Goal: Task Accomplishment & Management: Use online tool/utility

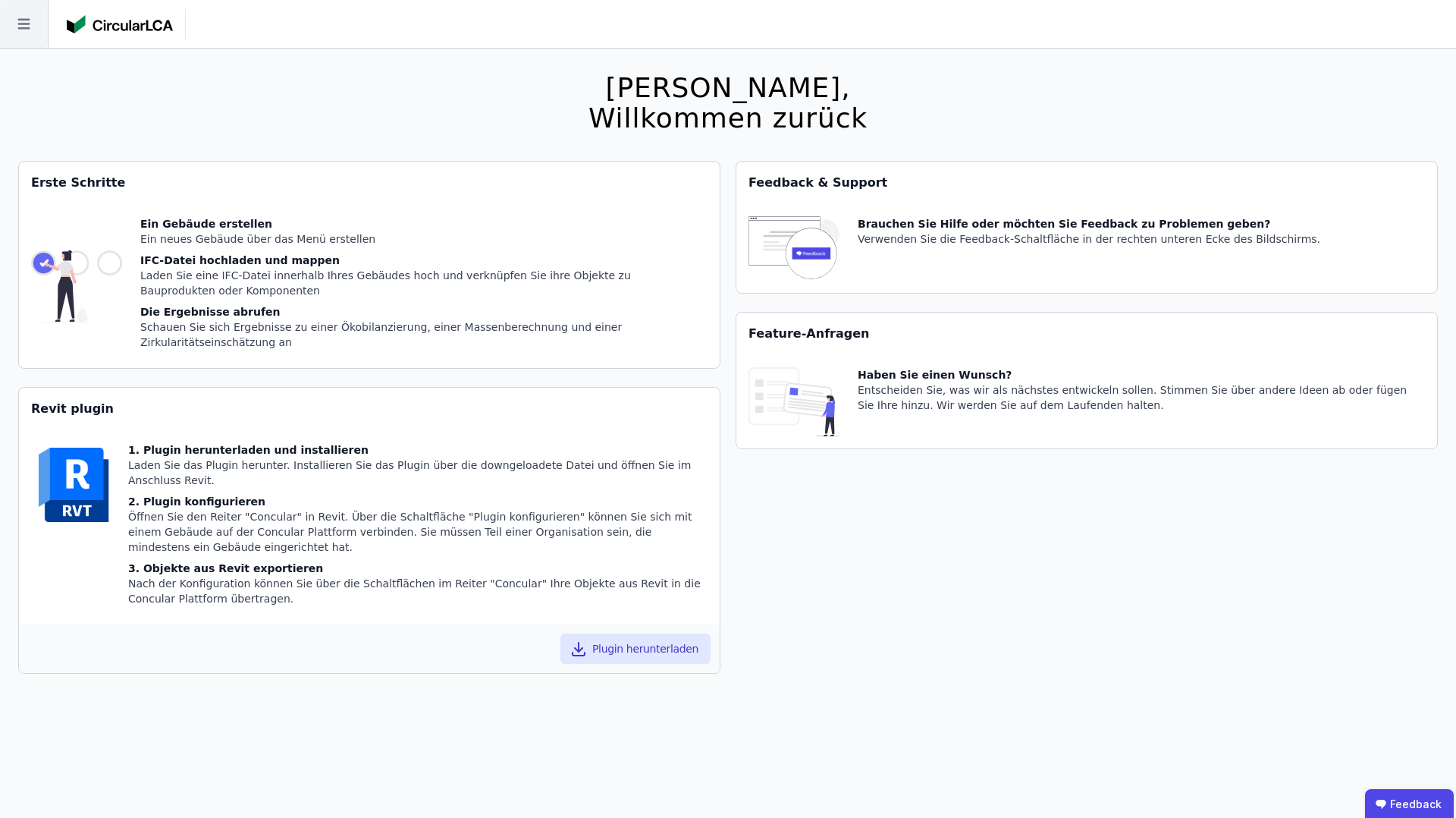
click at [11, 21] on icon at bounding box center [24, 24] width 48 height 48
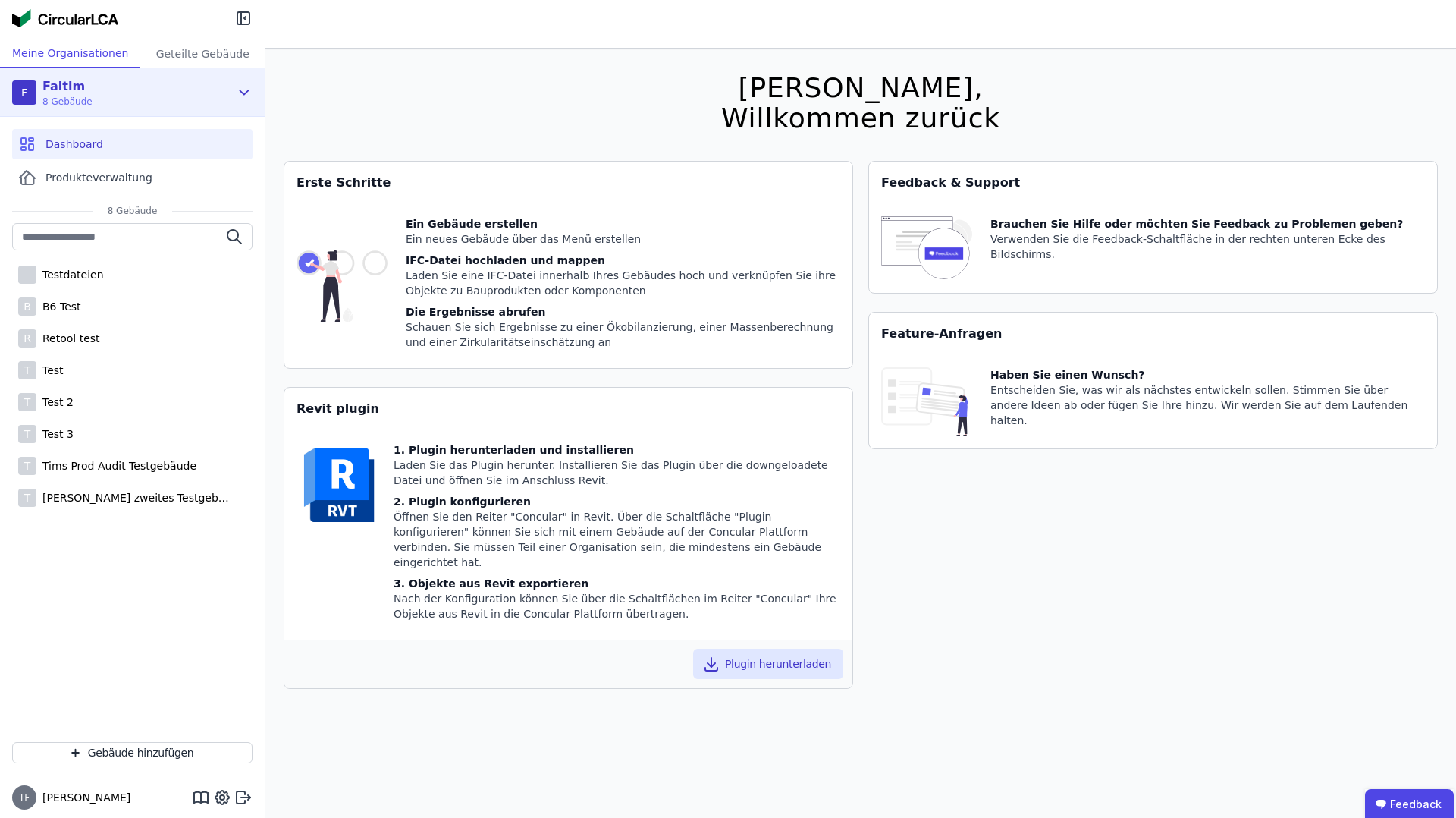
click at [121, 84] on div "F Faltim 8 Gebäude" at bounding box center [121, 92] width 218 height 30
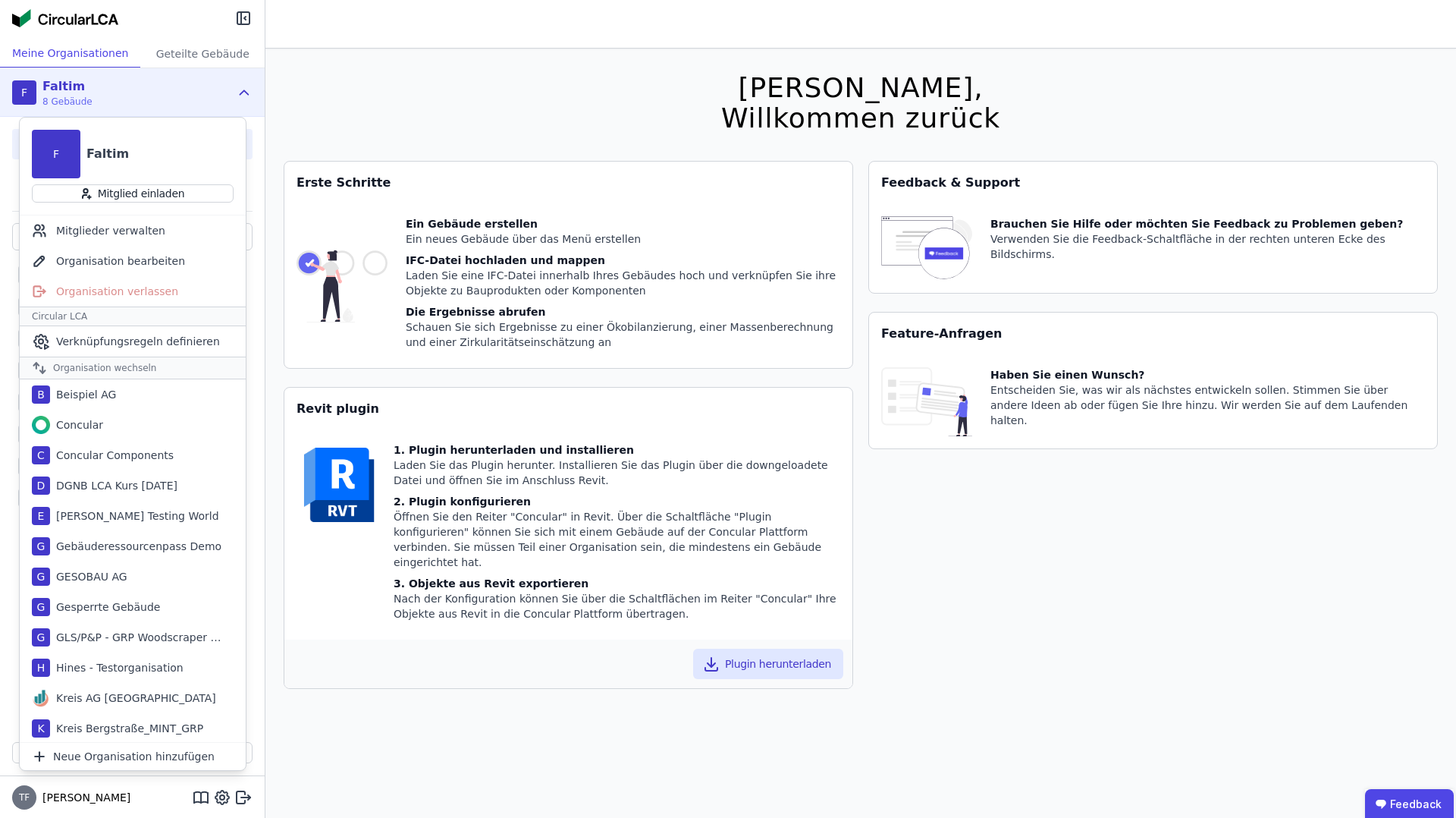
click at [121, 84] on div "F Faltim 8 Gebäude" at bounding box center [121, 92] width 218 height 30
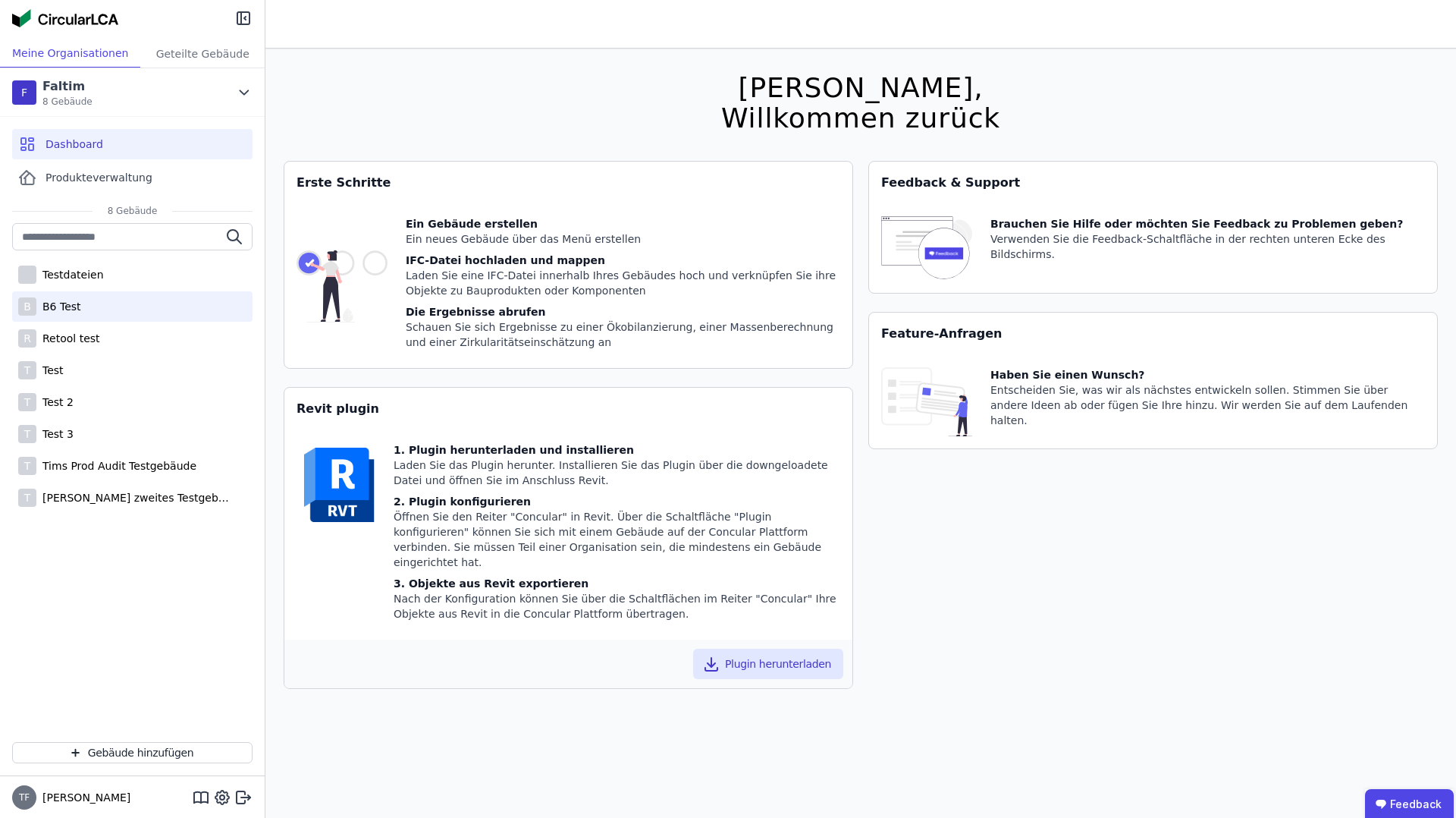
click at [82, 316] on div "B B6 Test" at bounding box center [132, 306] width 240 height 30
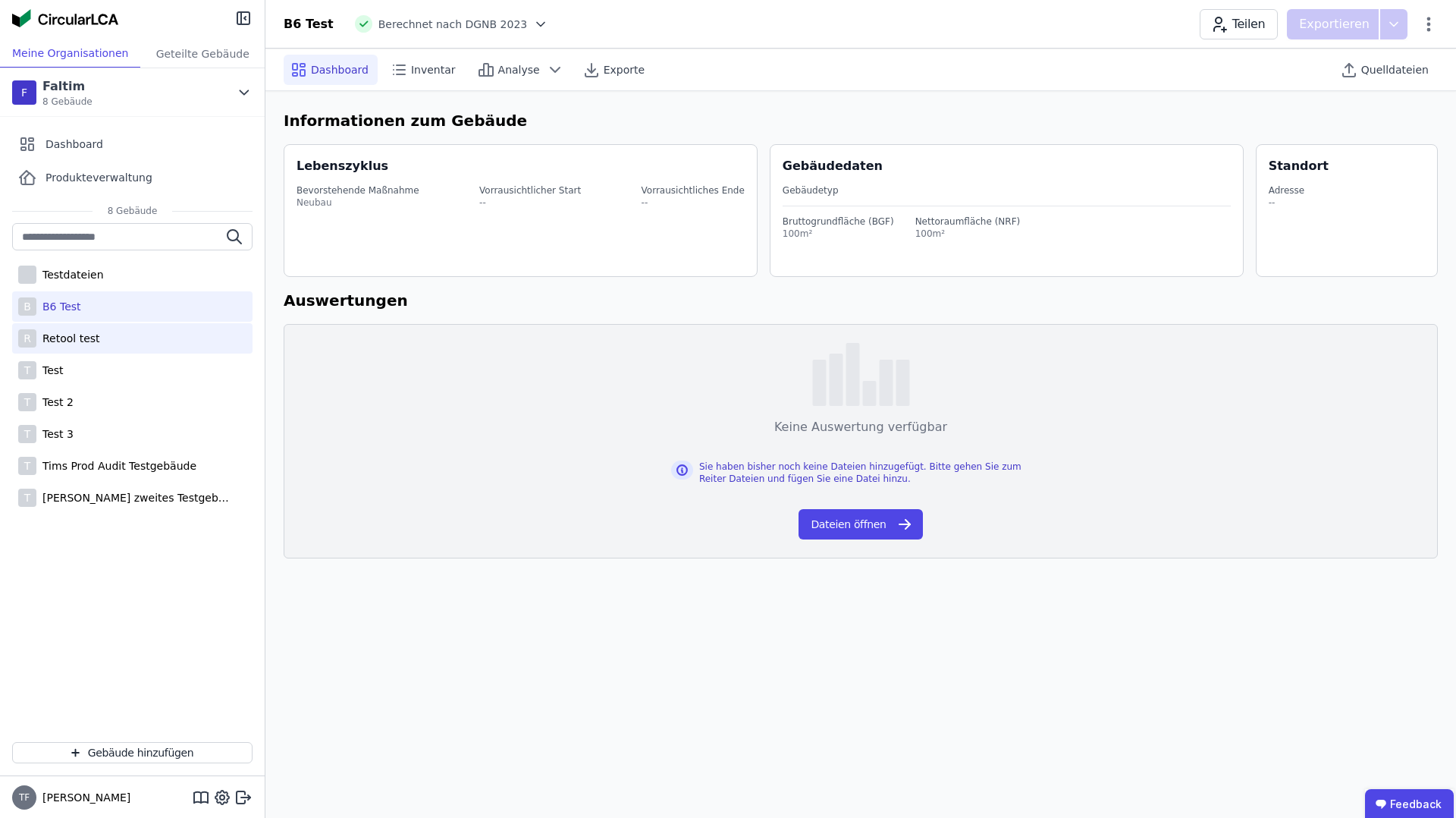
click at [78, 336] on div "Retool test" at bounding box center [67, 338] width 64 height 15
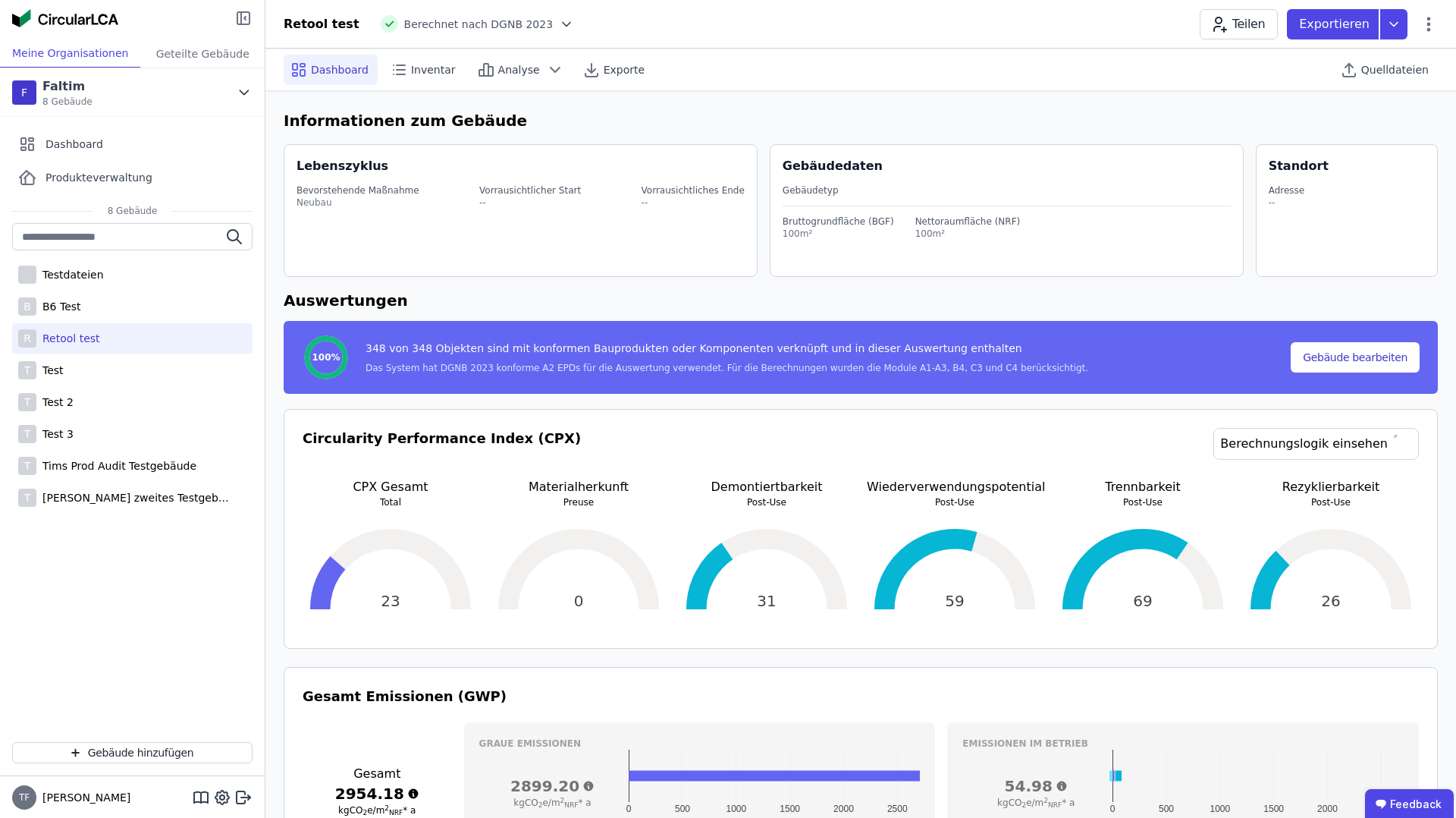
click at [240, 19] on icon at bounding box center [244, 18] width 18 height 18
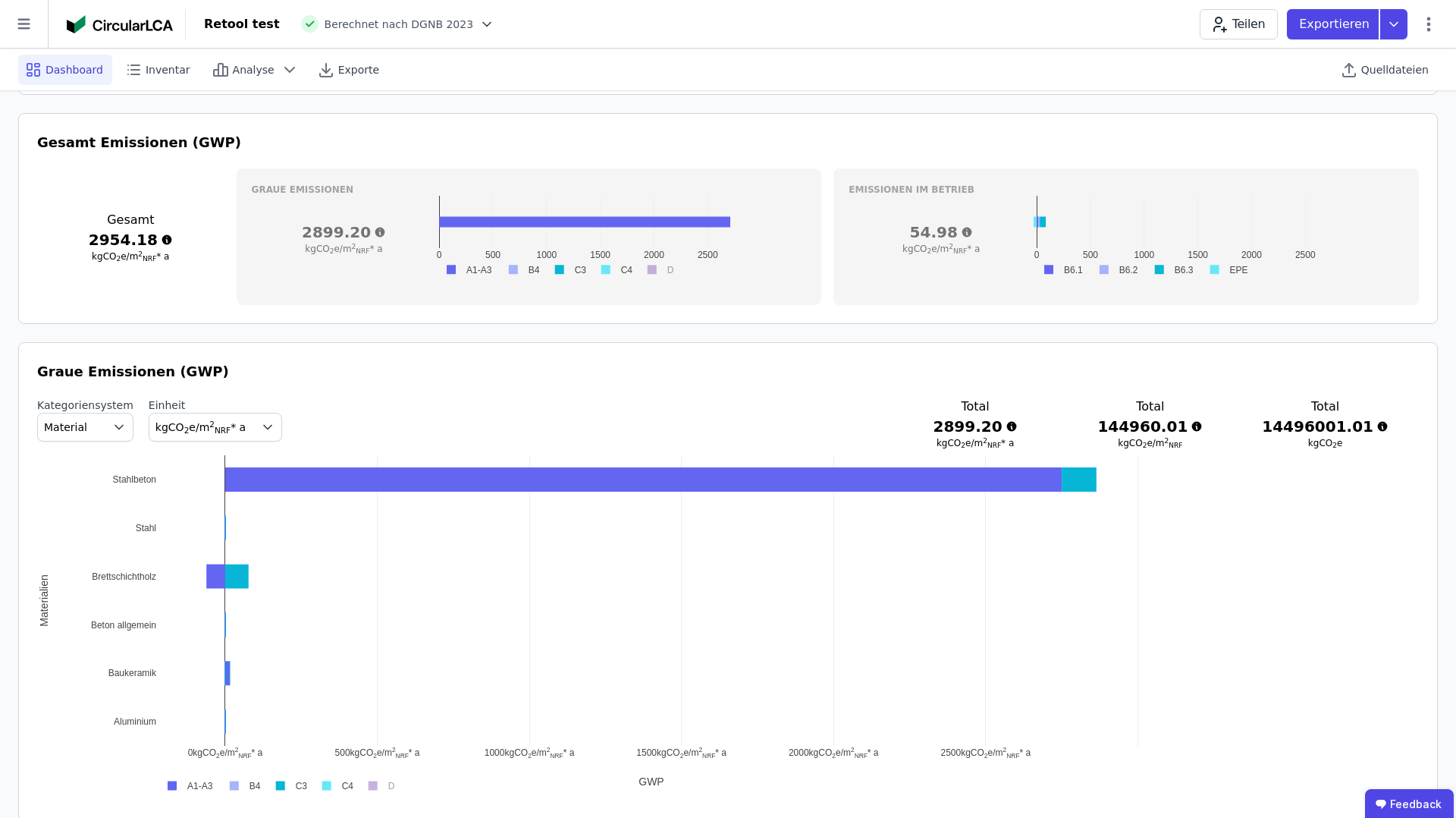
scroll to position [557, 0]
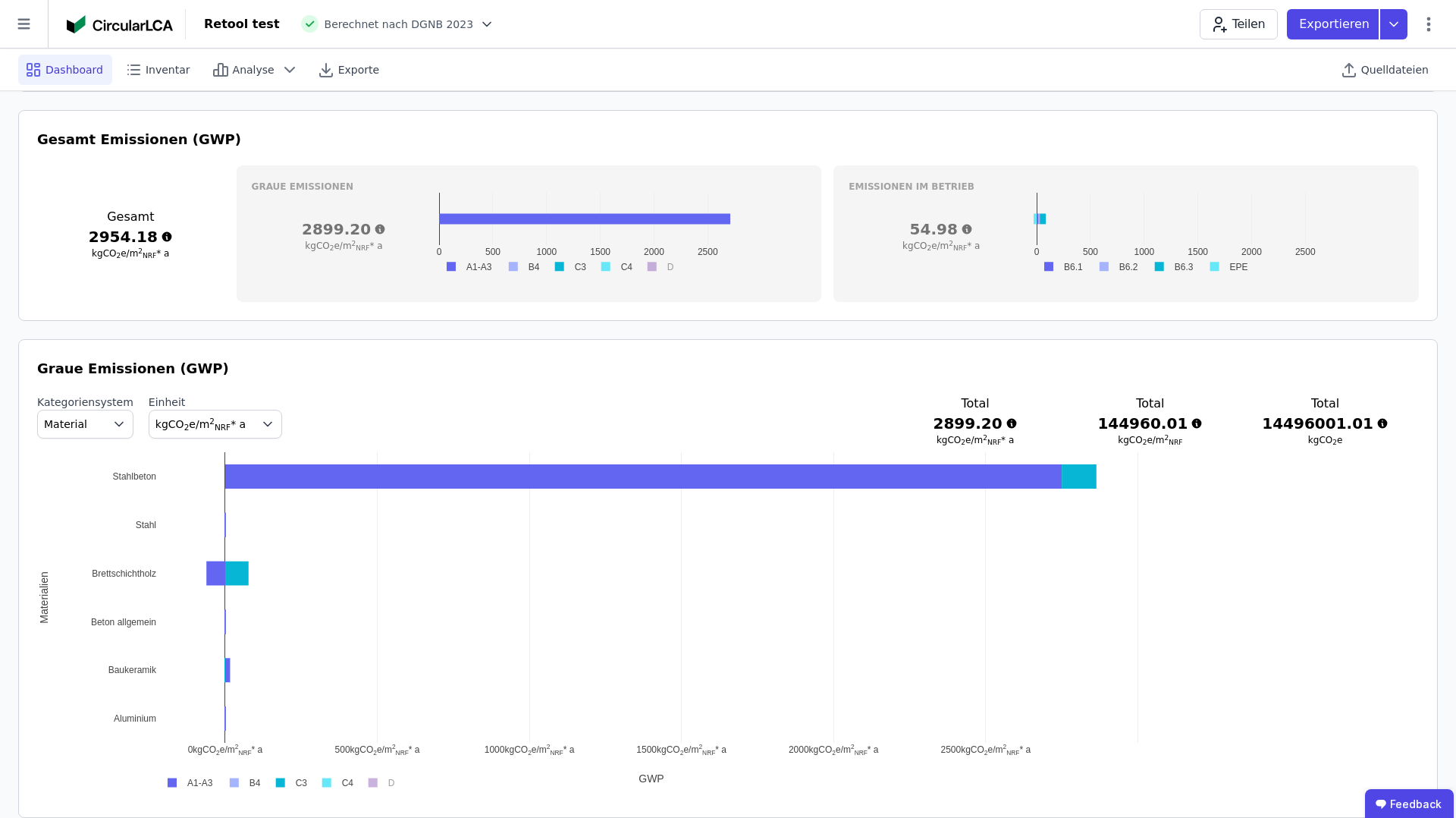
click at [261, 427] on icon "button" at bounding box center [268, 424] width 15 height 15
click at [264, 426] on icon "button" at bounding box center [268, 425] width 7 height 4
click at [263, 426] on icon "button" at bounding box center [268, 424] width 15 height 15
click at [264, 426] on icon "button" at bounding box center [268, 425] width 7 height 4
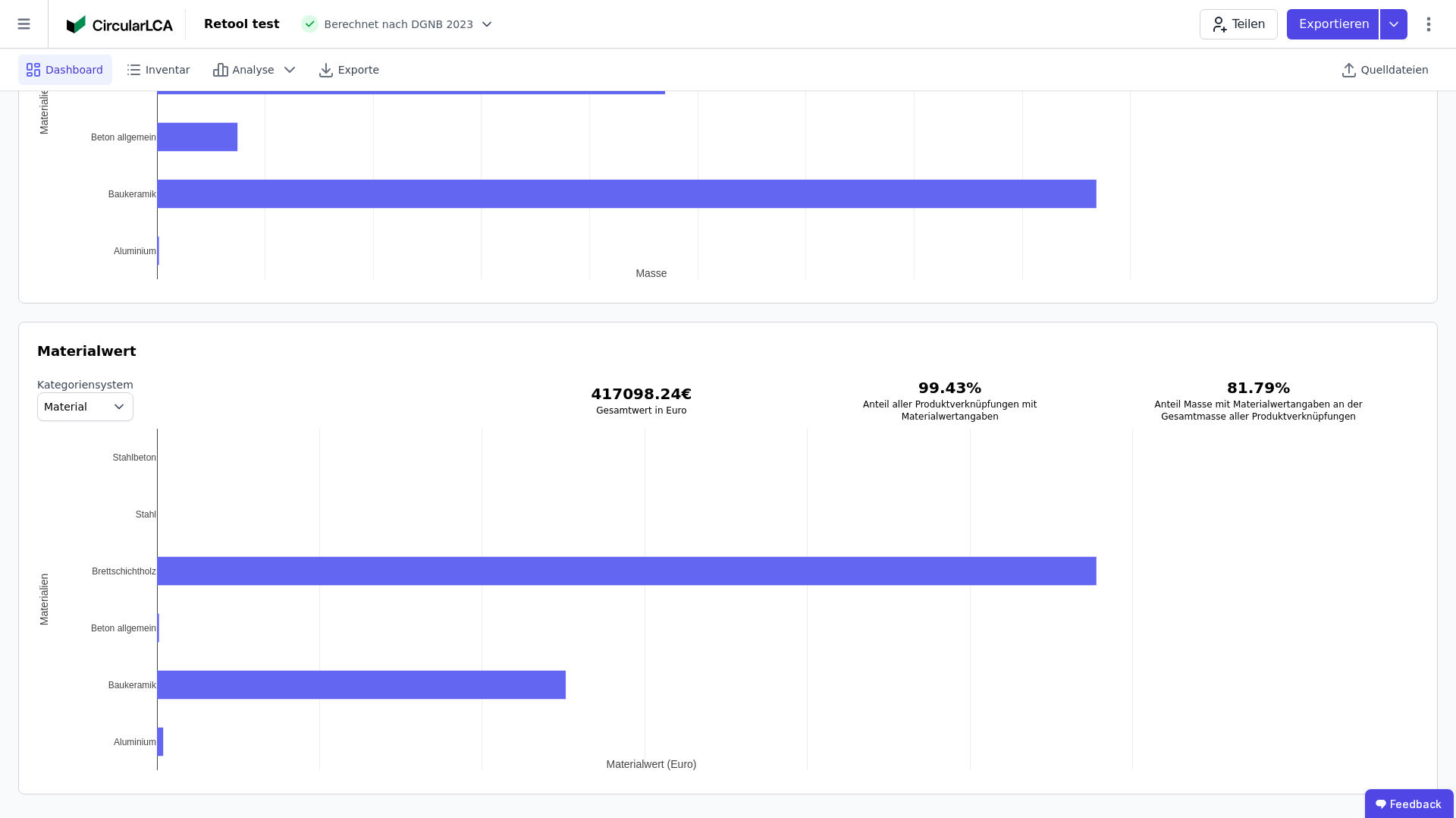
scroll to position [1783, 0]
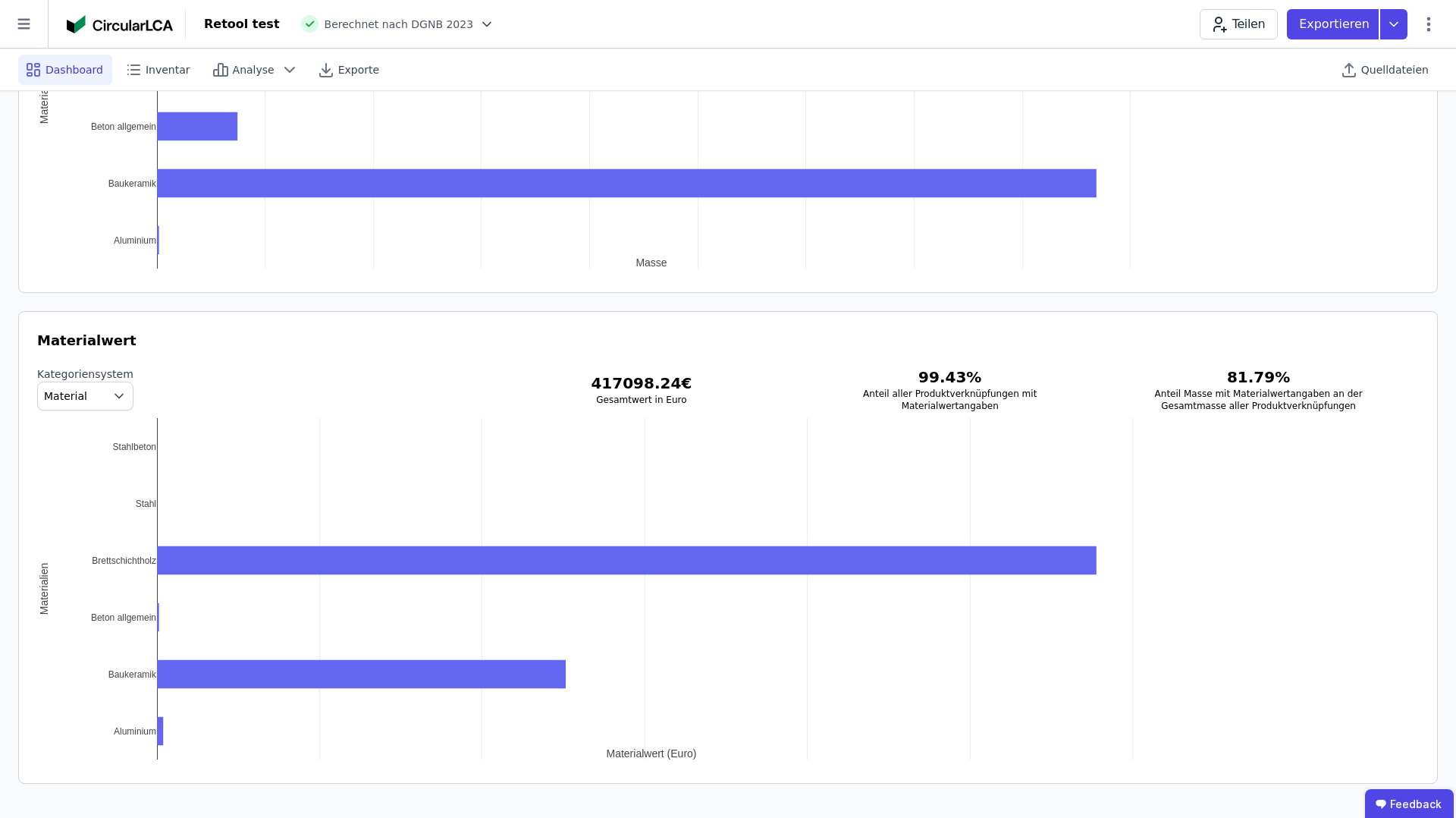
click at [119, 401] on span "button" at bounding box center [122, 396] width 21 height 28
click at [115, 394] on icon "button" at bounding box center [119, 396] width 7 height 4
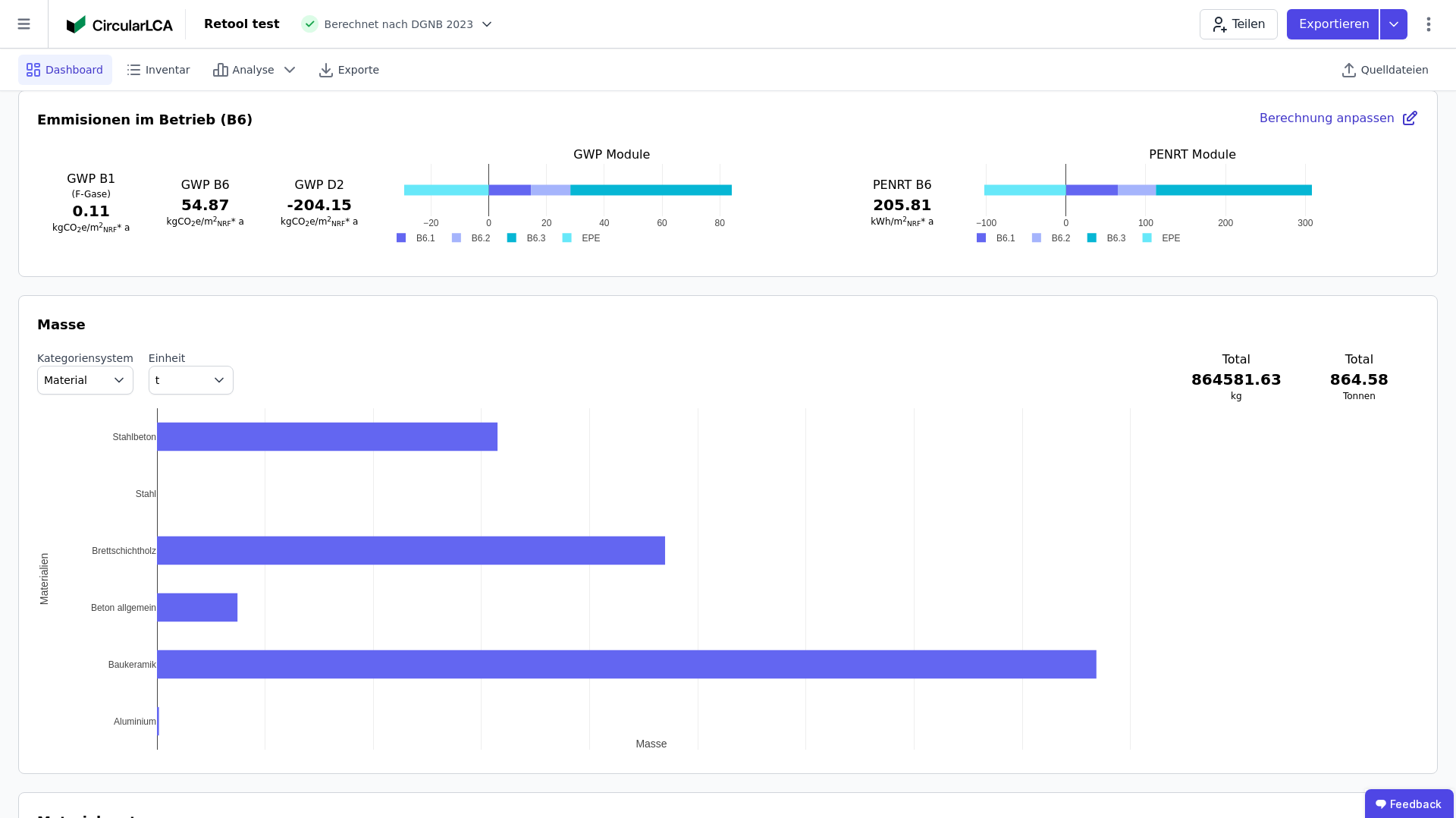
scroll to position [1281, 0]
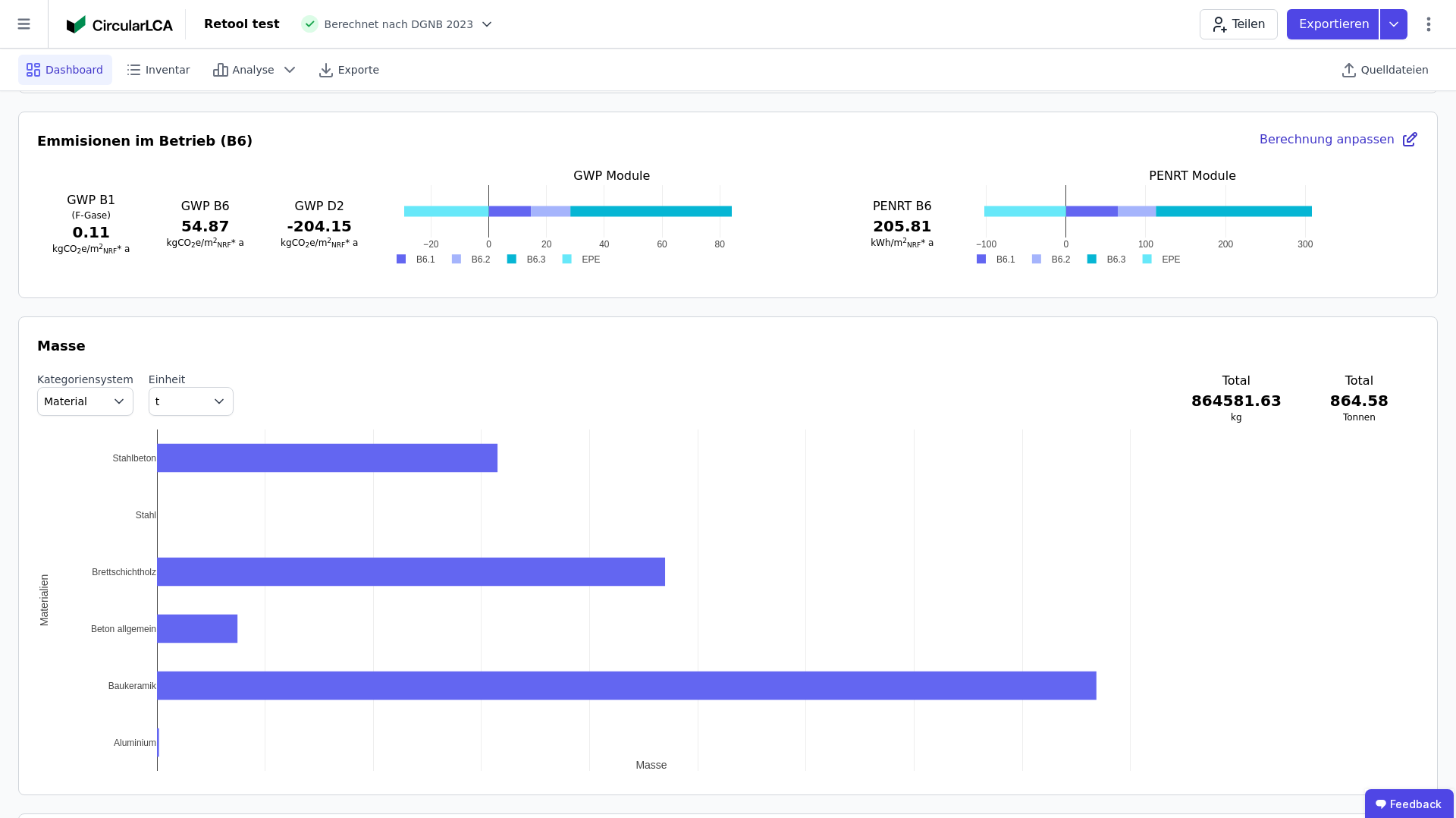
click at [215, 402] on icon "button" at bounding box center [219, 402] width 7 height 4
click at [192, 460] on span "kg/m 2 NRF" at bounding box center [186, 463] width 48 height 12
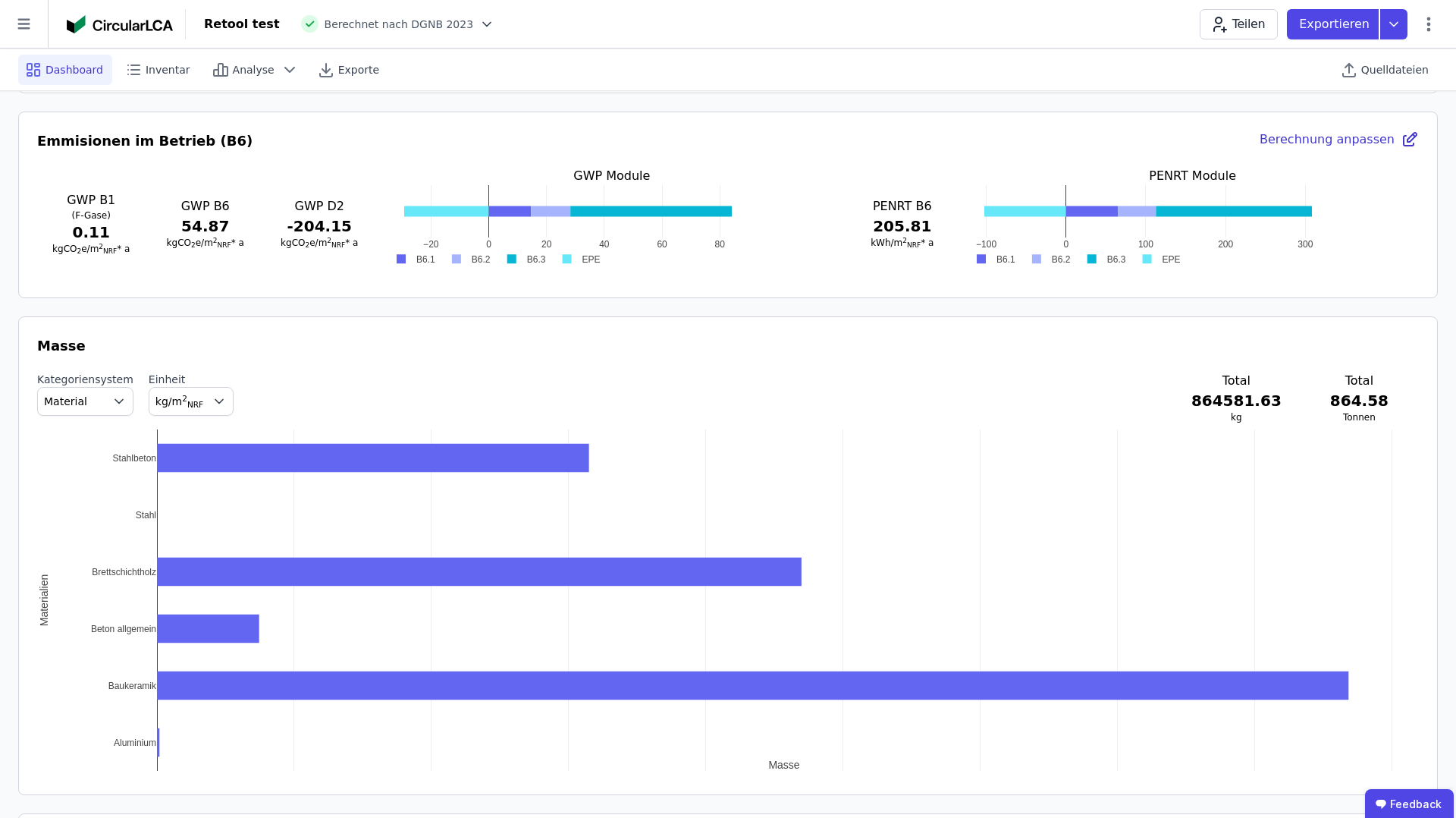
click at [182, 397] on sup "2" at bounding box center [185, 398] width 6 height 9
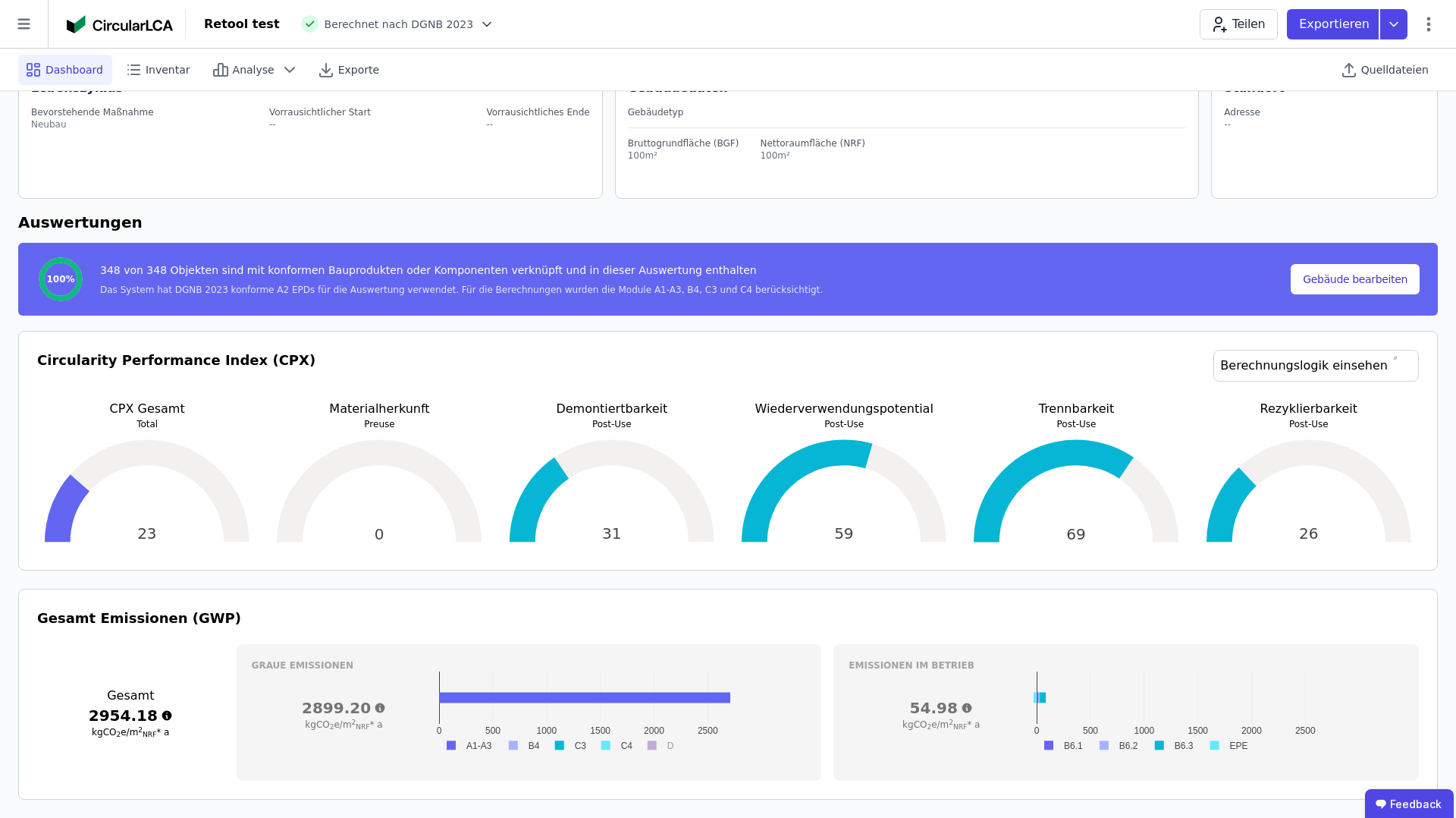
scroll to position [0, 0]
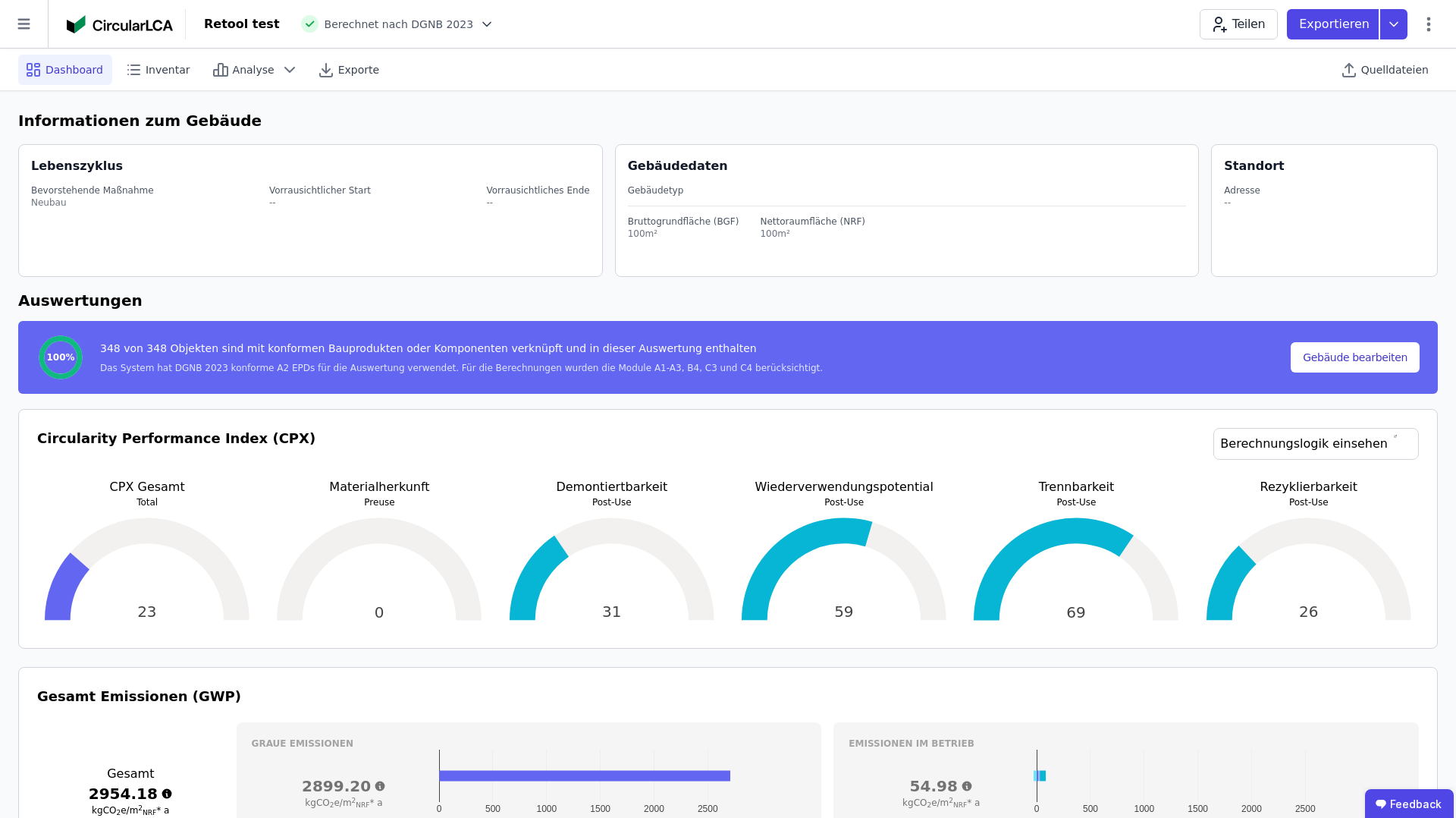
click at [479, 18] on icon at bounding box center [487, 24] width 15 height 15
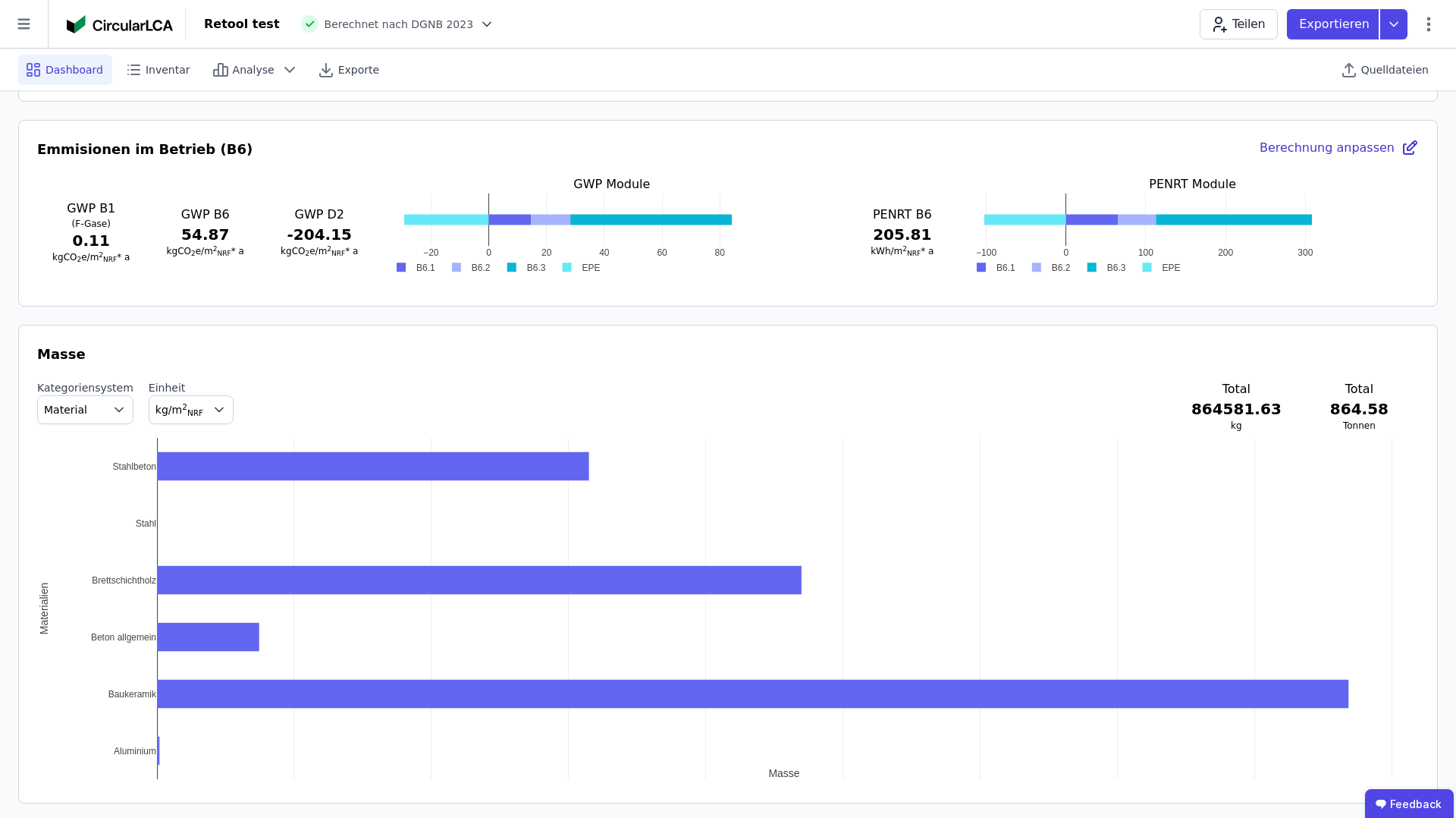
click at [483, 22] on icon at bounding box center [487, 24] width 7 height 4
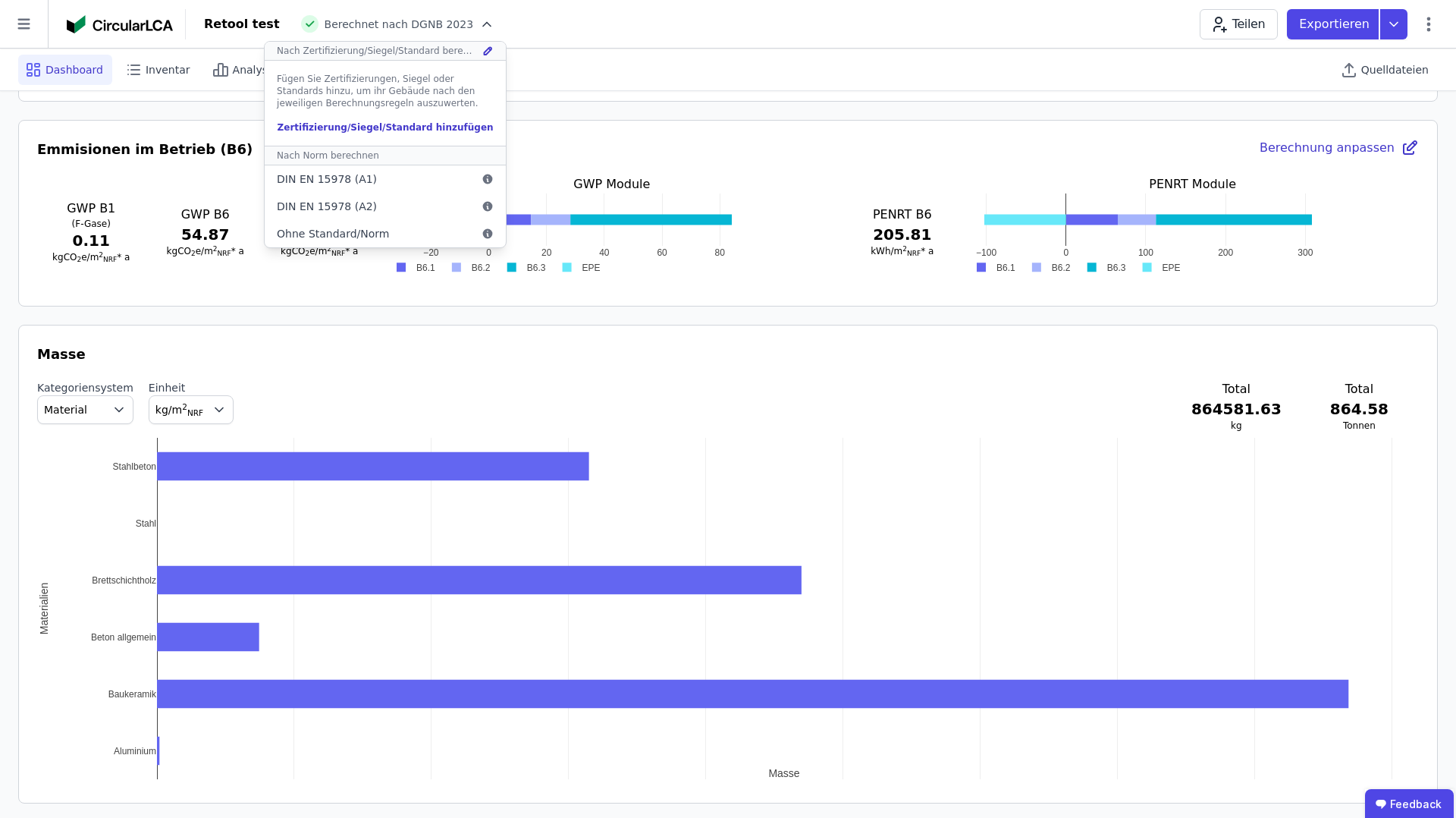
click at [502, 20] on div "Retool test Berechnet nach DGNB 2023 Nach Zertifizierung/Siegel/Standard berech…" at bounding box center [821, 24] width 1270 height 30
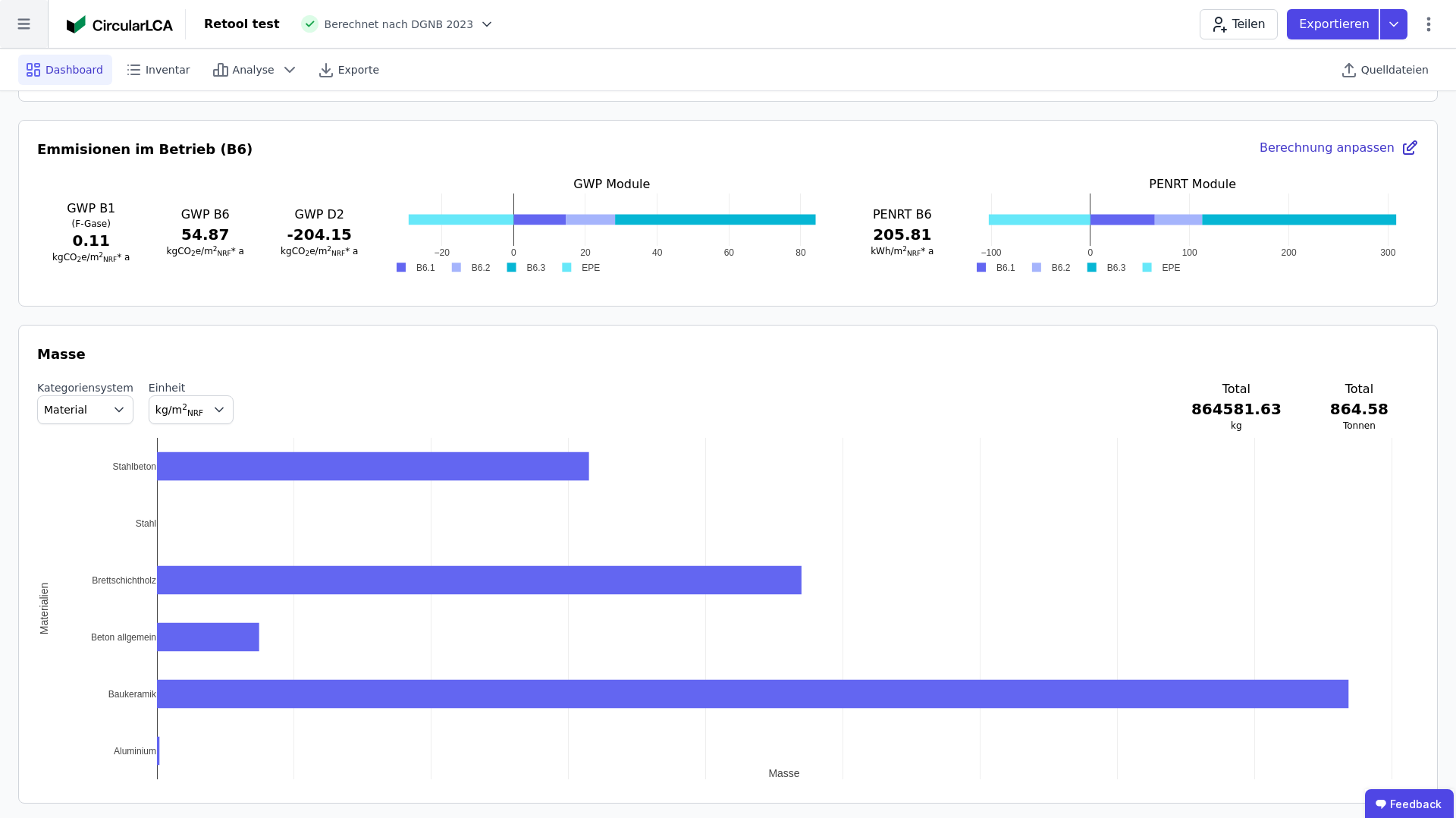
click at [13, 37] on icon at bounding box center [24, 24] width 48 height 48
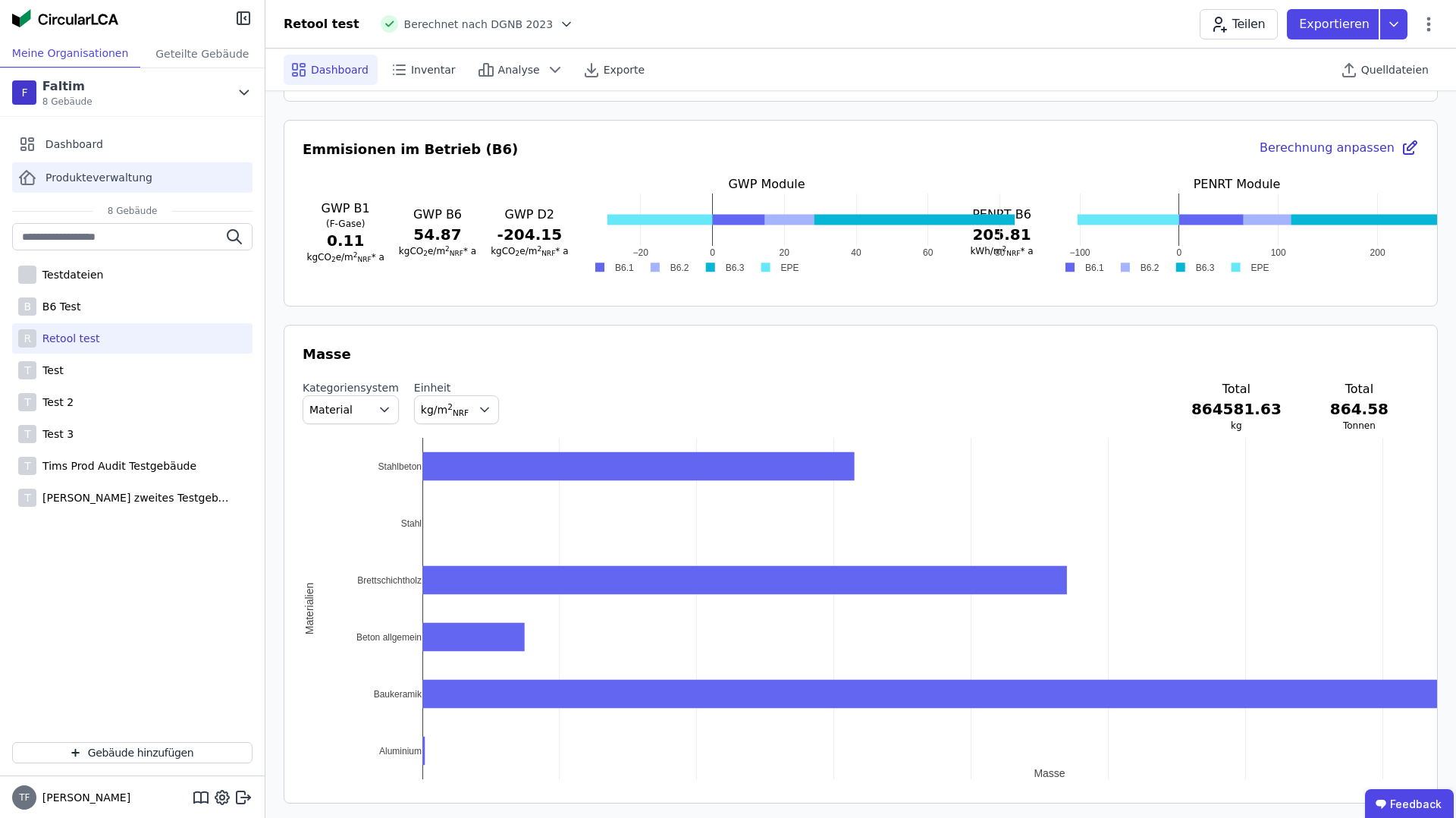
click at [98, 178] on span "Produkteverwaltung" at bounding box center [99, 177] width 107 height 15
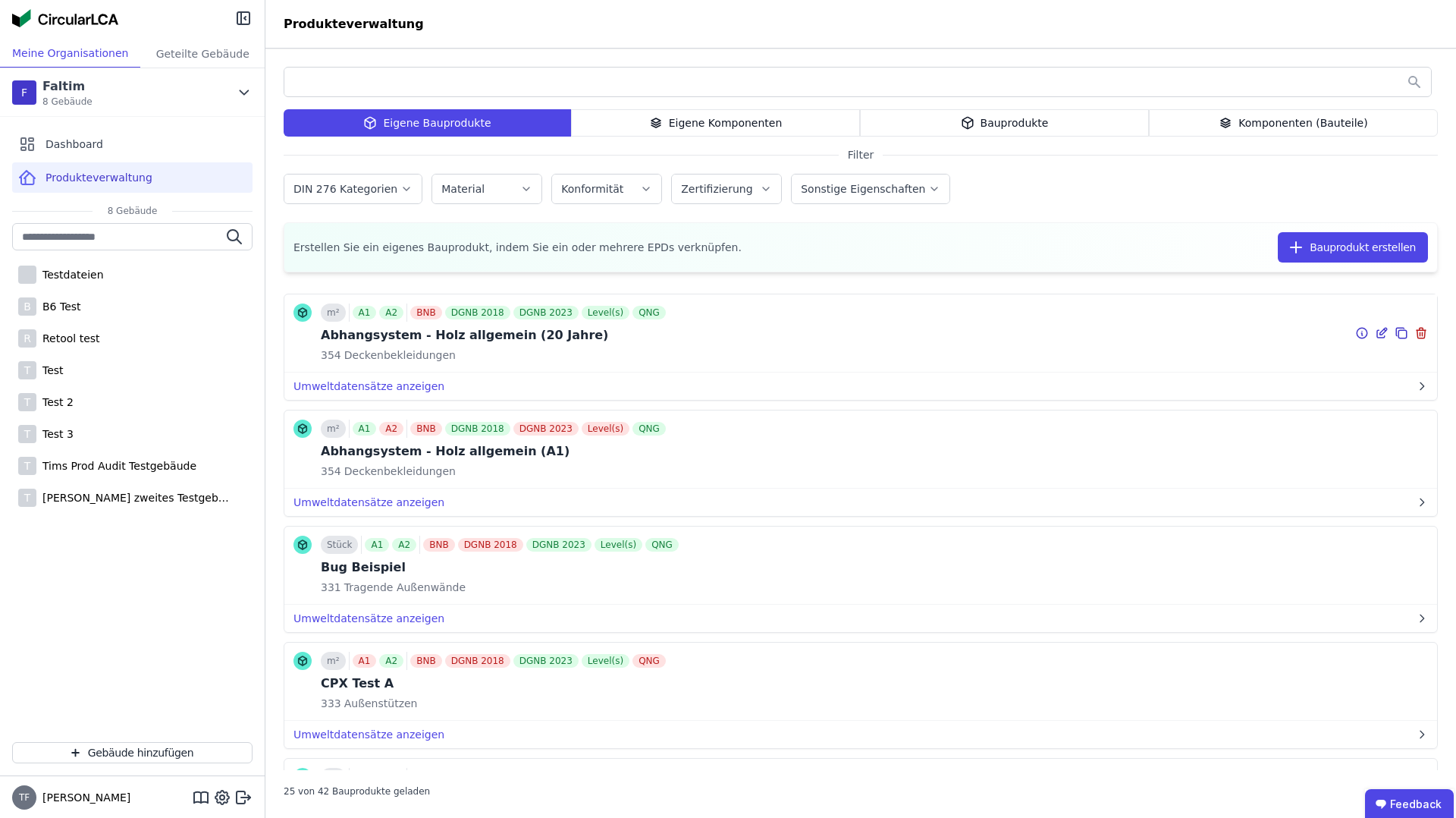
click at [1384, 333] on icon at bounding box center [1381, 333] width 14 height 18
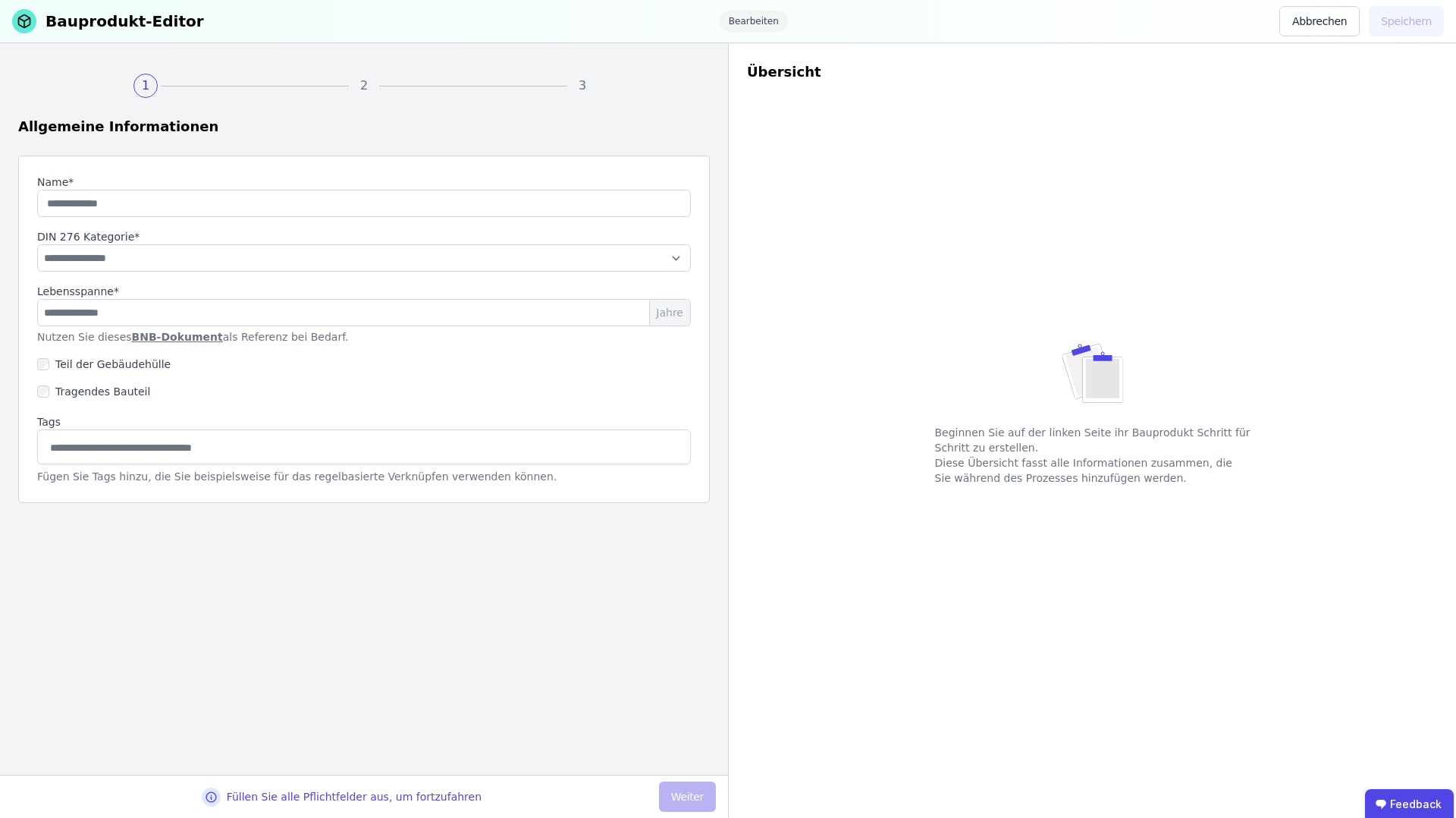
type input "**********"
select select "**********"
type input "**"
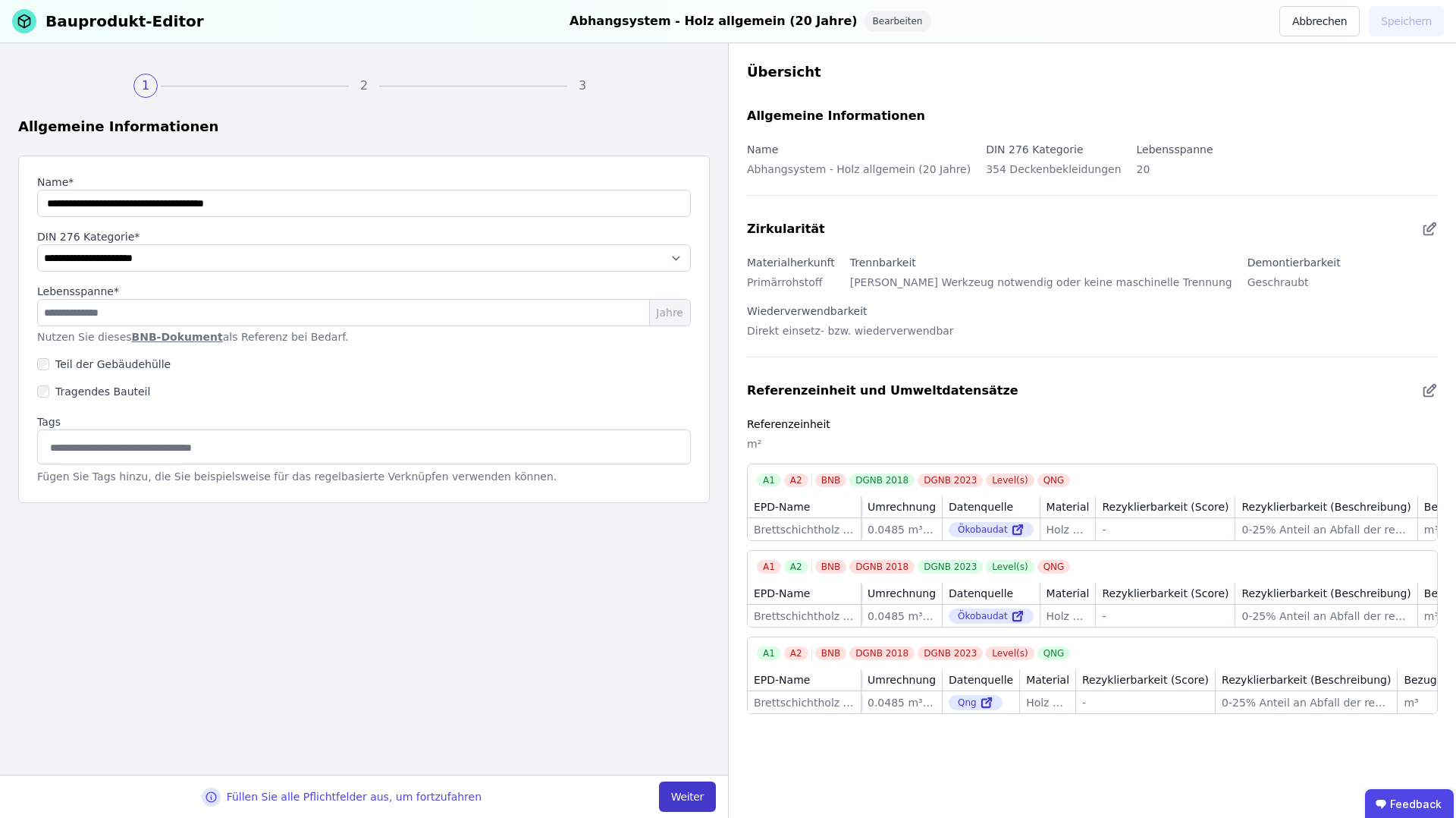
click at [705, 797] on button "Weiter" at bounding box center [688, 796] width 57 height 30
select select "**********"
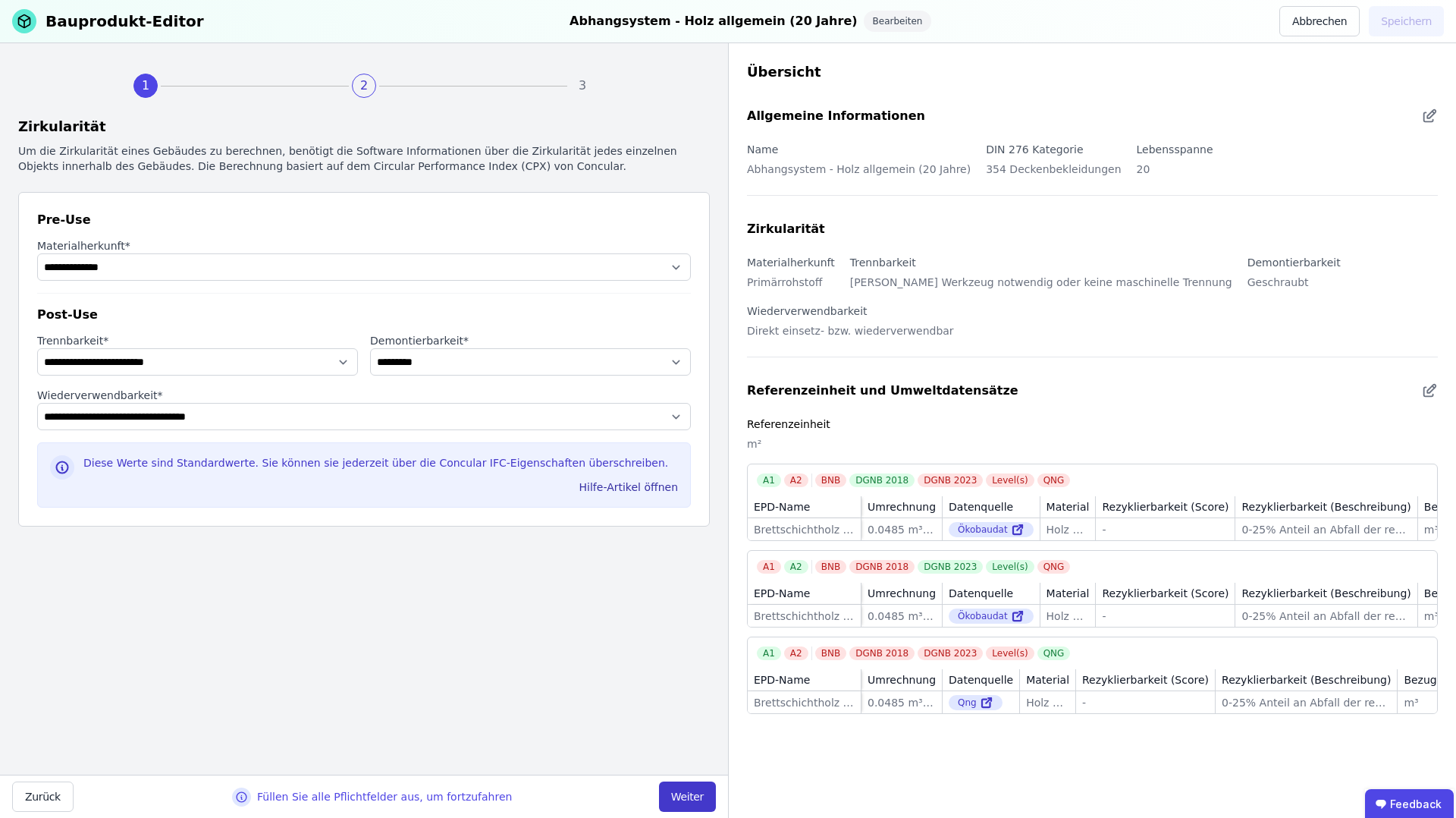
click at [705, 797] on button "Weiter" at bounding box center [688, 796] width 57 height 30
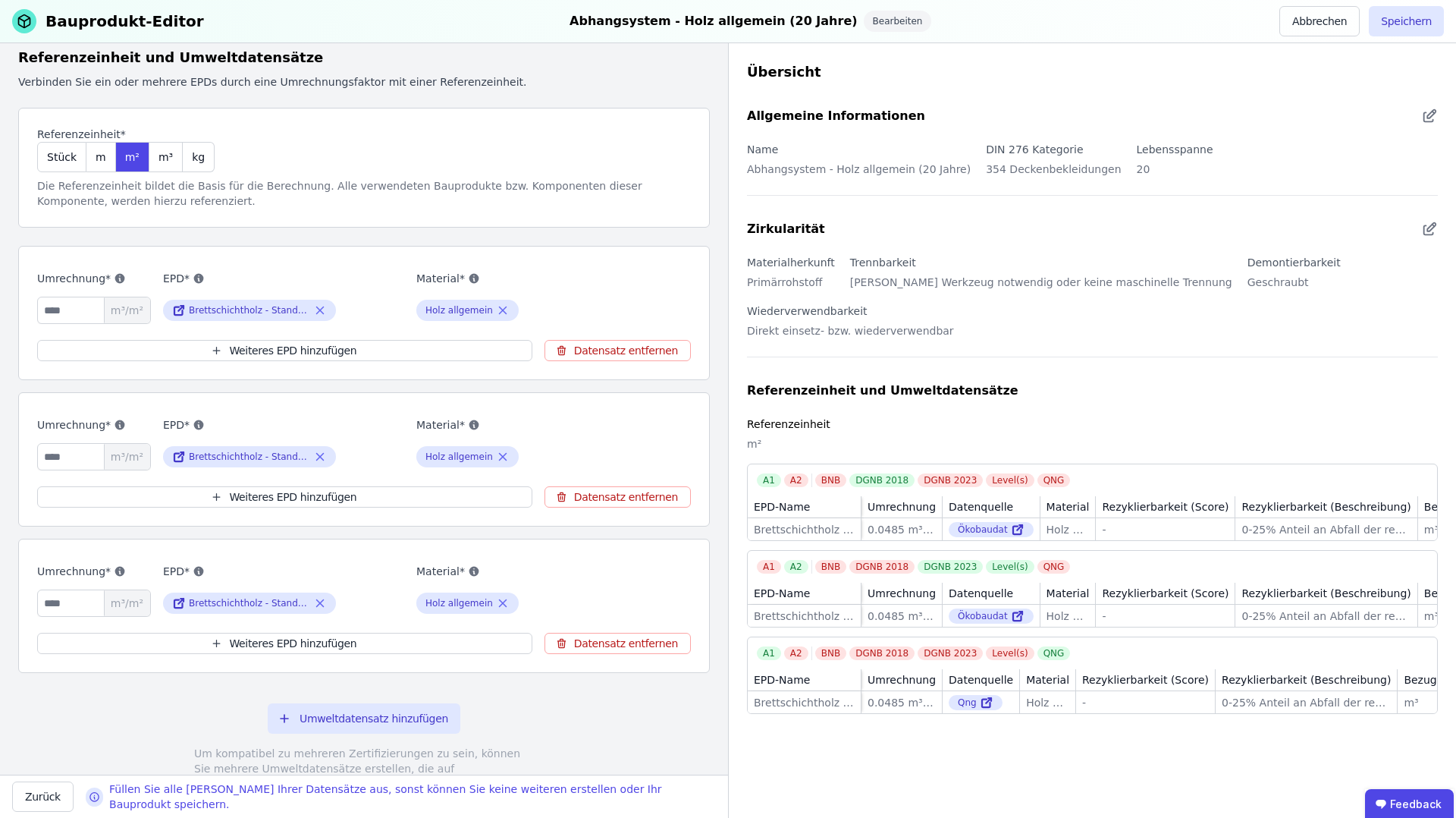
scroll to position [70, 0]
click at [308, 644] on button "Weiteres EPD hinzufügen" at bounding box center [284, 642] width 495 height 21
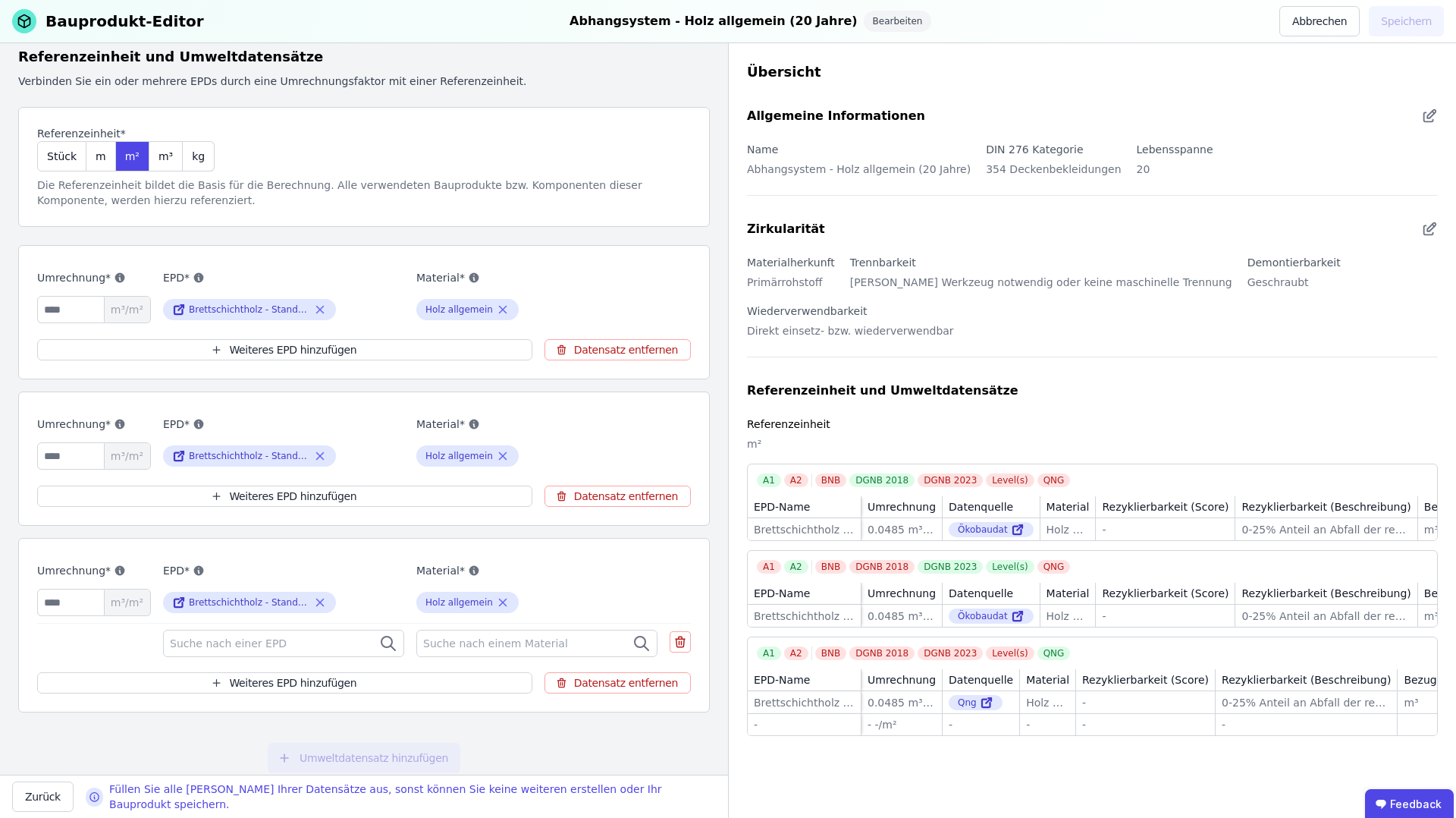
click at [302, 648] on div "Suche nach einer EPD" at bounding box center [283, 644] width 241 height 28
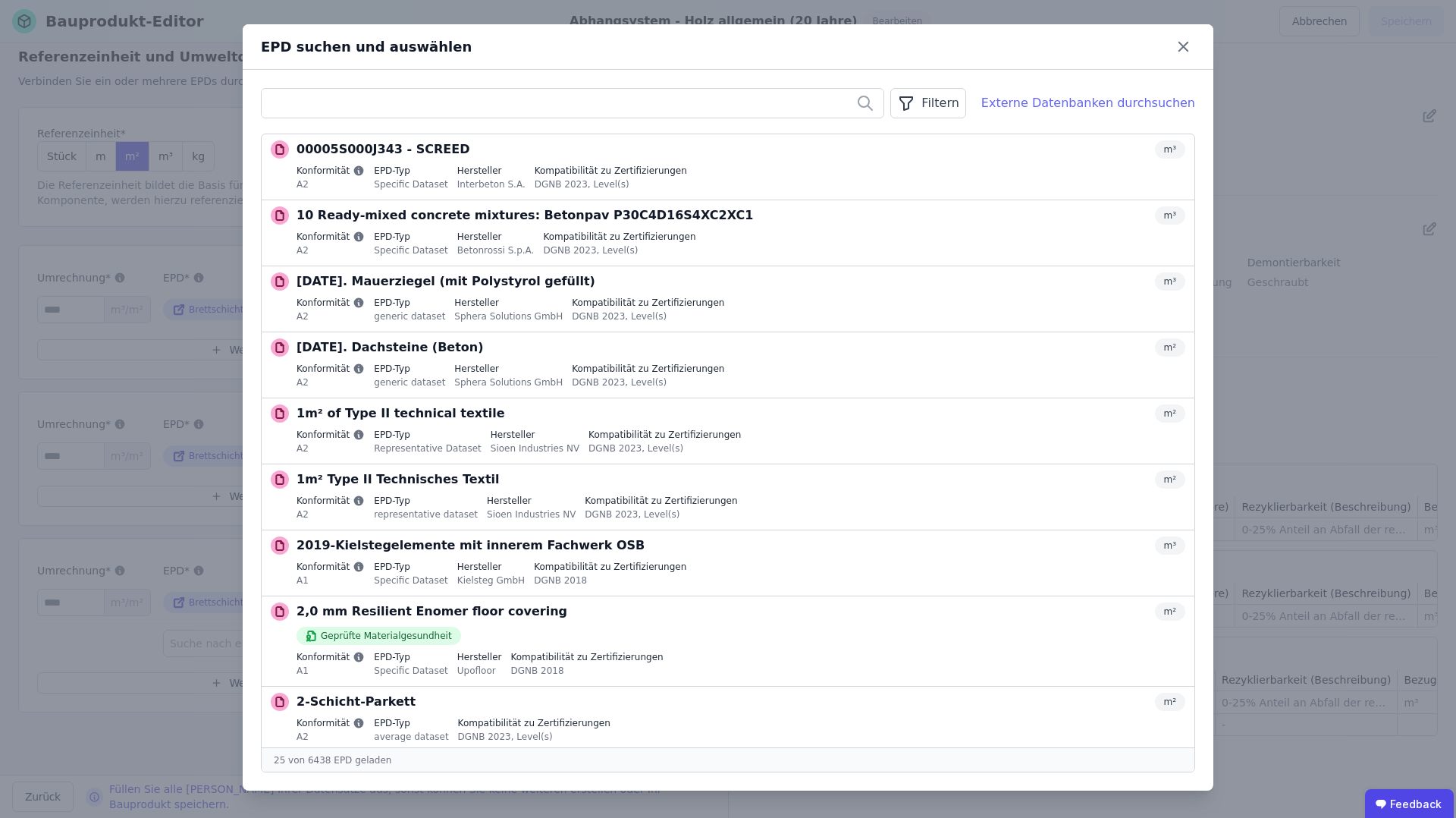
click at [1058, 107] on div "Externe Datenbanken durchsuchen" at bounding box center [1089, 103] width 214 height 18
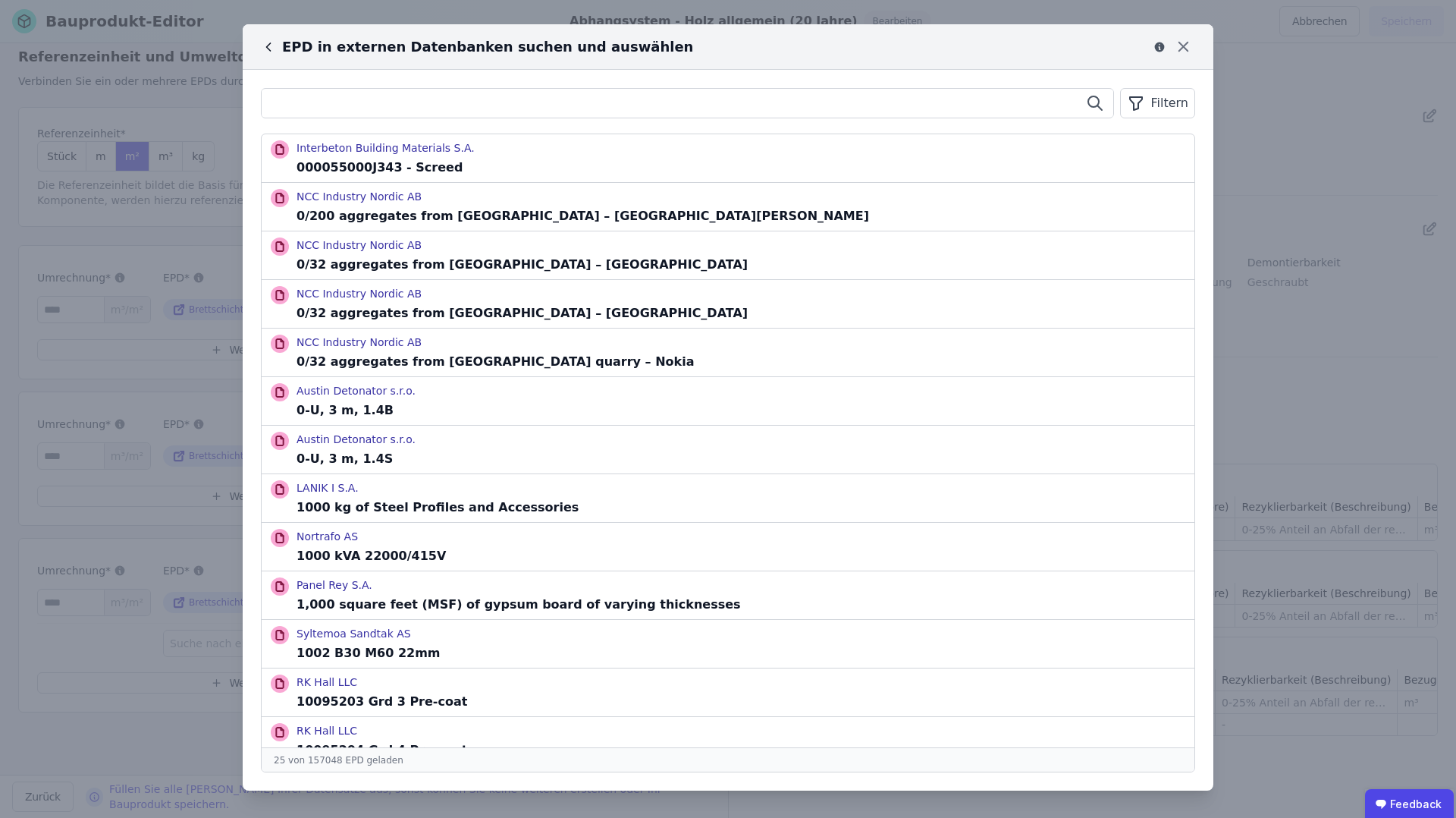
paste input "**********"
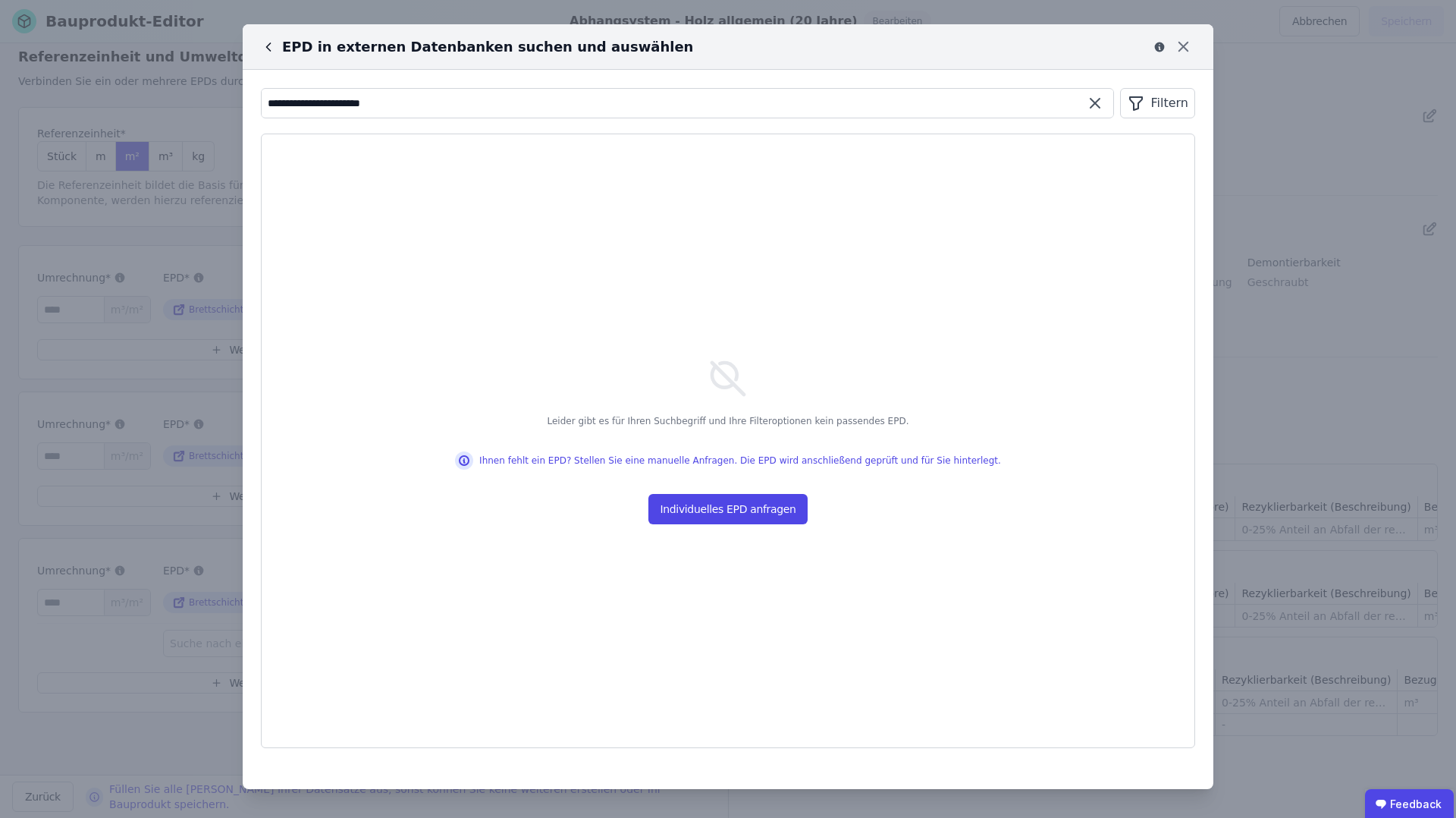
drag, startPoint x: 311, startPoint y: 104, endPoint x: 606, endPoint y: 107, distance: 295.0
click at [606, 107] on input "**********" at bounding box center [687, 103] width 852 height 28
type input "*"
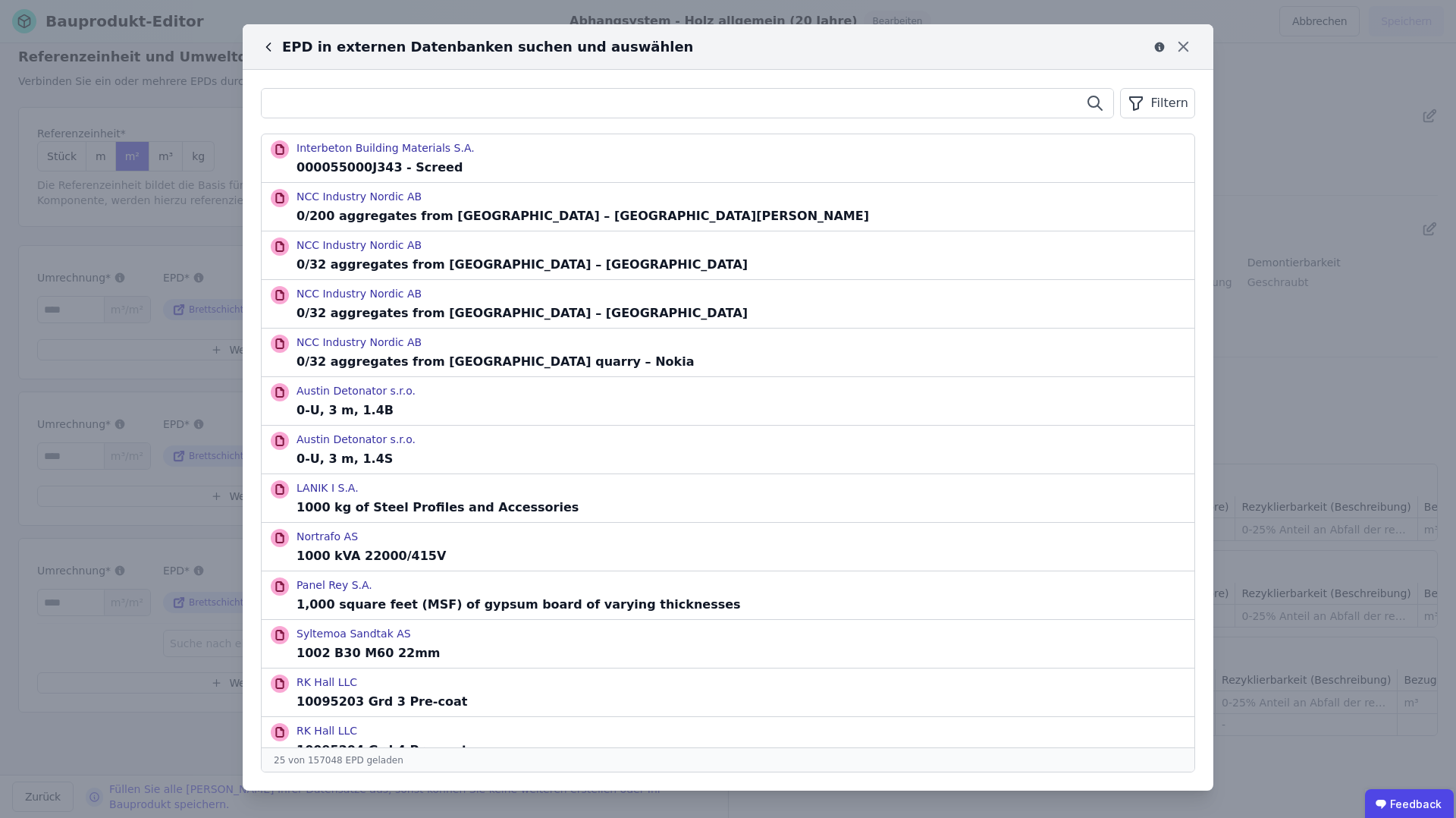
click at [921, 102] on input "text" at bounding box center [687, 103] width 852 height 28
paste input "**********"
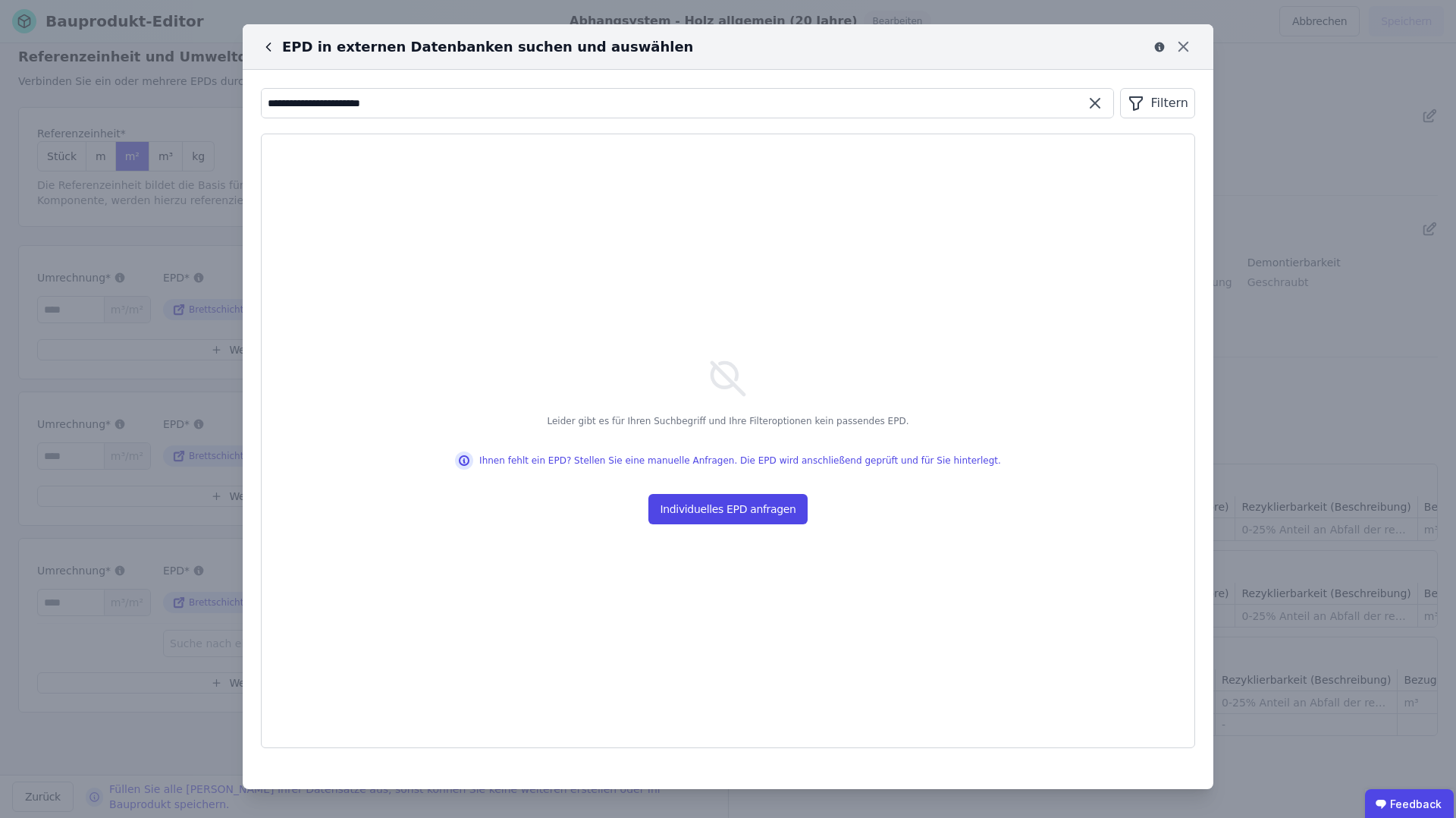
drag, startPoint x: 325, startPoint y: 107, endPoint x: 488, endPoint y: 110, distance: 163.0
click at [488, 110] on input "**********" at bounding box center [687, 103] width 852 height 28
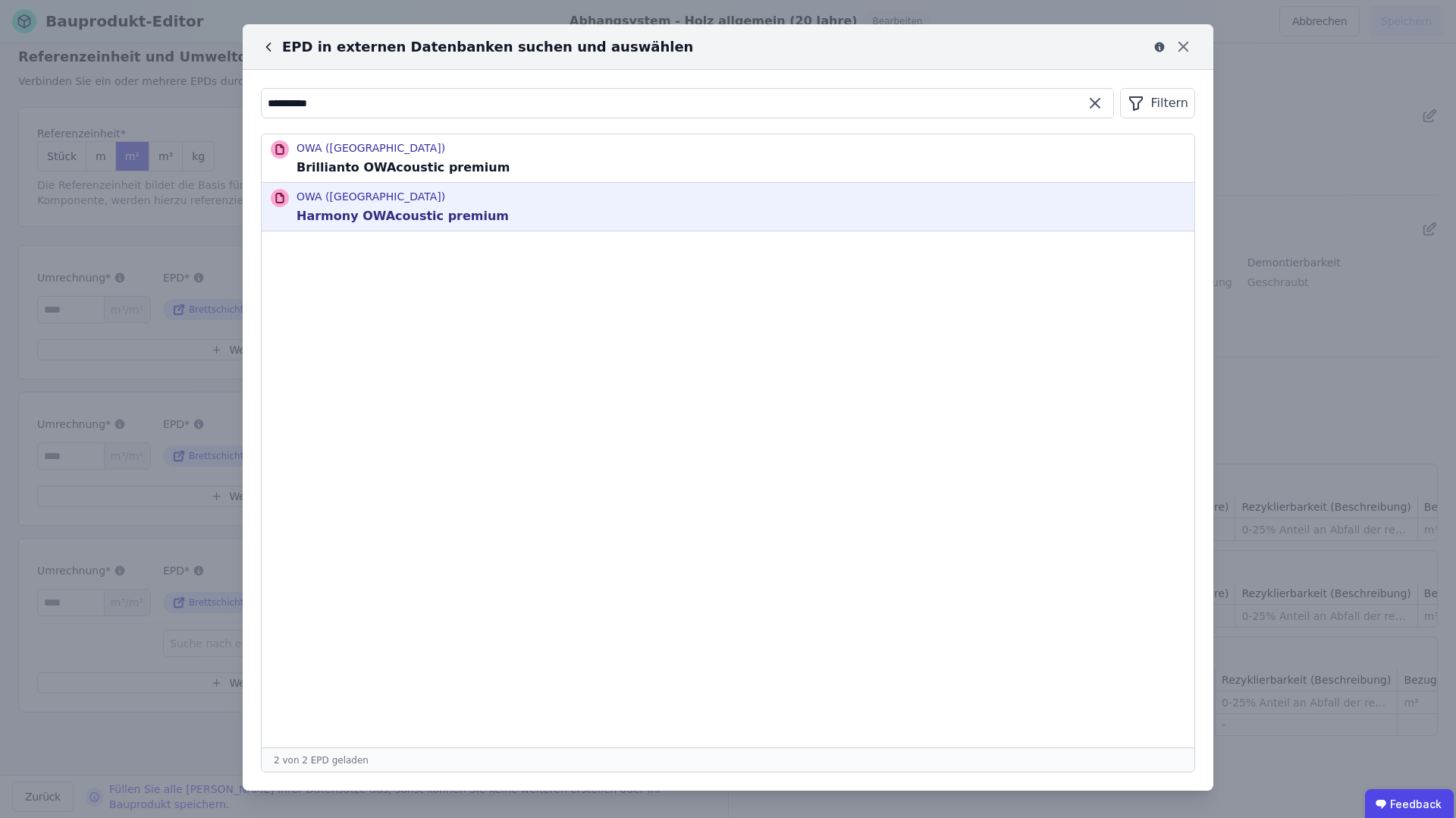
type input "**********"
click at [463, 205] on div "OWA ([GEOGRAPHIC_DATA]) Harmony OWAcoustic premium" at bounding box center [403, 207] width 212 height 36
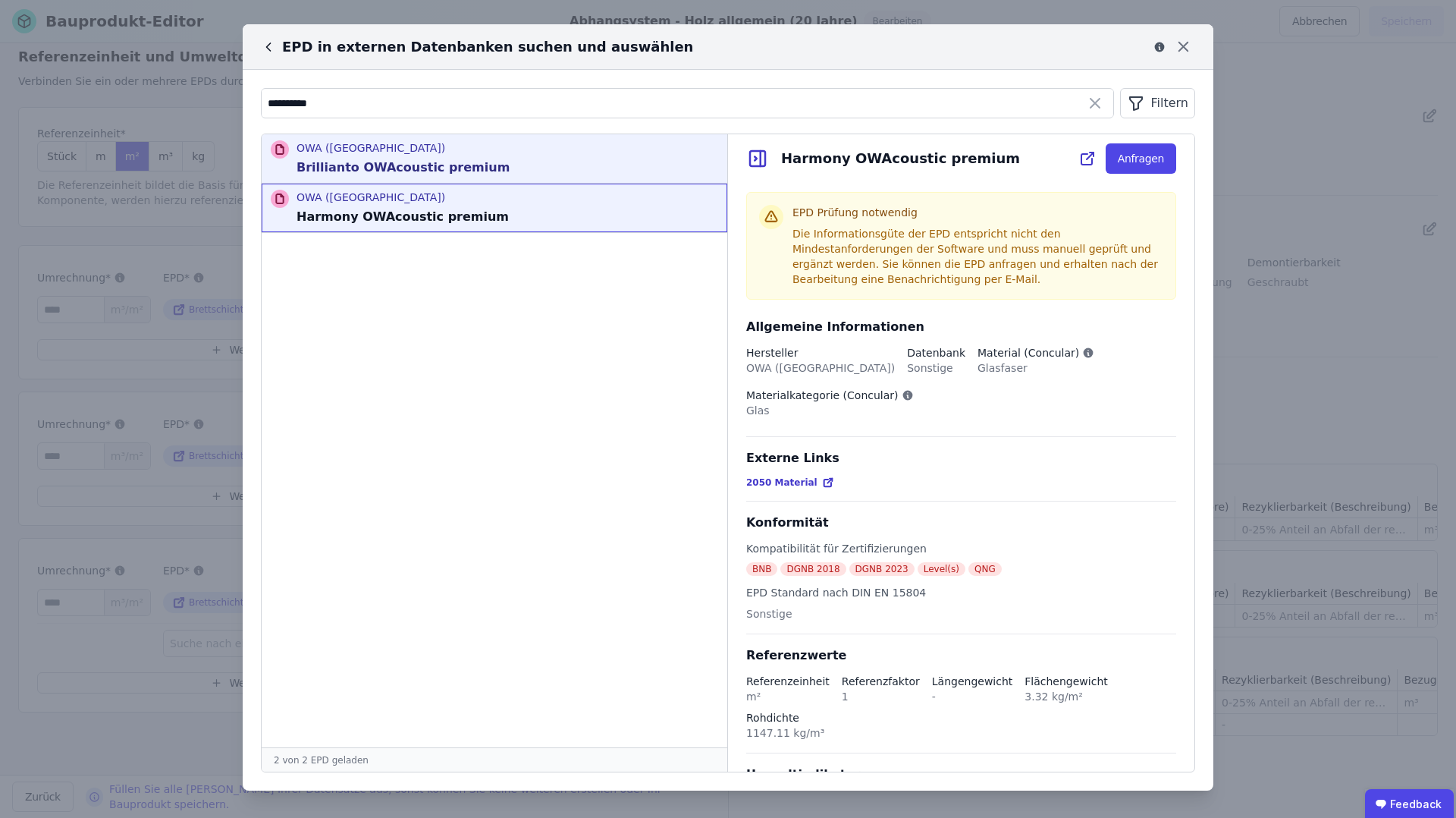
click at [462, 157] on div "OWA ([GEOGRAPHIC_DATA]) Brillianto OWAcoustic premium" at bounding box center [403, 158] width 213 height 36
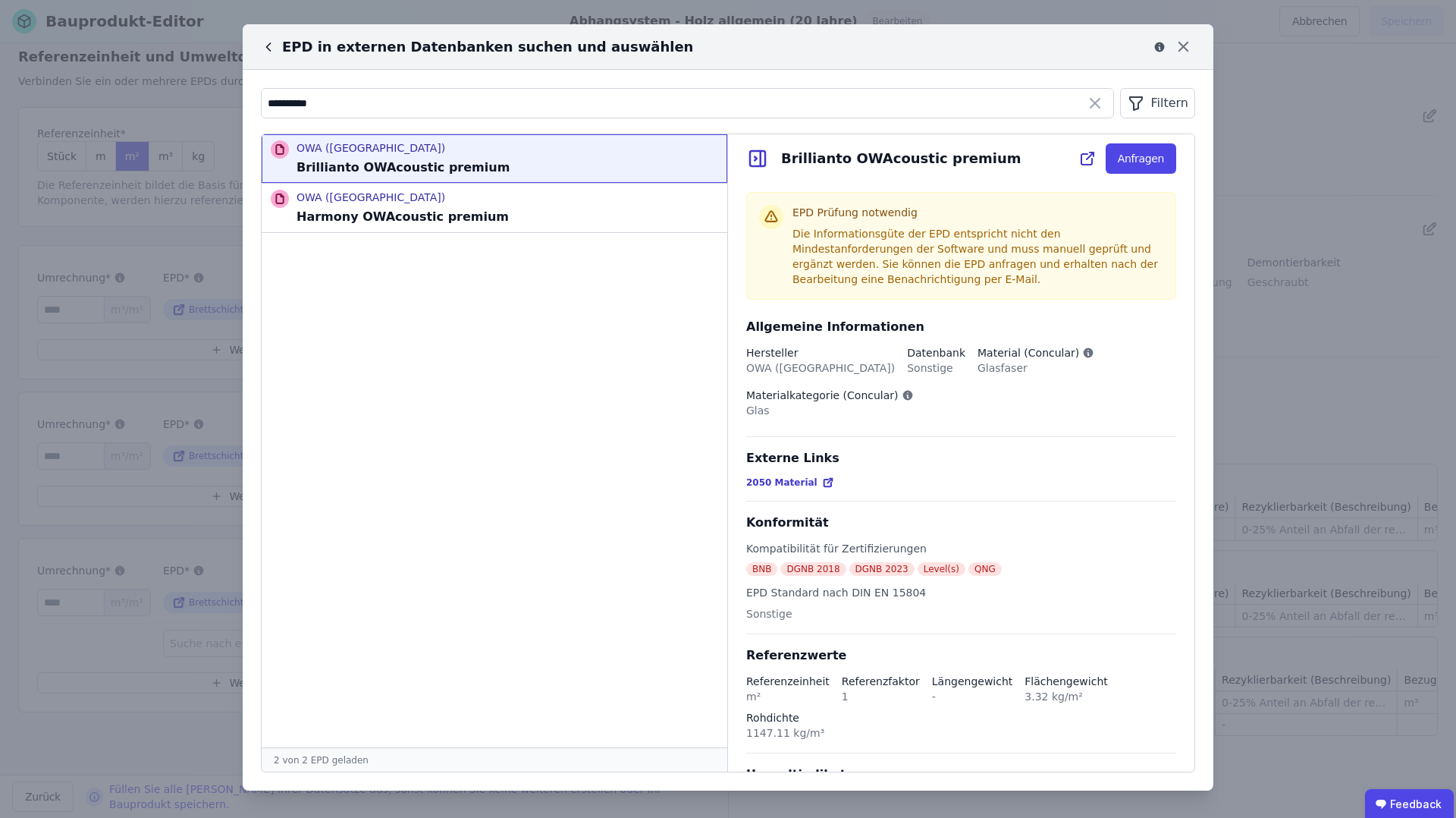
click at [1095, 104] on icon at bounding box center [1095, 103] width 9 height 9
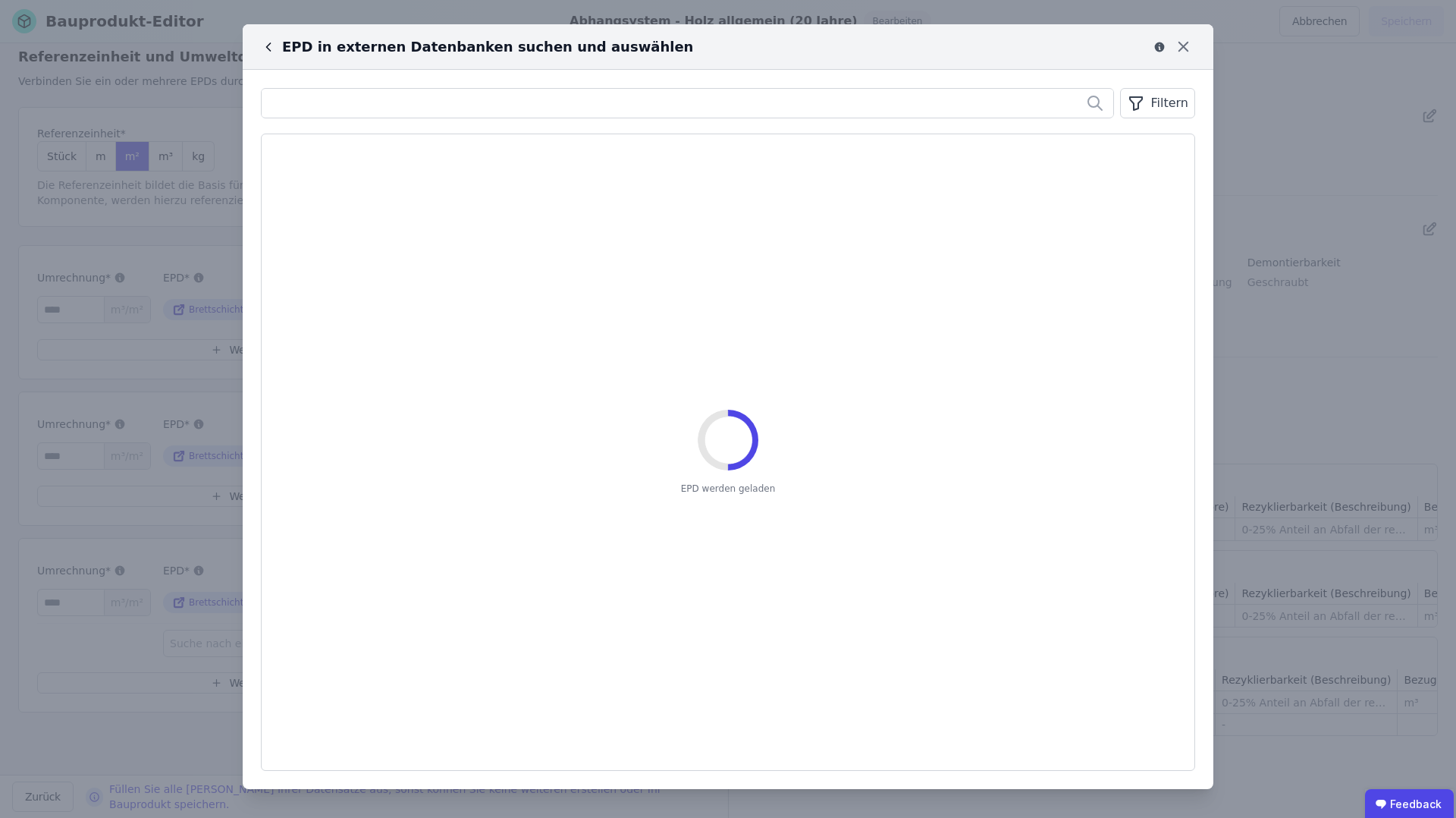
click at [1129, 105] on icon "button" at bounding box center [1137, 103] width 18 height 18
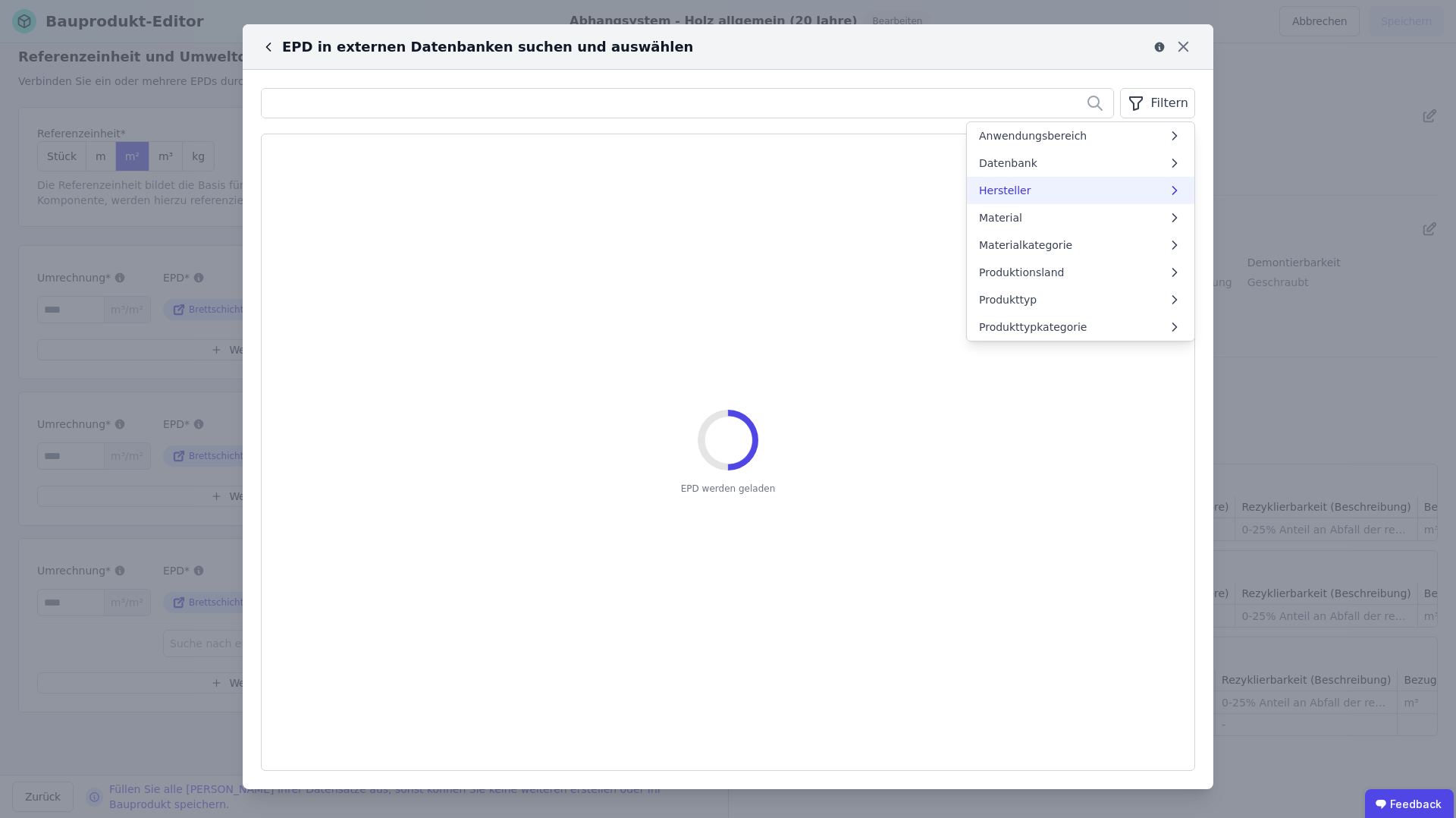
click at [1047, 190] on li "Hersteller" at bounding box center [1080, 190] width 227 height 28
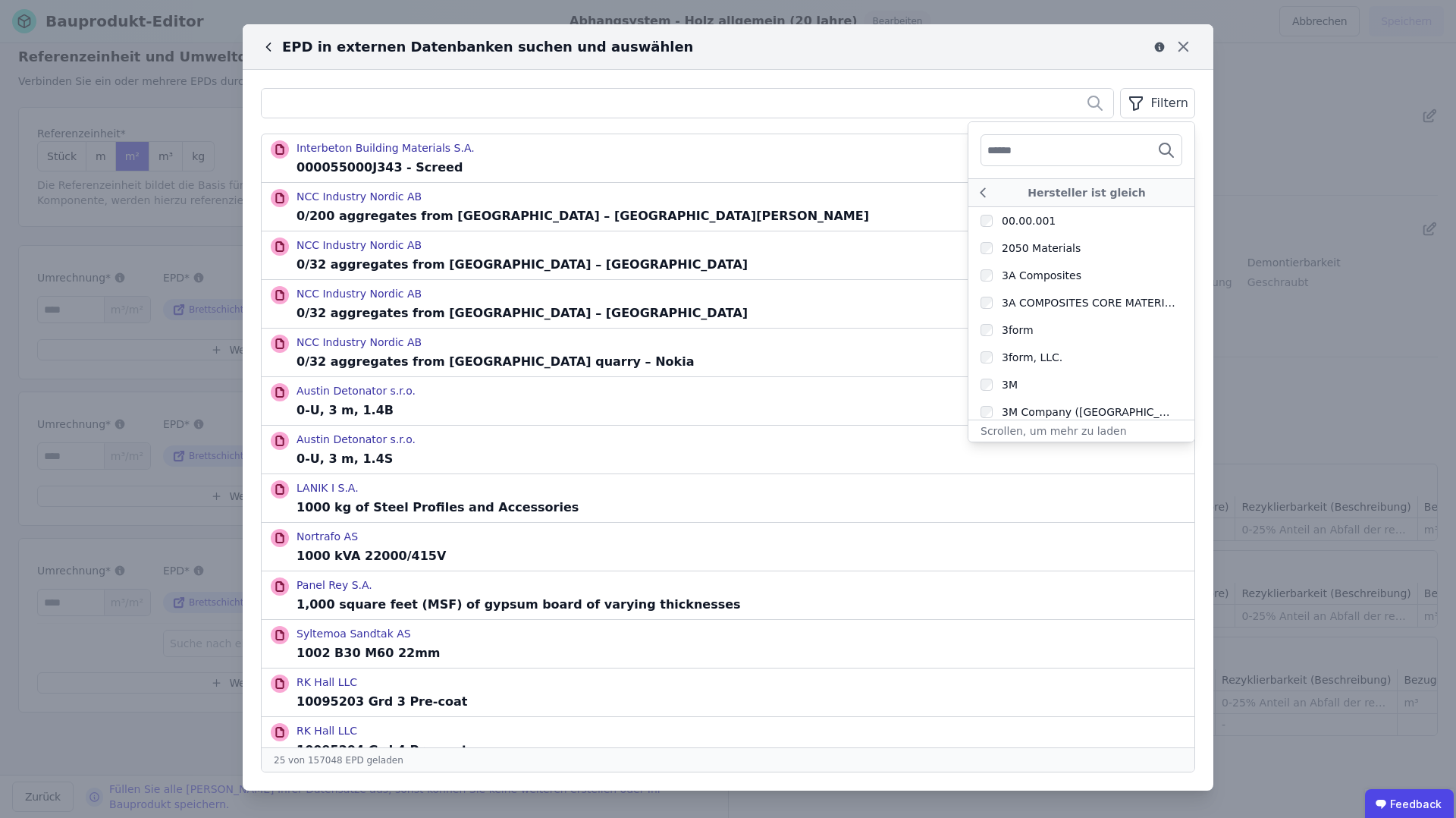
click at [1030, 150] on input "text" at bounding box center [1044, 150] width 113 height 28
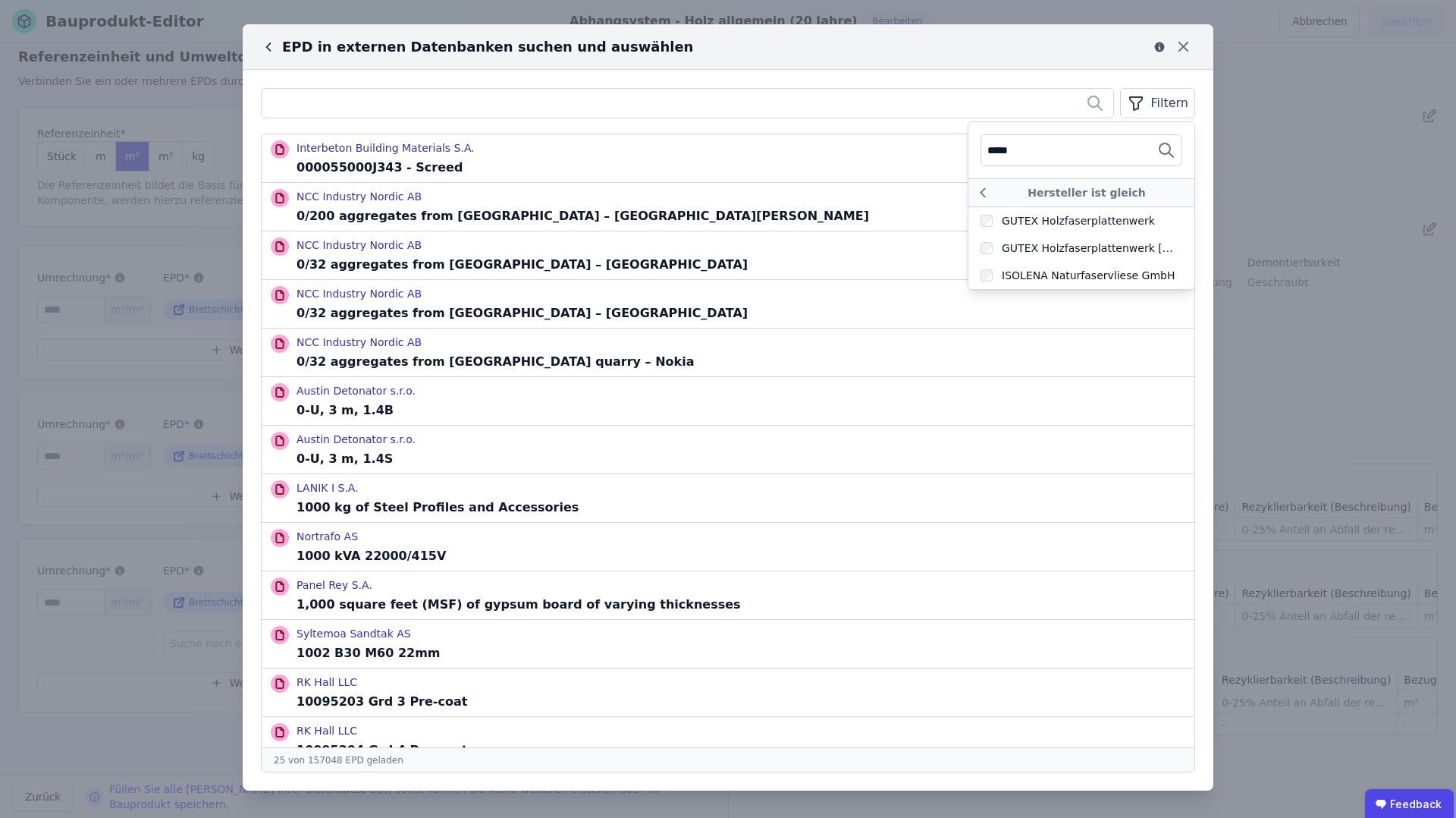
click at [1066, 150] on input "*****" at bounding box center [1044, 150] width 113 height 28
click at [1067, 150] on input "*****" at bounding box center [1044, 150] width 113 height 28
type input "****"
click at [1179, 44] on icon at bounding box center [1183, 46] width 23 height 23
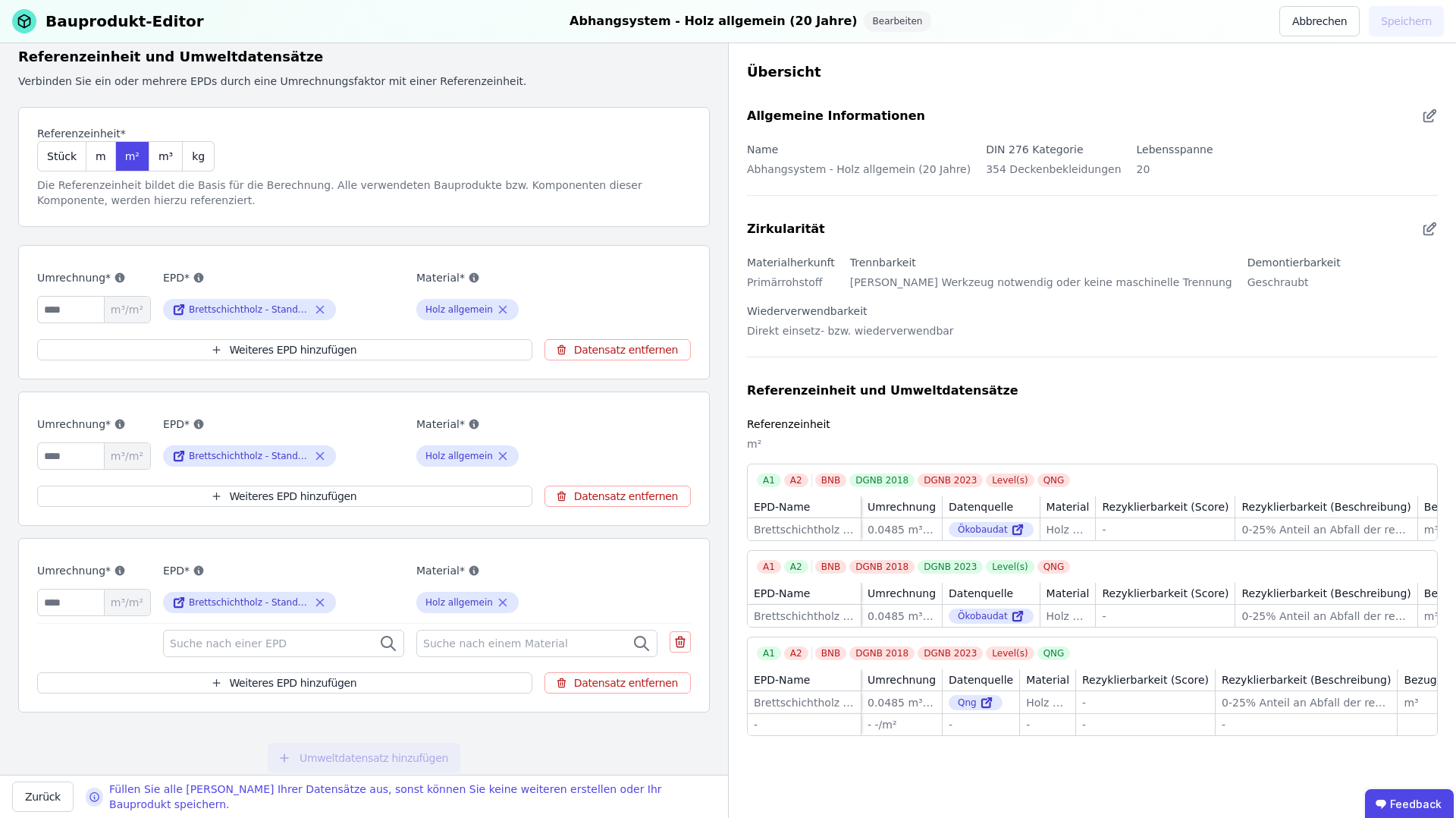
click at [288, 636] on div "Suche nach einer EPD" at bounding box center [283, 644] width 241 height 28
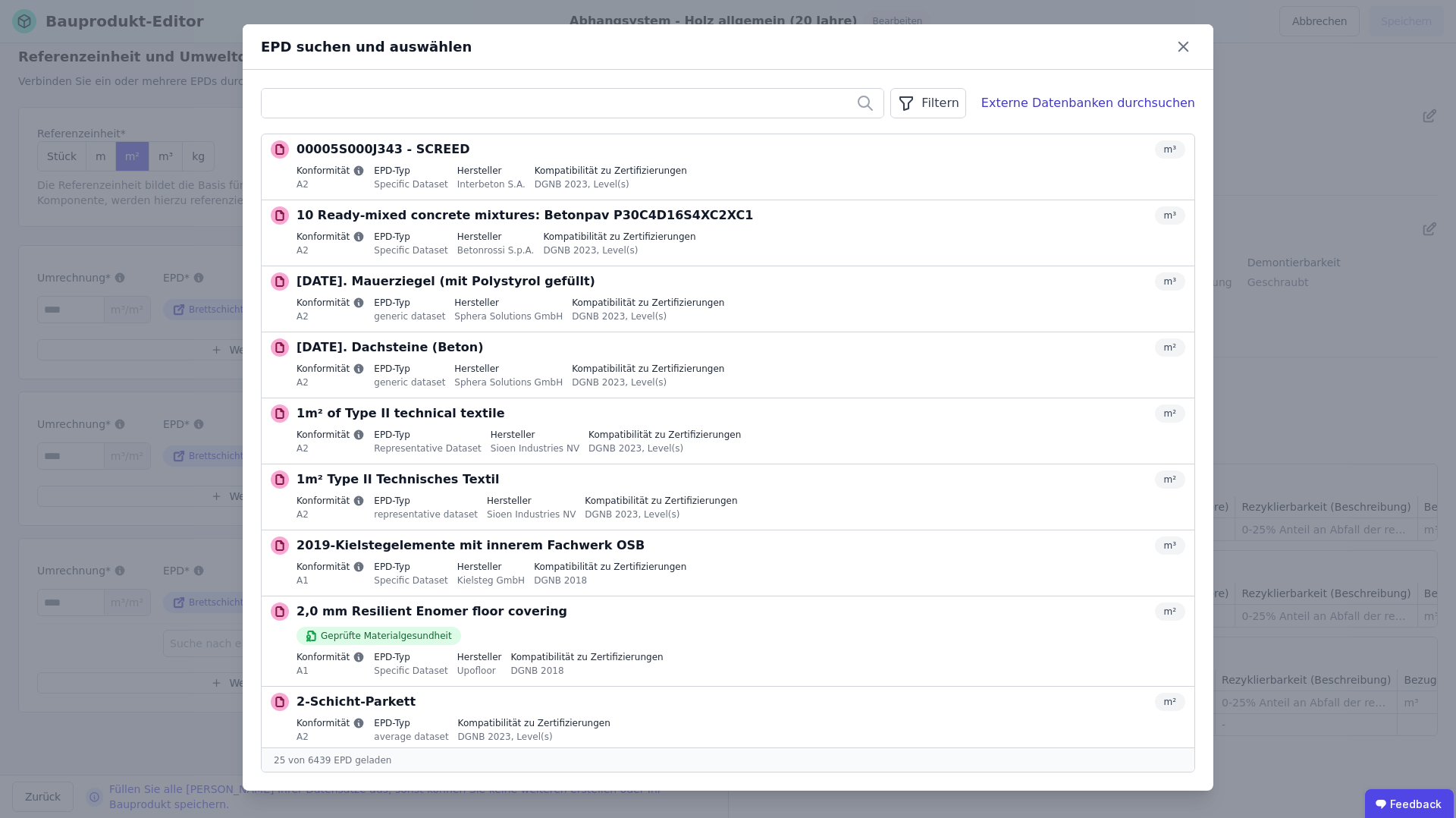
click at [592, 102] on input "text" at bounding box center [572, 103] width 622 height 28
paste input "**********"
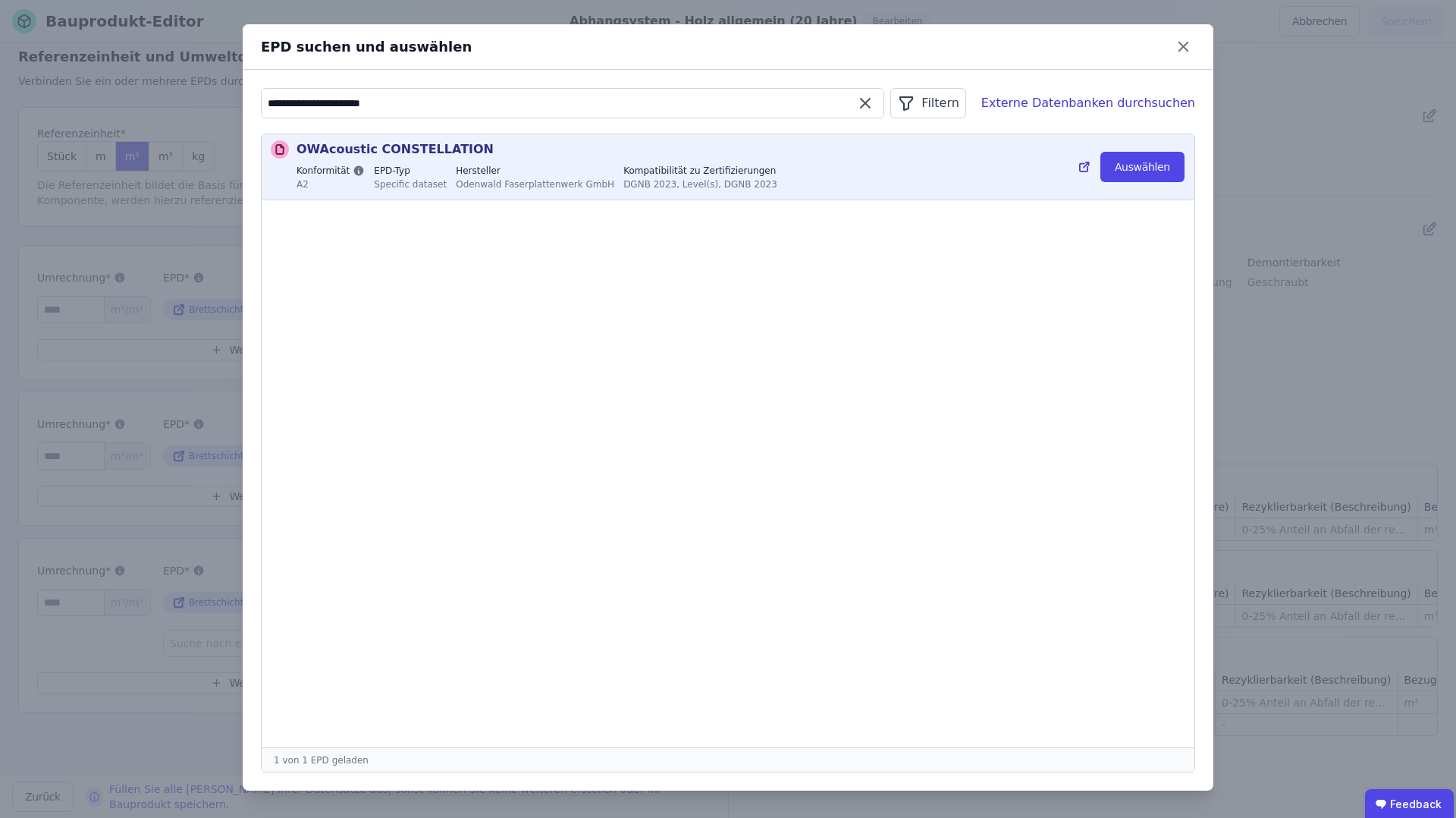
type input "**********"
click at [737, 163] on div "OWAcoustic CONSTELLATION m² Konformität A2 EPD-Typ Specific dataset Hersteller …" at bounding box center [740, 167] width 889 height 54
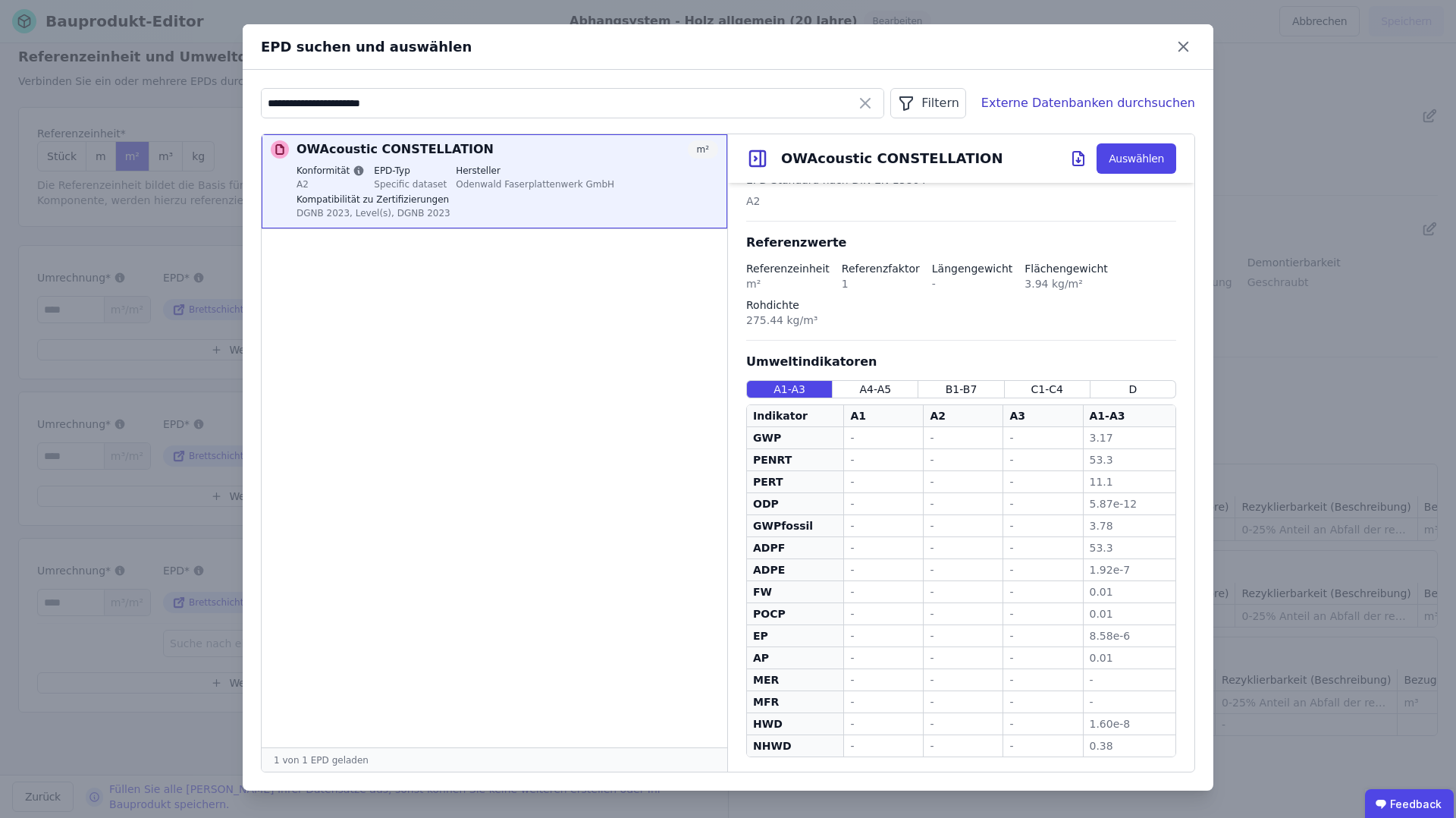
scroll to position [336, 0]
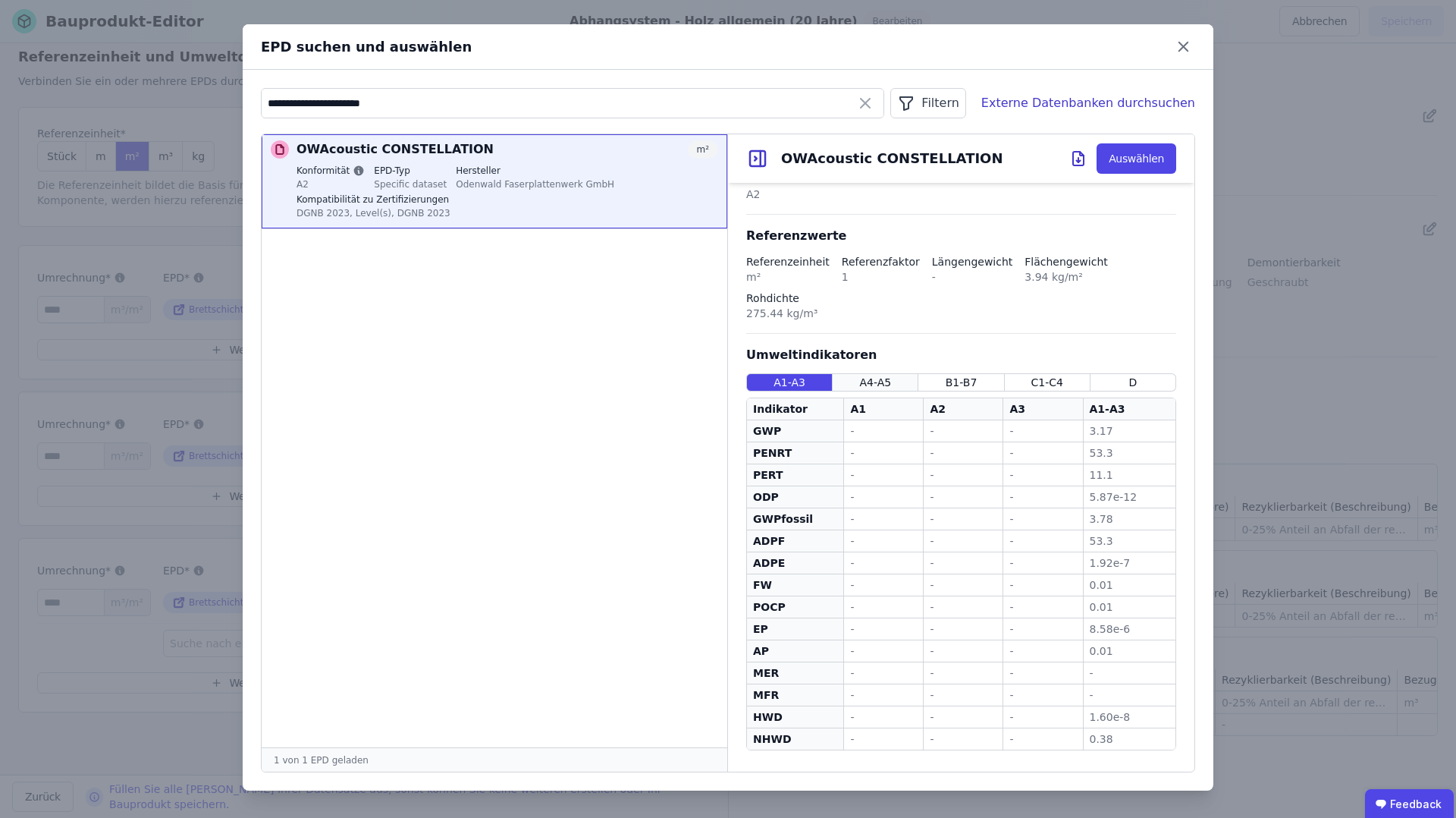
click at [848, 380] on div "A4-A5" at bounding box center [875, 382] width 86 height 18
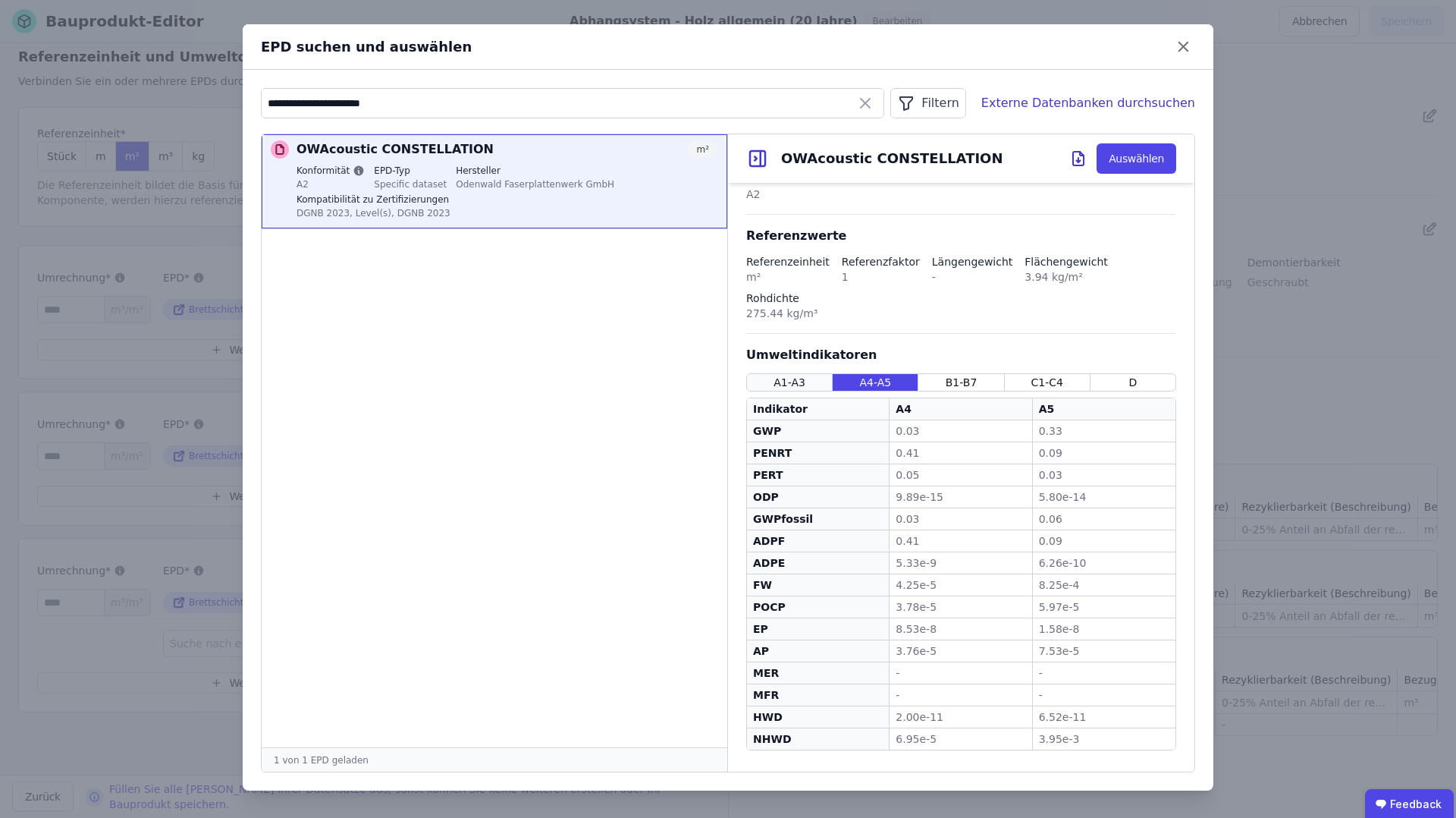
click at [823, 380] on div "A1-A3" at bounding box center [789, 382] width 87 height 18
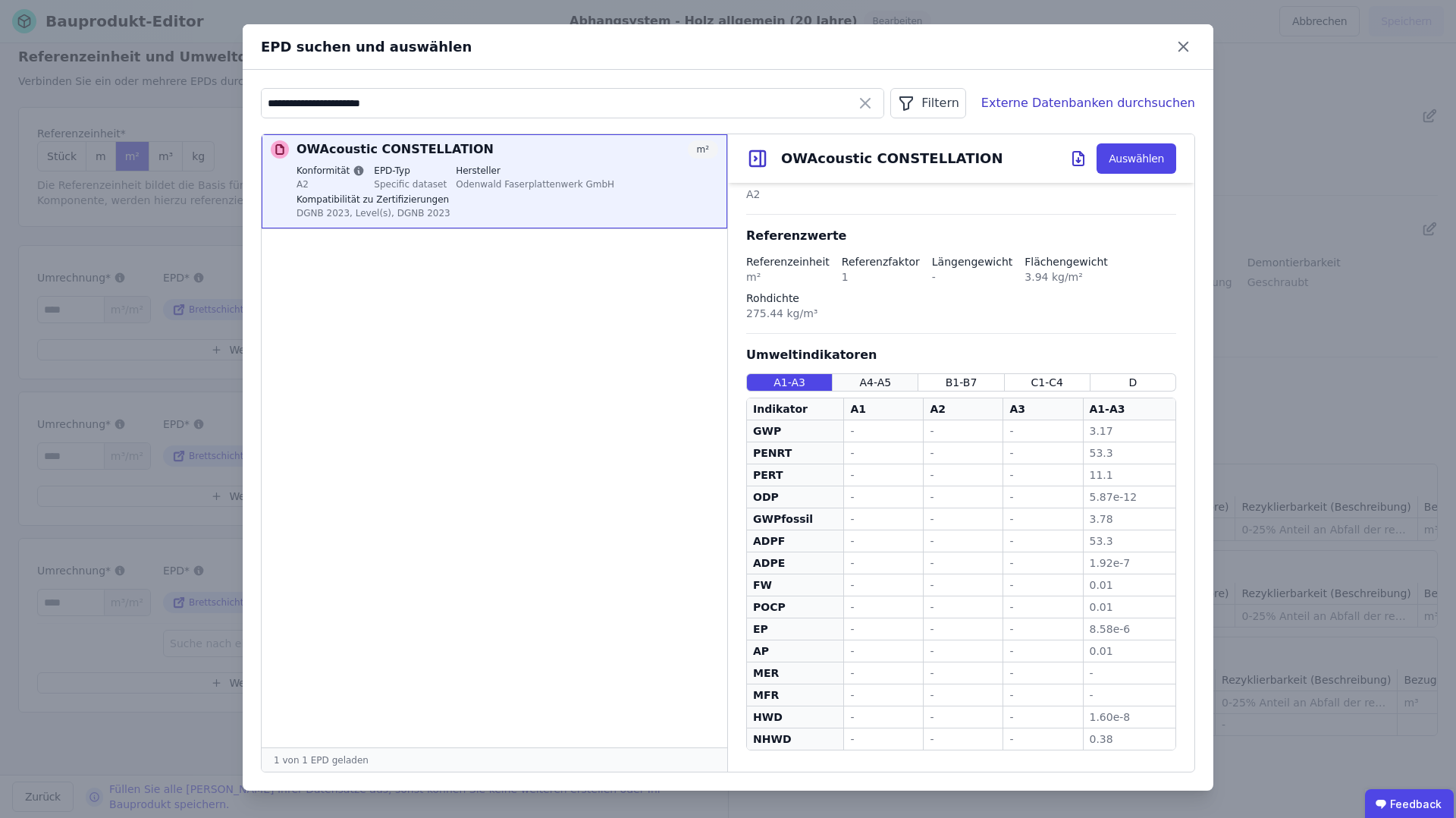
click at [860, 384] on span "A4-A5" at bounding box center [875, 382] width 32 height 15
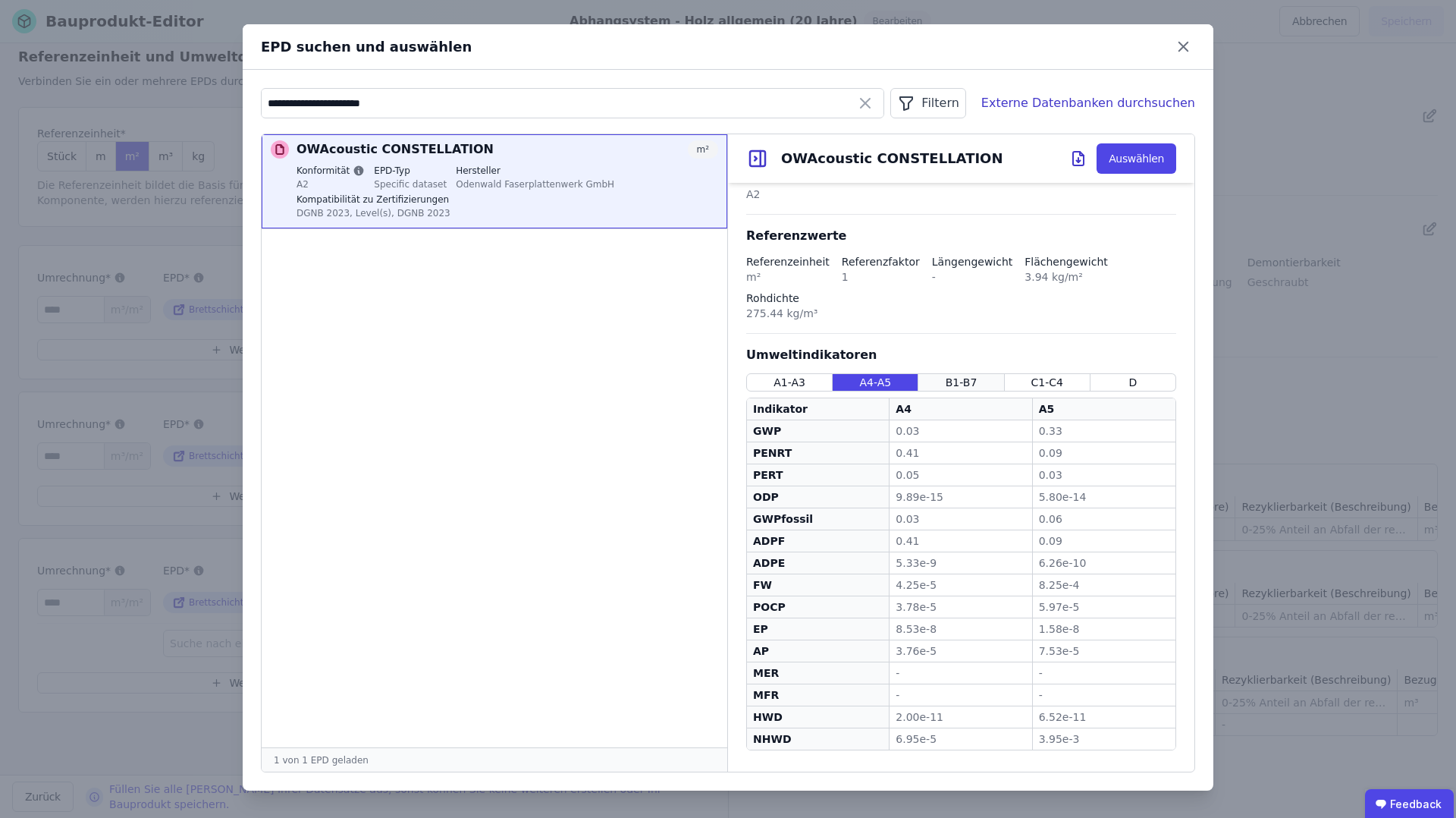
click at [958, 377] on span "B1-B7" at bounding box center [961, 382] width 32 height 15
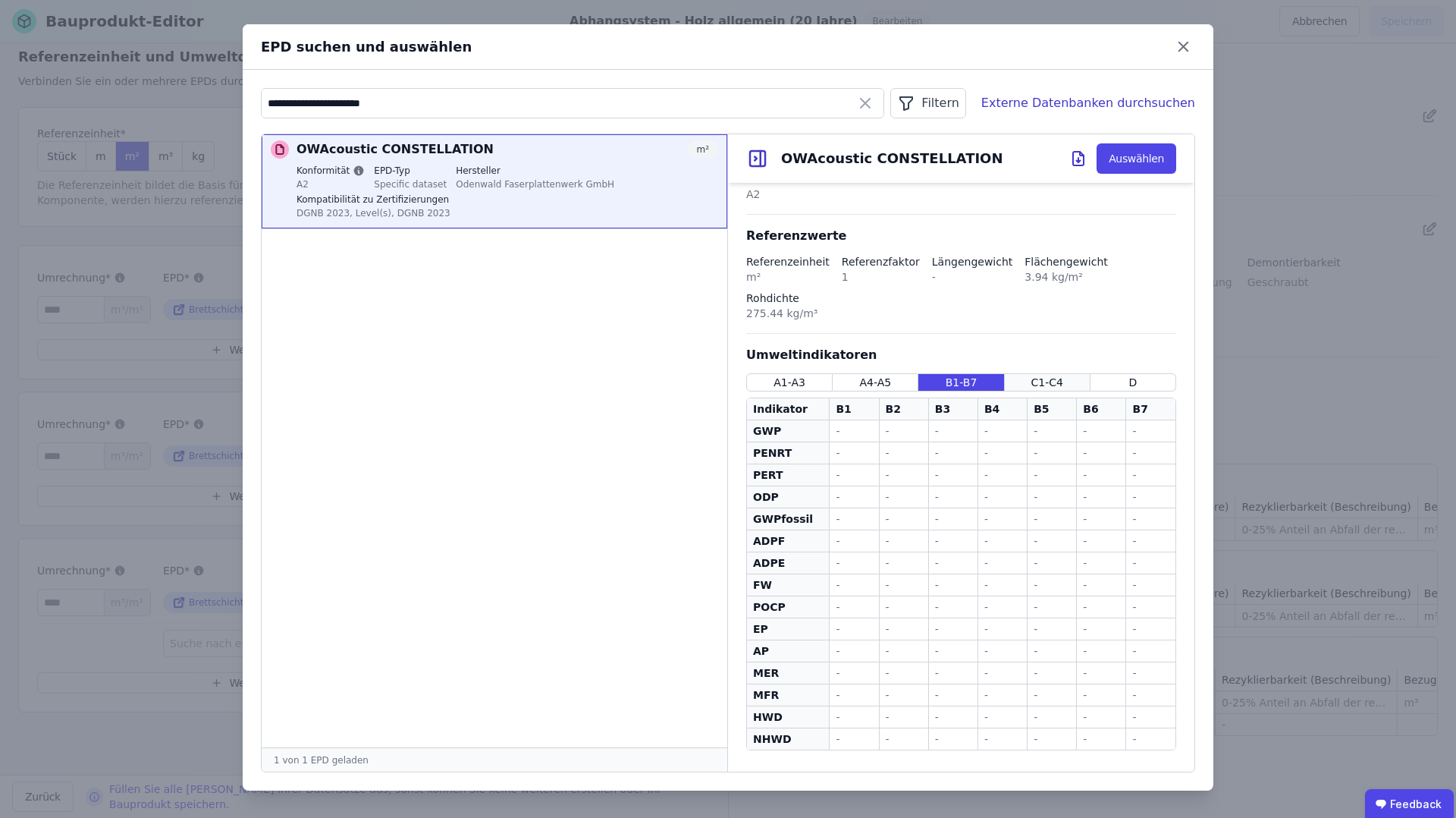
click at [1042, 391] on div "C1-C4" at bounding box center [1048, 382] width 86 height 18
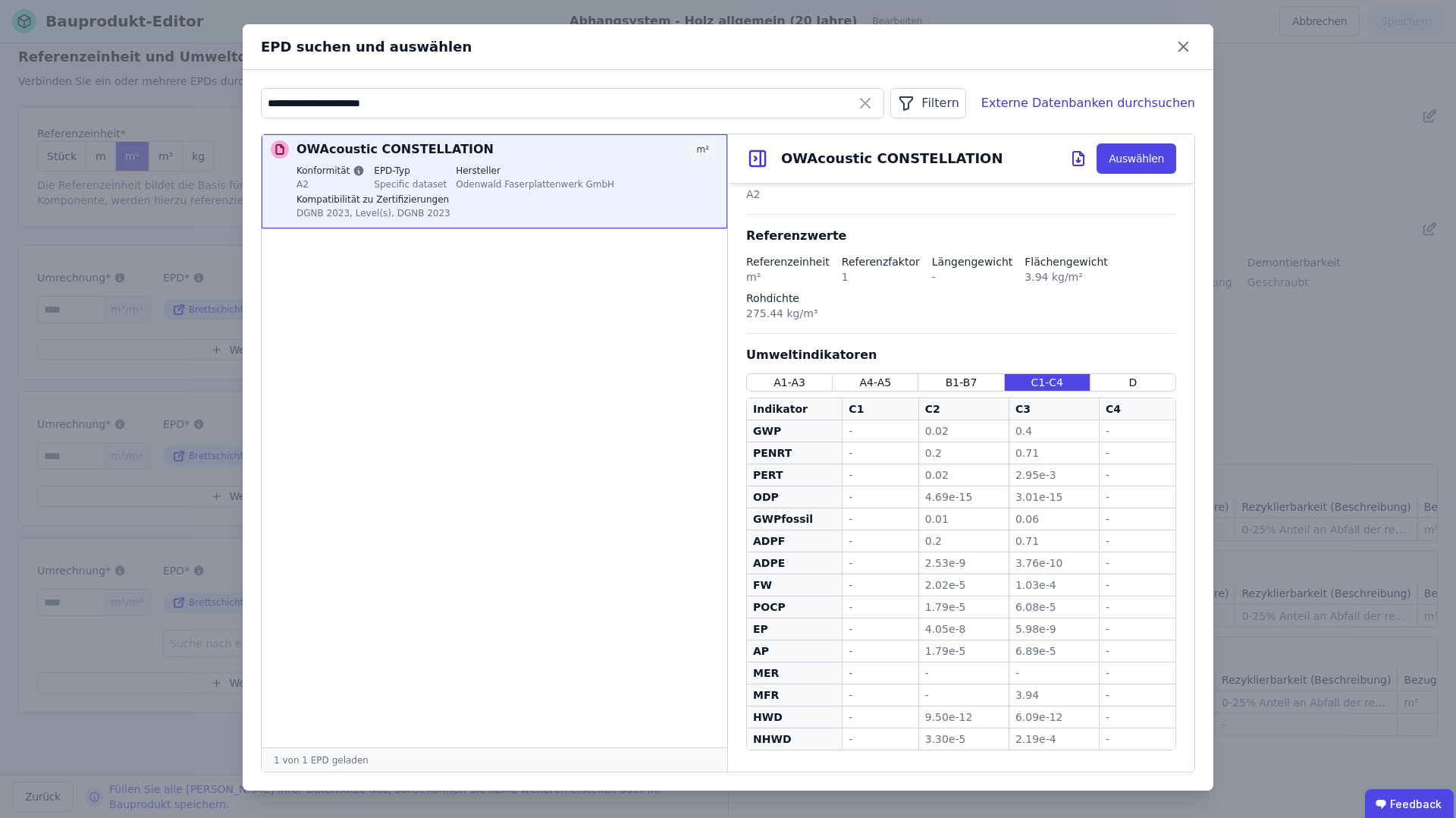
click at [1125, 371] on div "Umweltindikatoren A1-A3 A4-A5 B1-B7 C1-C4 D Indikator C1 C2 C3 C4 GWP GWP - - 0…" at bounding box center [961, 548] width 430 height 404
click at [1122, 376] on div "D" at bounding box center [1133, 382] width 86 height 18
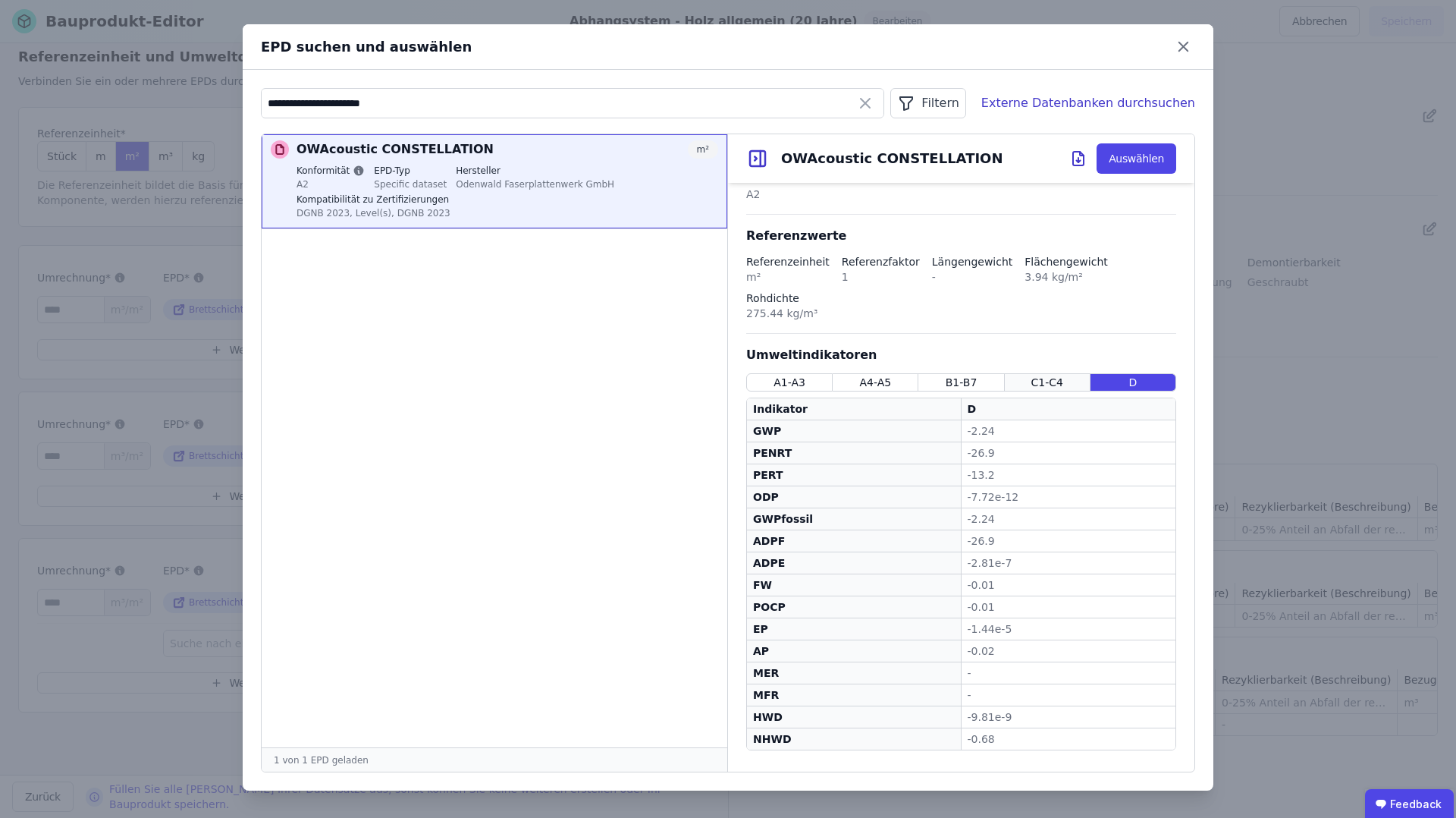
click at [1075, 379] on div "C1-C4" at bounding box center [1048, 382] width 86 height 18
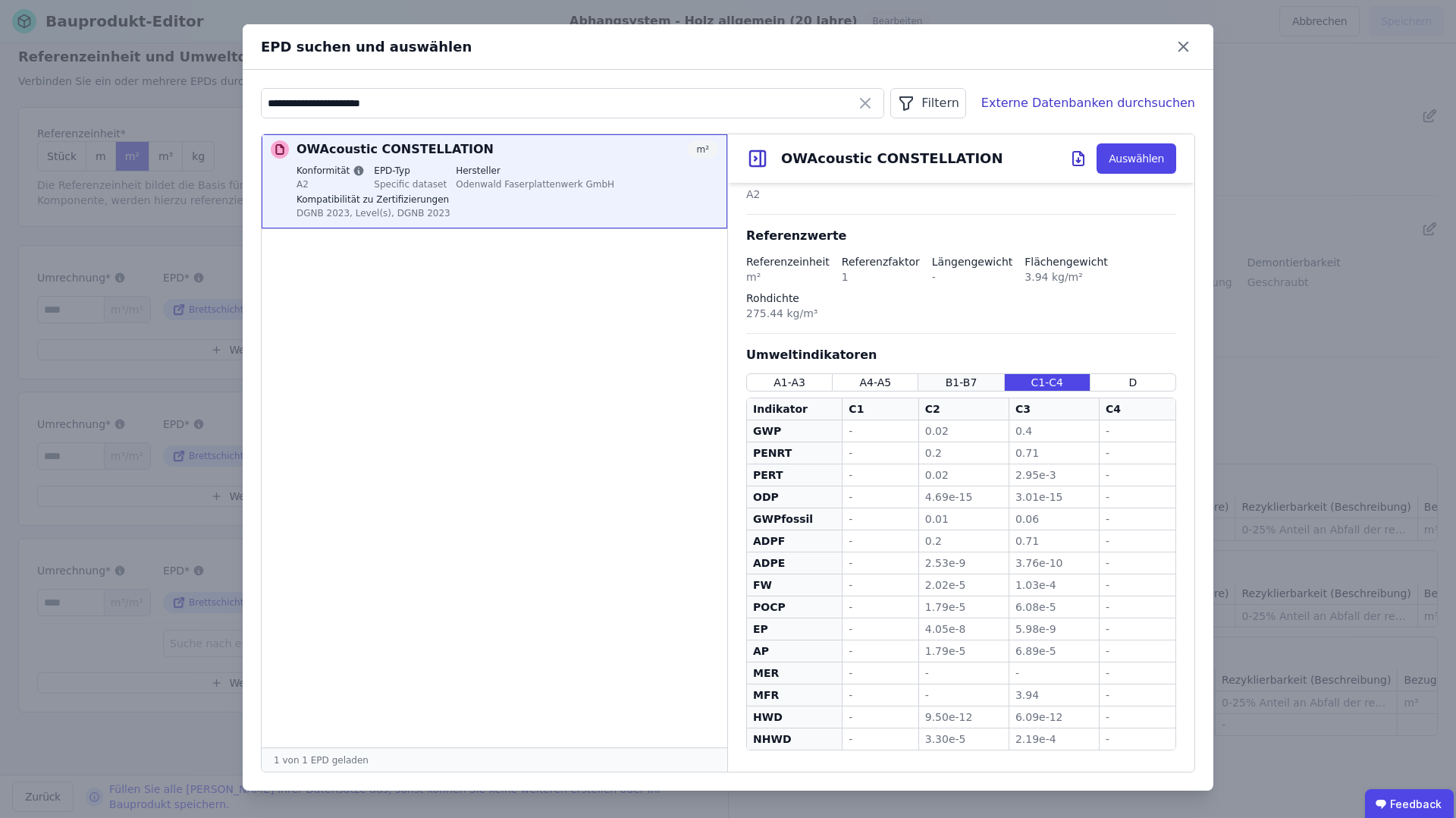
click at [952, 386] on span "B1-B7" at bounding box center [961, 382] width 32 height 15
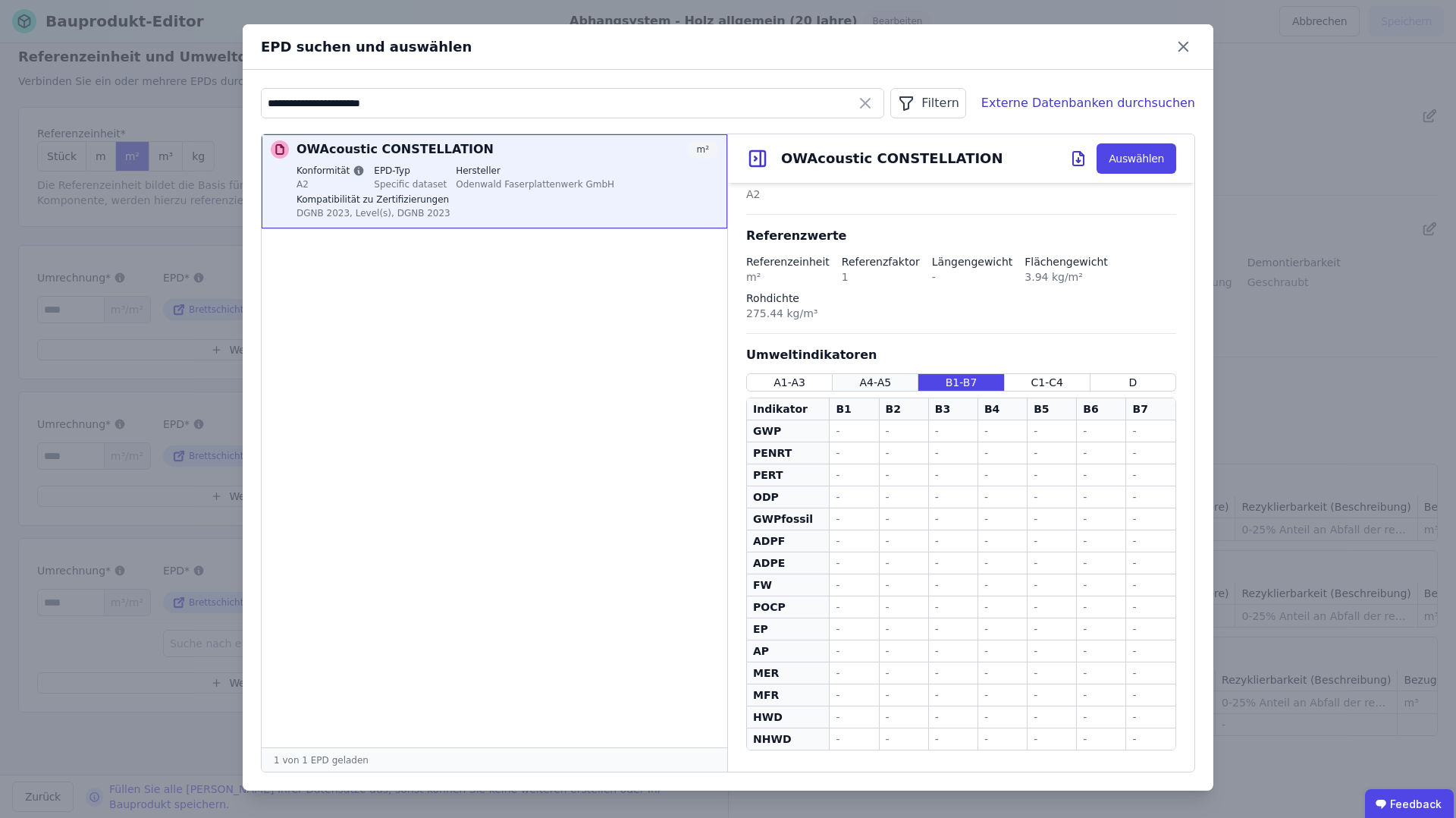
click at [854, 383] on div "A4-A5" at bounding box center [875, 382] width 86 height 18
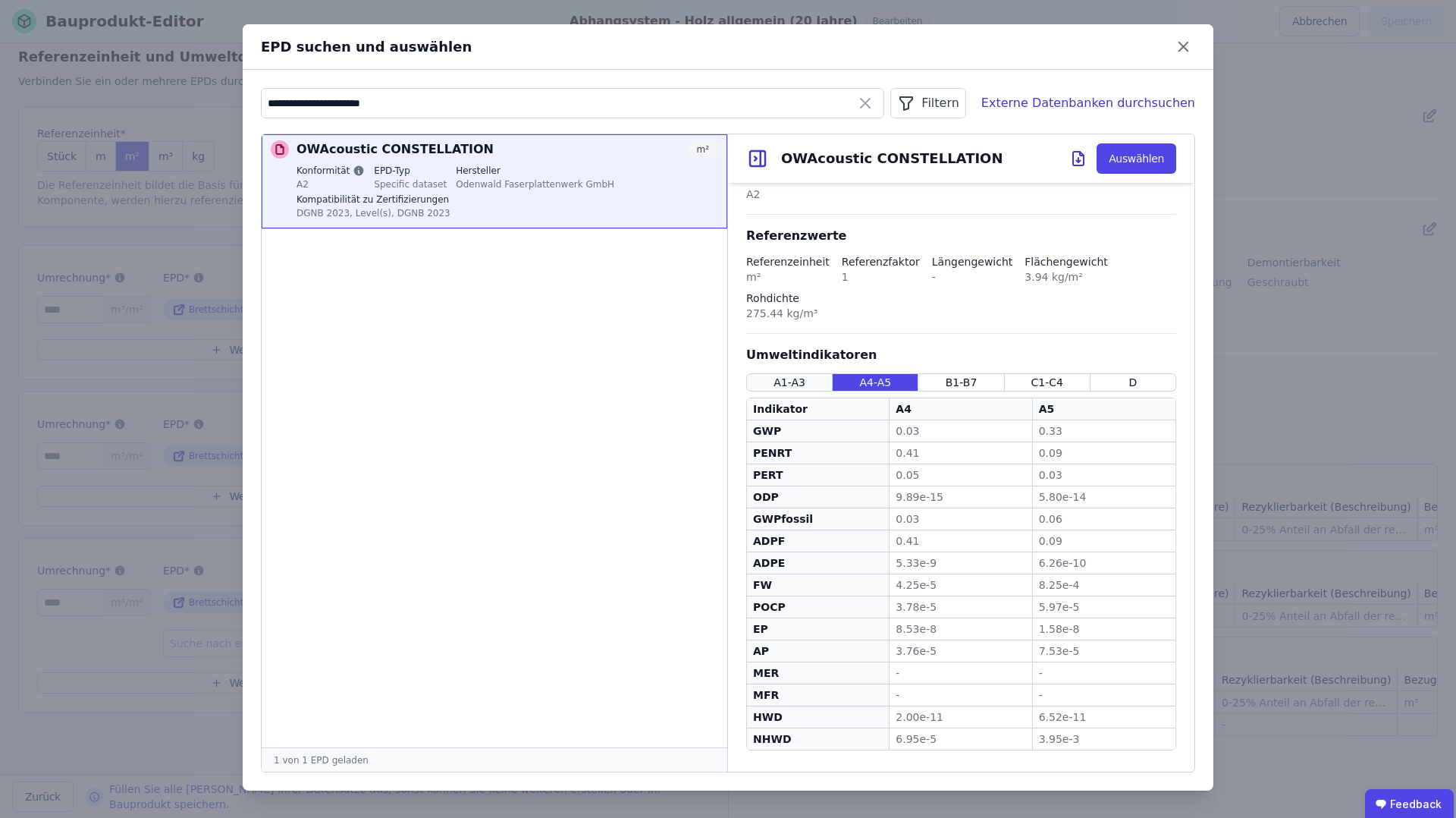
click at [805, 378] on div "A1-A3" at bounding box center [789, 382] width 87 height 18
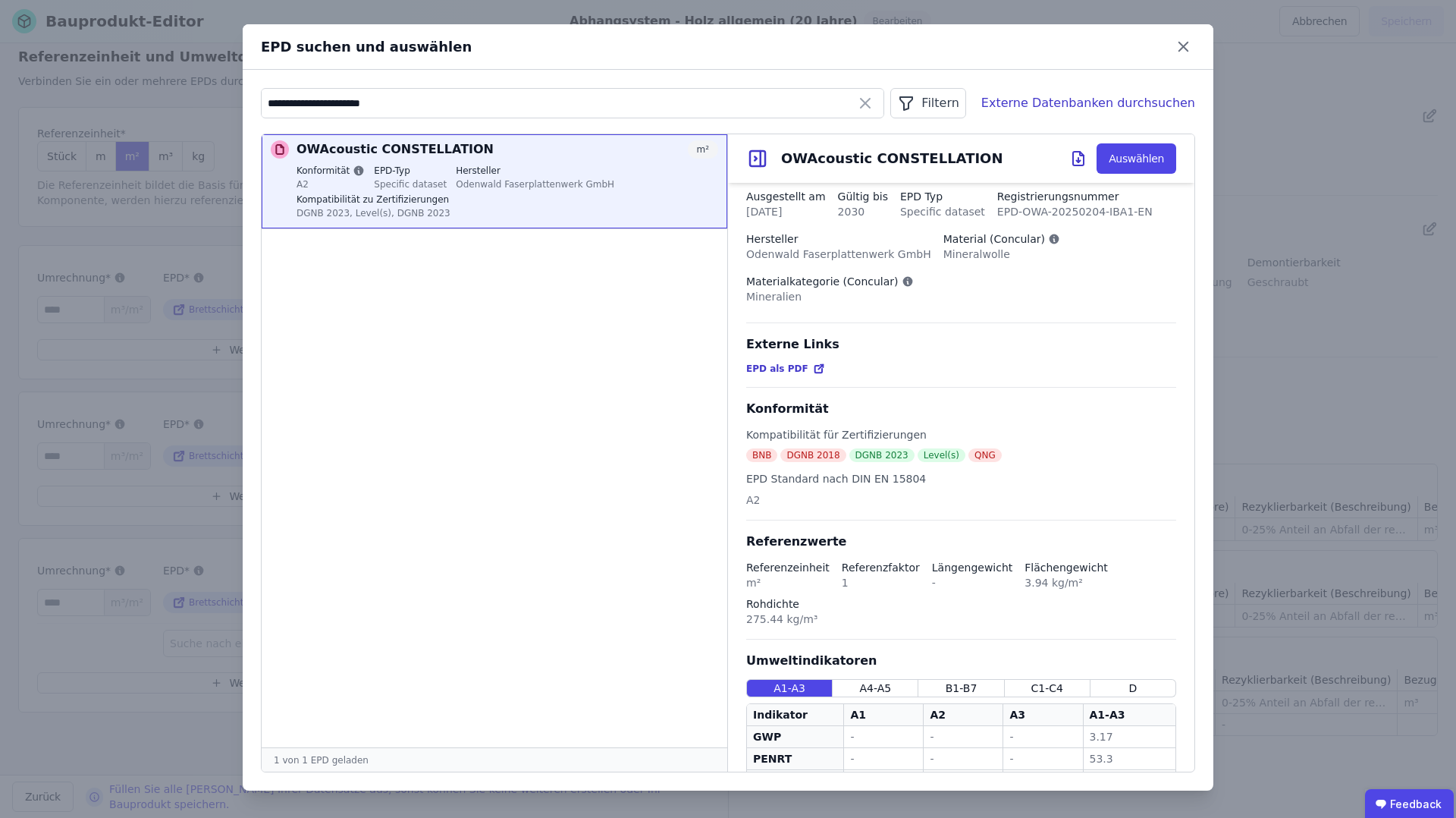
scroll to position [0, 0]
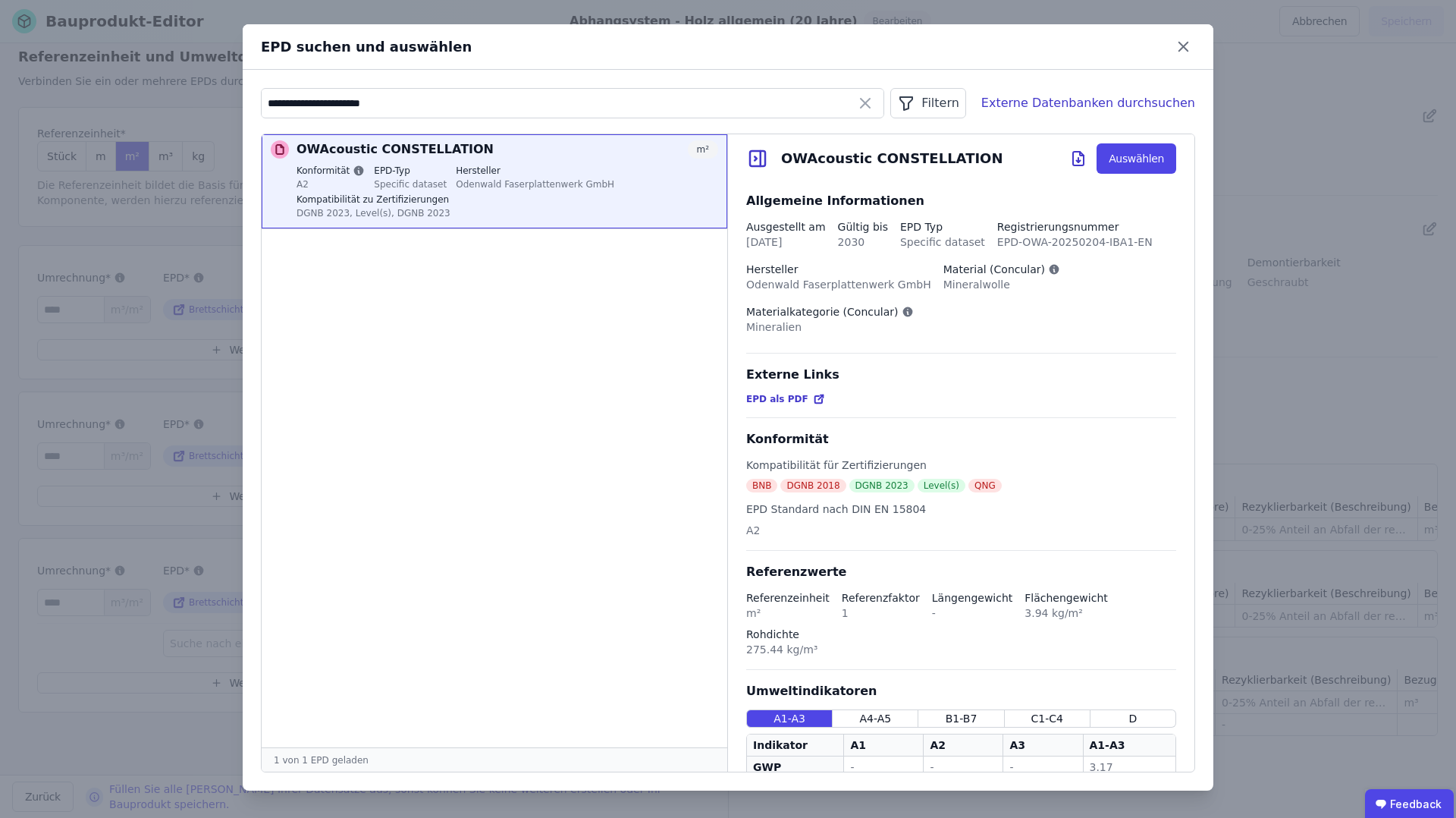
drag, startPoint x: 1186, startPoint y: 43, endPoint x: 1180, endPoint y: 66, distance: 23.8
click at [1186, 44] on icon at bounding box center [1183, 46] width 23 height 23
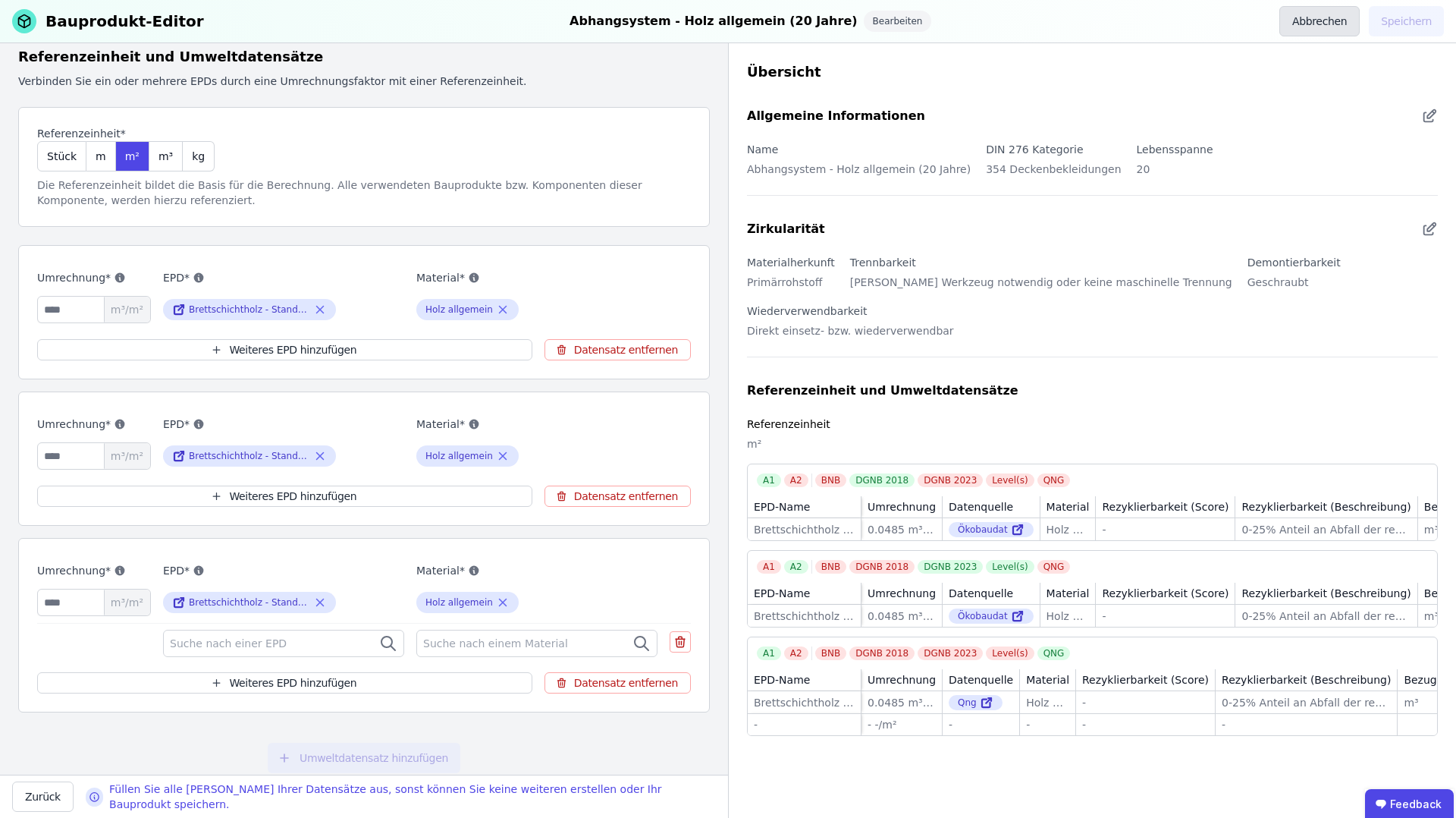
click at [1311, 12] on button "Abbrechen" at bounding box center [1319, 21] width 80 height 30
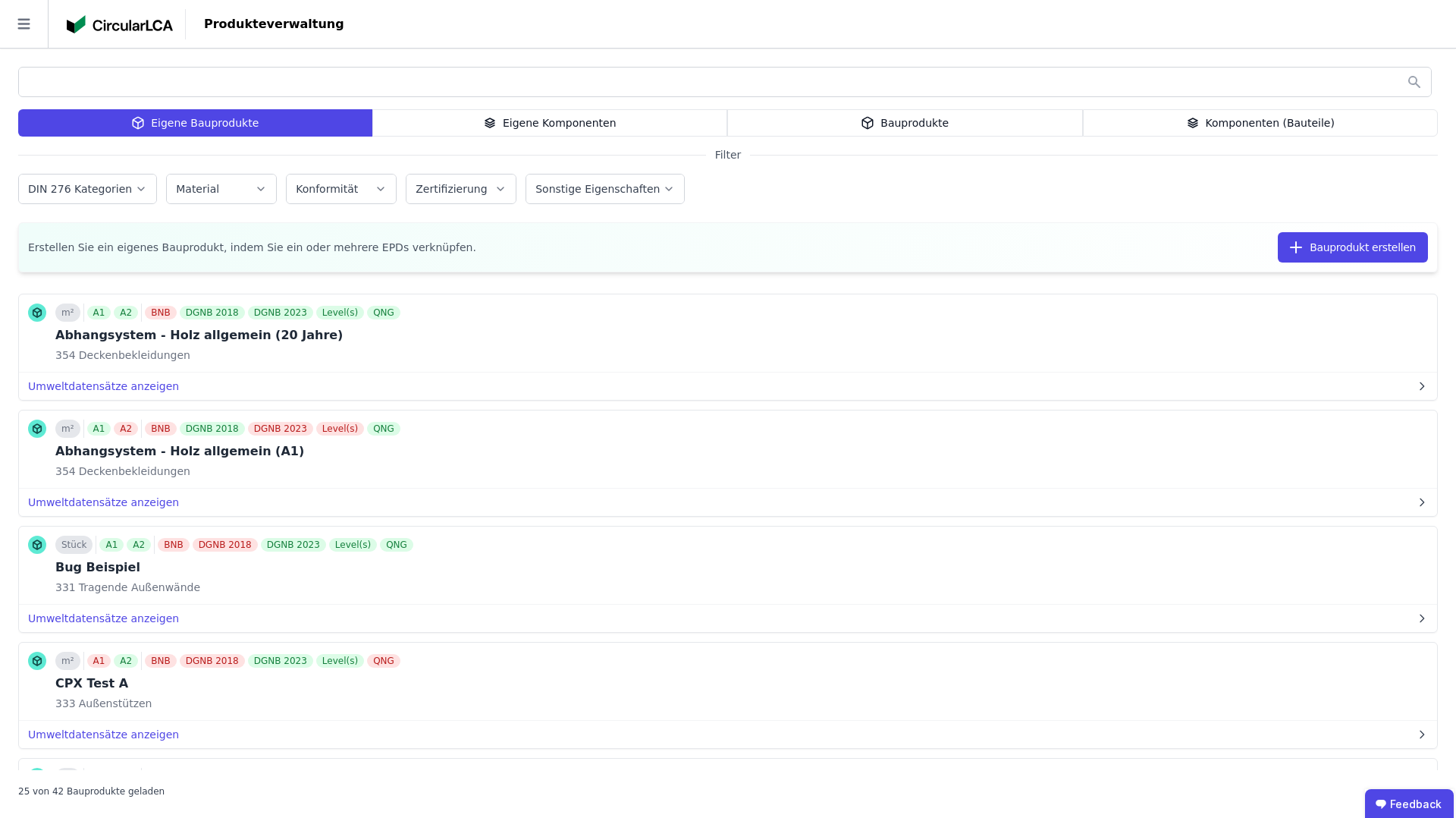
click at [27, 19] on icon at bounding box center [23, 25] width 12 height 11
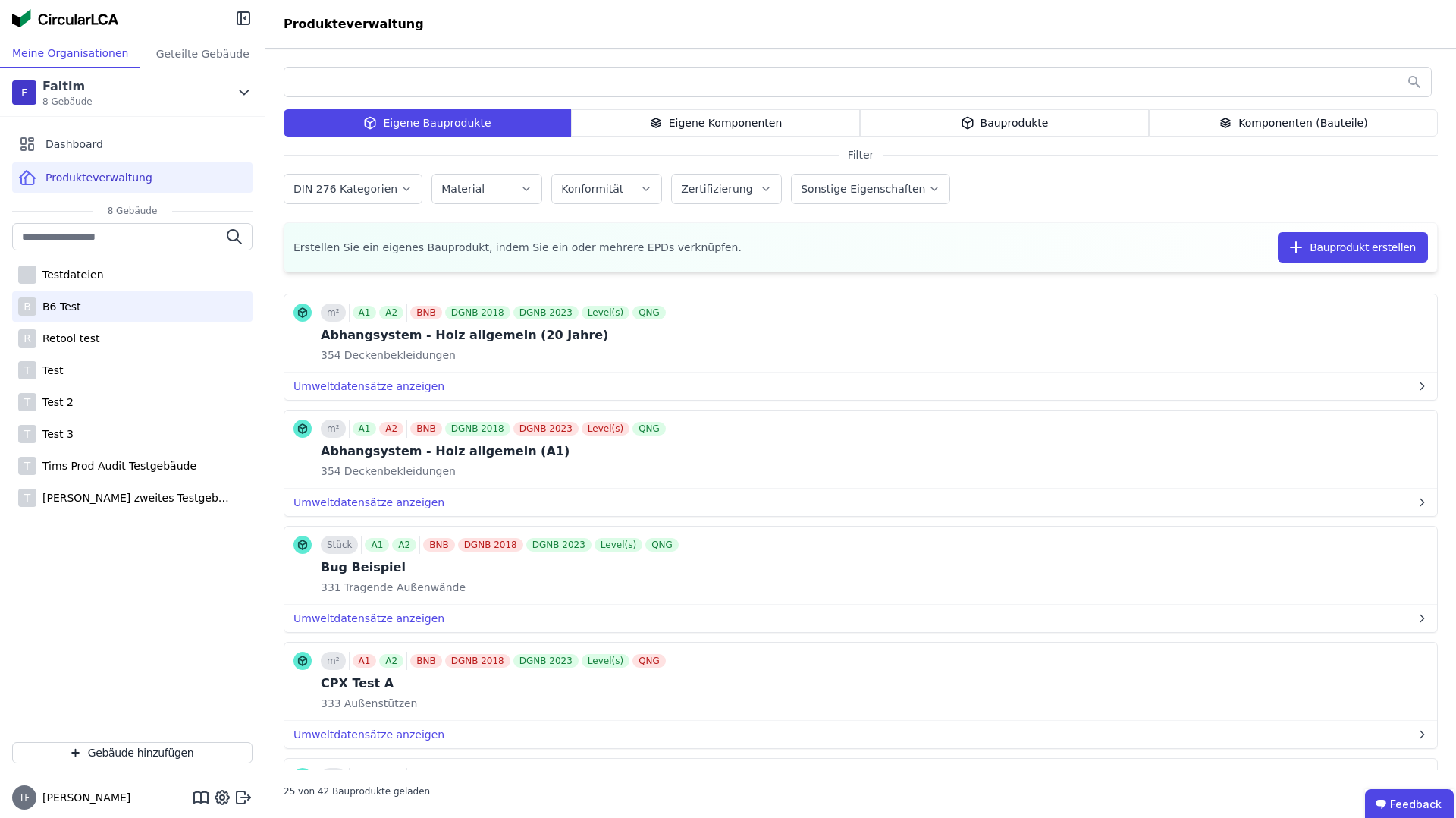
click at [71, 314] on div "B B6 Test" at bounding box center [132, 306] width 240 height 30
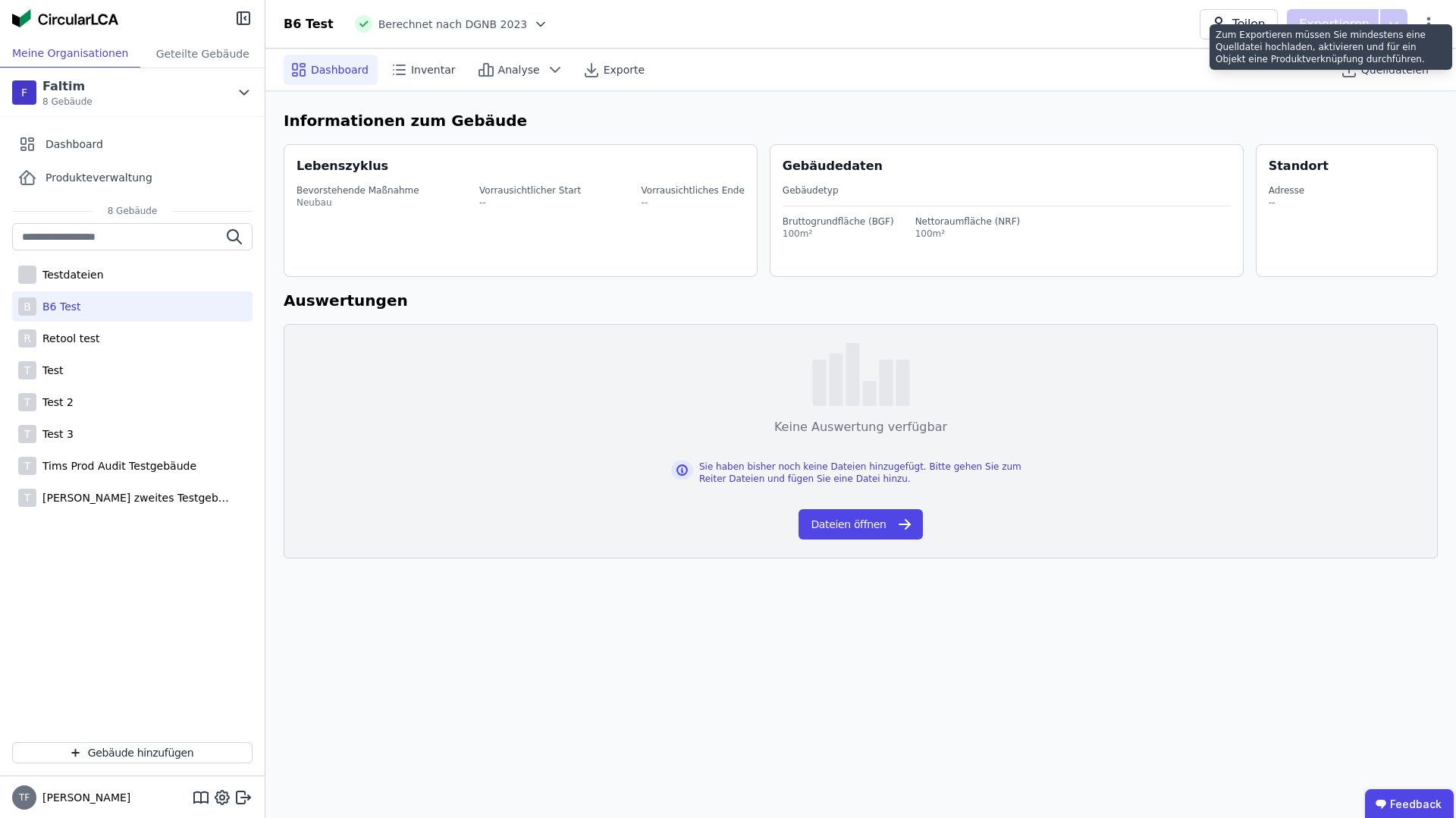
click at [1422, 29] on div "Zum Exportieren müssen Sie mindestens eine Quelldatei hochladen, aktivieren und…" at bounding box center [1330, 46] width 243 height 45
click at [1430, 27] on icon at bounding box center [1429, 24] width 18 height 18
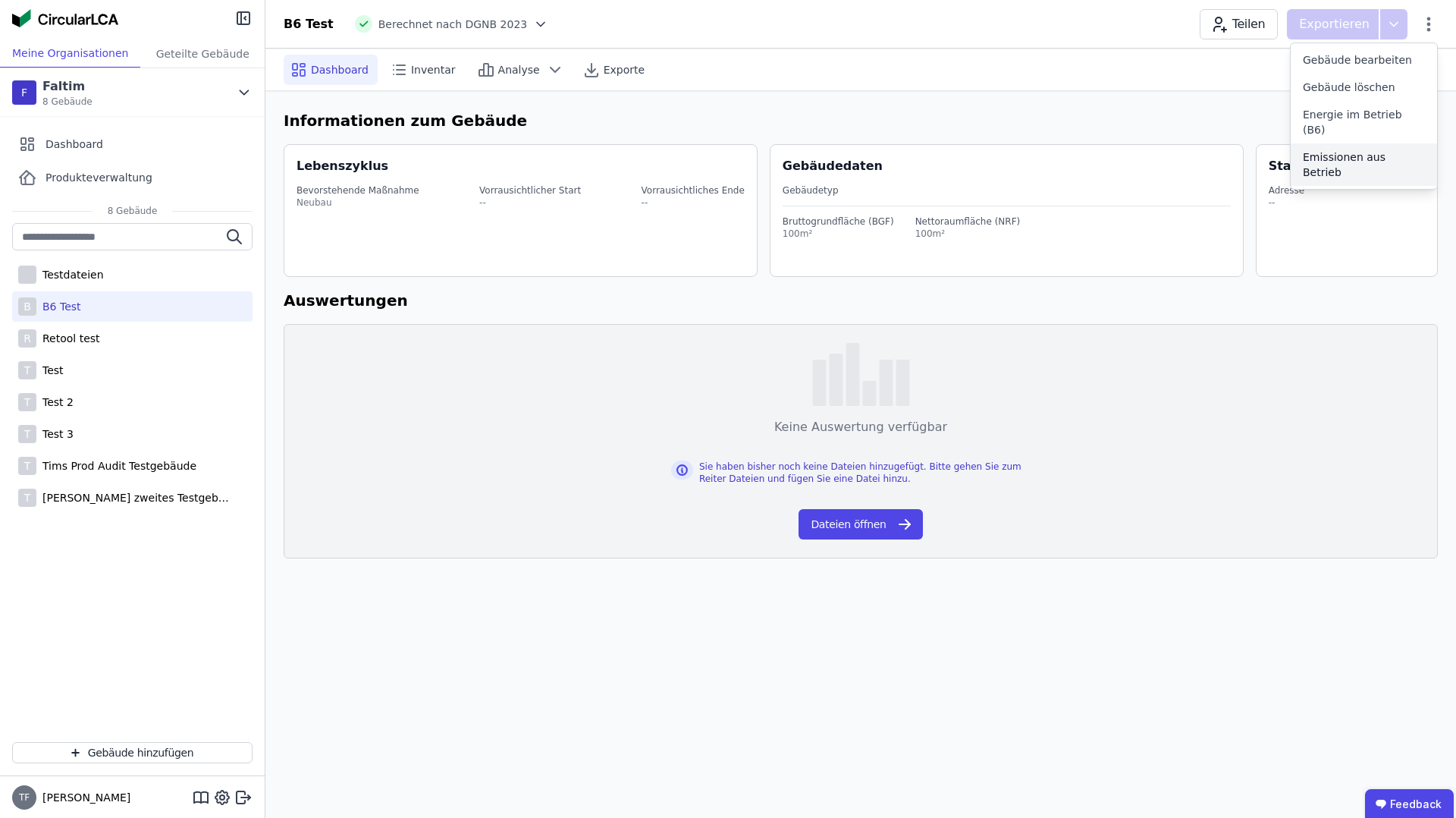
click at [1375, 150] on span "Emissionen aus Betrieb" at bounding box center [1364, 164] width 122 height 30
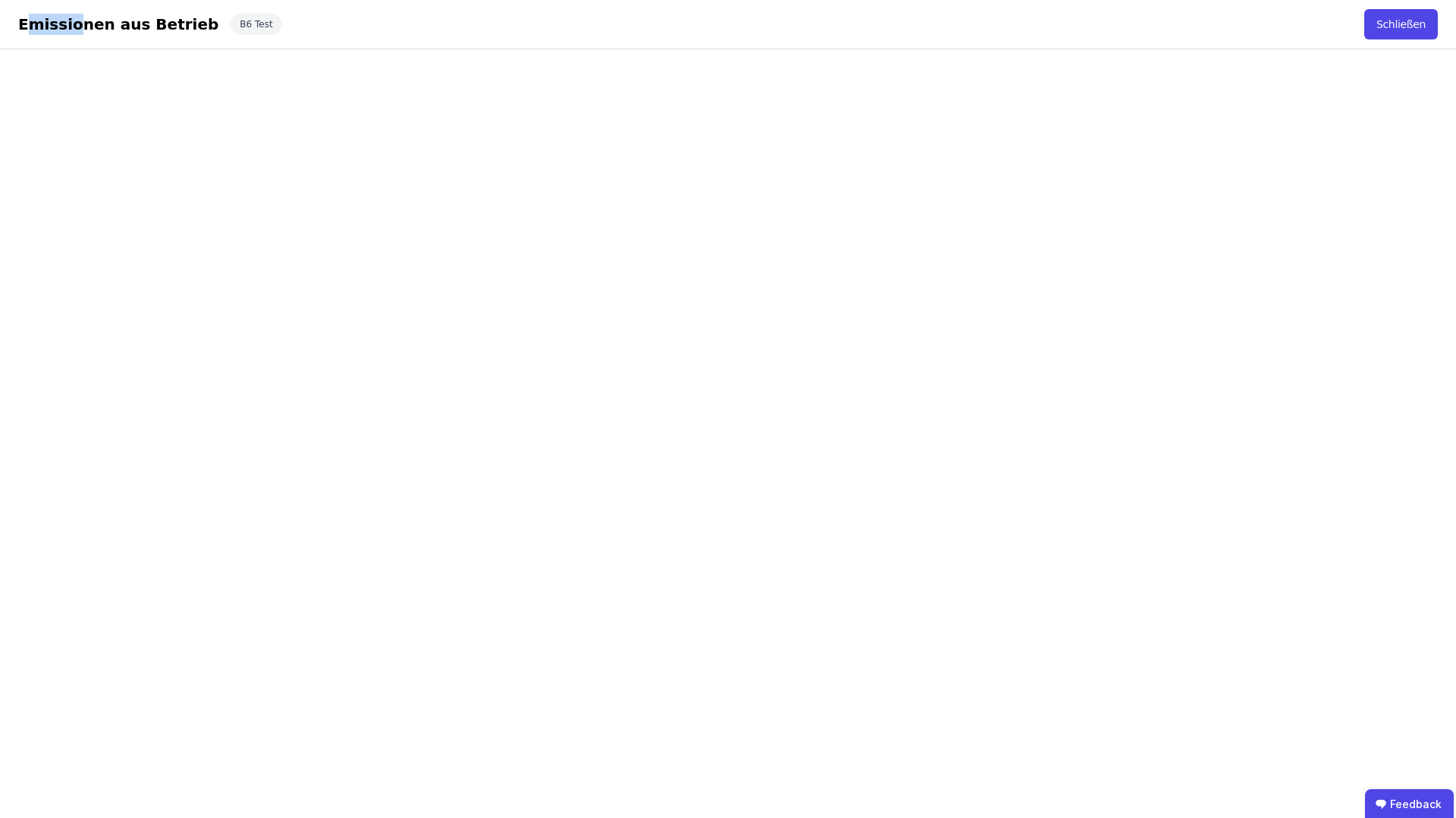
drag, startPoint x: 30, startPoint y: 18, endPoint x: 75, endPoint y: 19, distance: 45.0
click at [75, 19] on div "Emissionen aus Betrieb" at bounding box center [118, 24] width 200 height 21
drag, startPoint x: 121, startPoint y: 20, endPoint x: 157, endPoint y: 22, distance: 36.1
click at [126, 20] on div "Emissionen aus Betrieb" at bounding box center [118, 24] width 200 height 21
drag, startPoint x: 178, startPoint y: 24, endPoint x: 0, endPoint y: 22, distance: 178.0
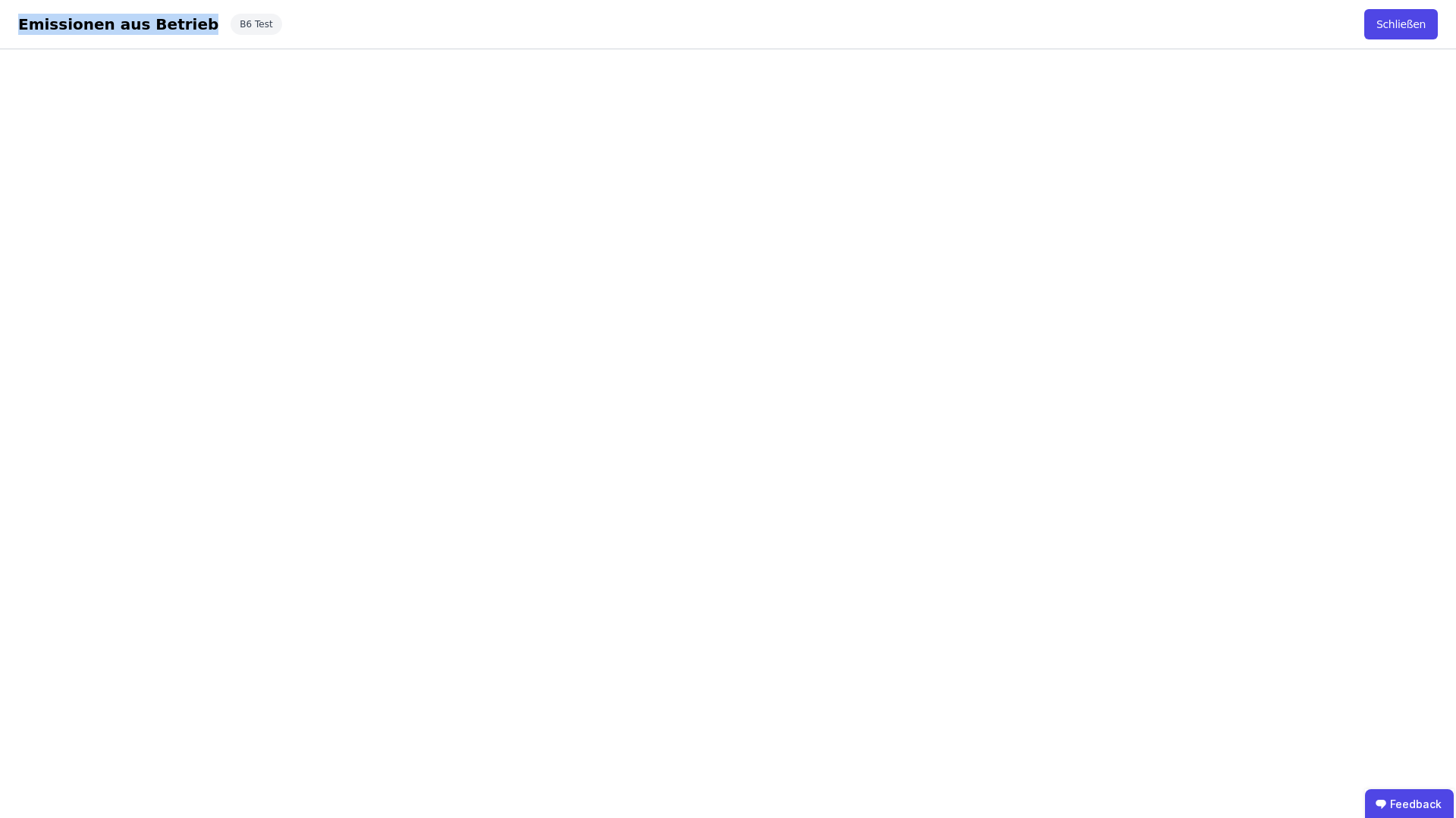
click at [0, 22] on div "Emissionen aus Betrieb Schließen B6 Test Schließen" at bounding box center [728, 24] width 1456 height 49
drag, startPoint x: 208, startPoint y: 20, endPoint x: 183, endPoint y: 32, distance: 27.7
click at [231, 20] on div "B6 Test" at bounding box center [256, 24] width 51 height 21
drag, startPoint x: 201, startPoint y: 22, endPoint x: 237, endPoint y: 23, distance: 36.0
click at [237, 23] on div "B6 Test" at bounding box center [256, 24] width 51 height 21
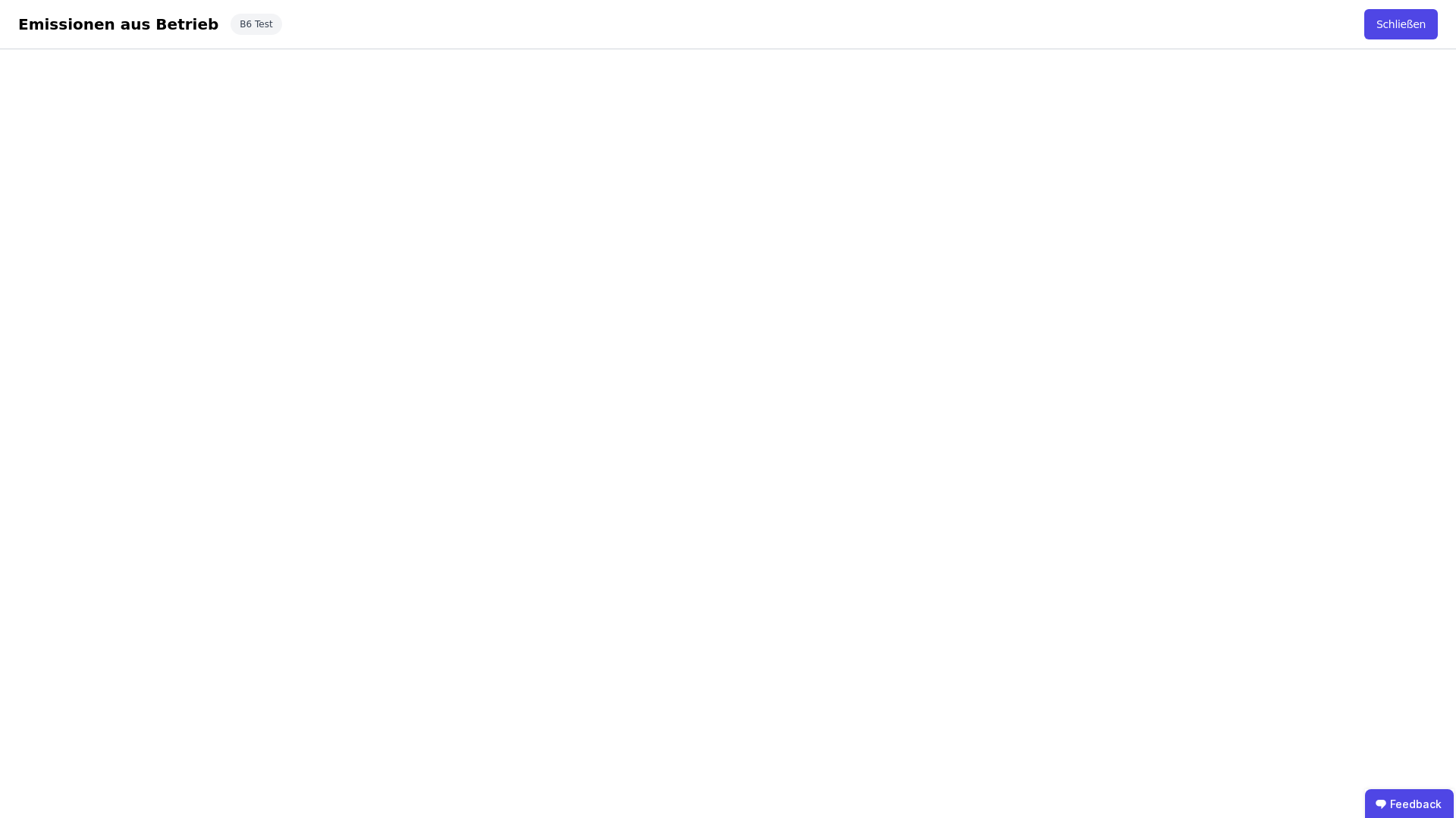
drag, startPoint x: 277, startPoint y: 25, endPoint x: 265, endPoint y: 22, distance: 12.4
click at [270, 23] on div "Emissionen aus Betrieb Schließen B6 Test Schließen" at bounding box center [728, 24] width 1456 height 49
click at [265, 23] on div "Emissionen aus Betrieb Schließen B6 Test Schließen" at bounding box center [728, 24] width 1456 height 49
click at [231, 23] on div "B6 Test" at bounding box center [256, 24] width 51 height 21
click at [1384, 36] on button "Schließen" at bounding box center [1402, 24] width 74 height 30
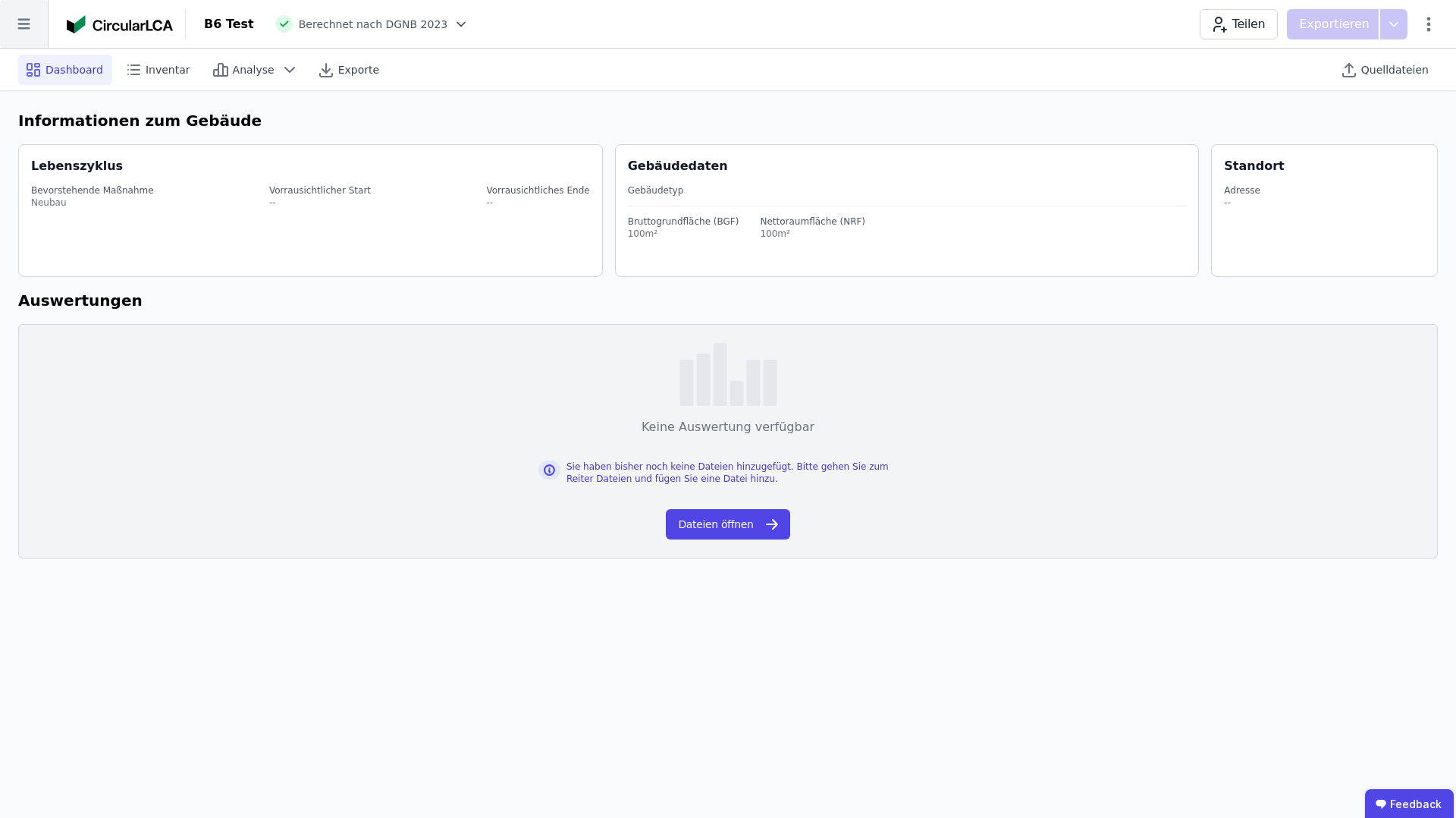
click at [13, 19] on icon at bounding box center [24, 24] width 48 height 48
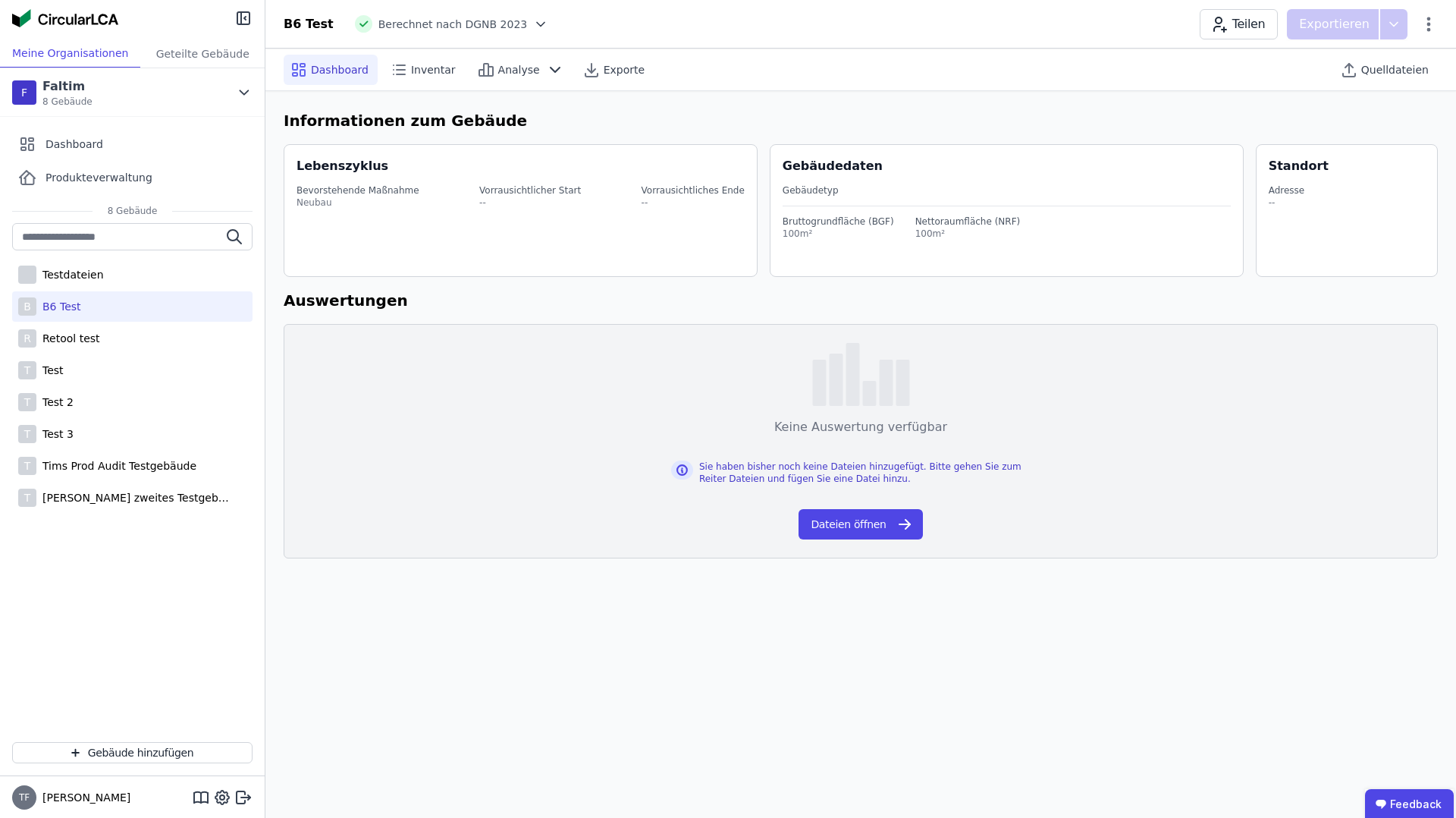
click at [338, 74] on span "Dashboard" at bounding box center [340, 69] width 57 height 15
click at [338, 73] on span "Dashboard" at bounding box center [340, 69] width 57 height 15
click at [76, 334] on div "Retool test" at bounding box center [67, 338] width 64 height 15
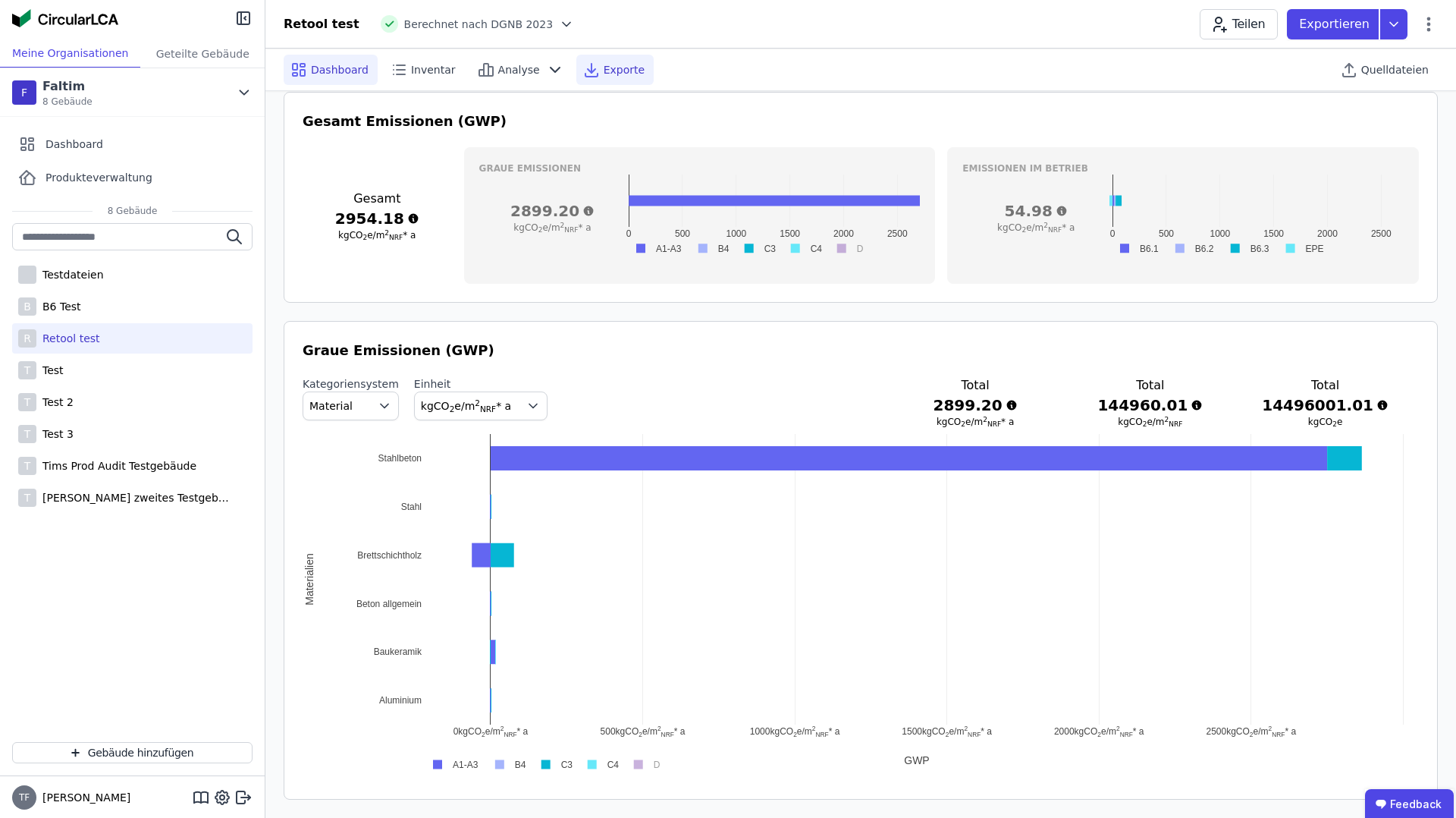
scroll to position [544, 0]
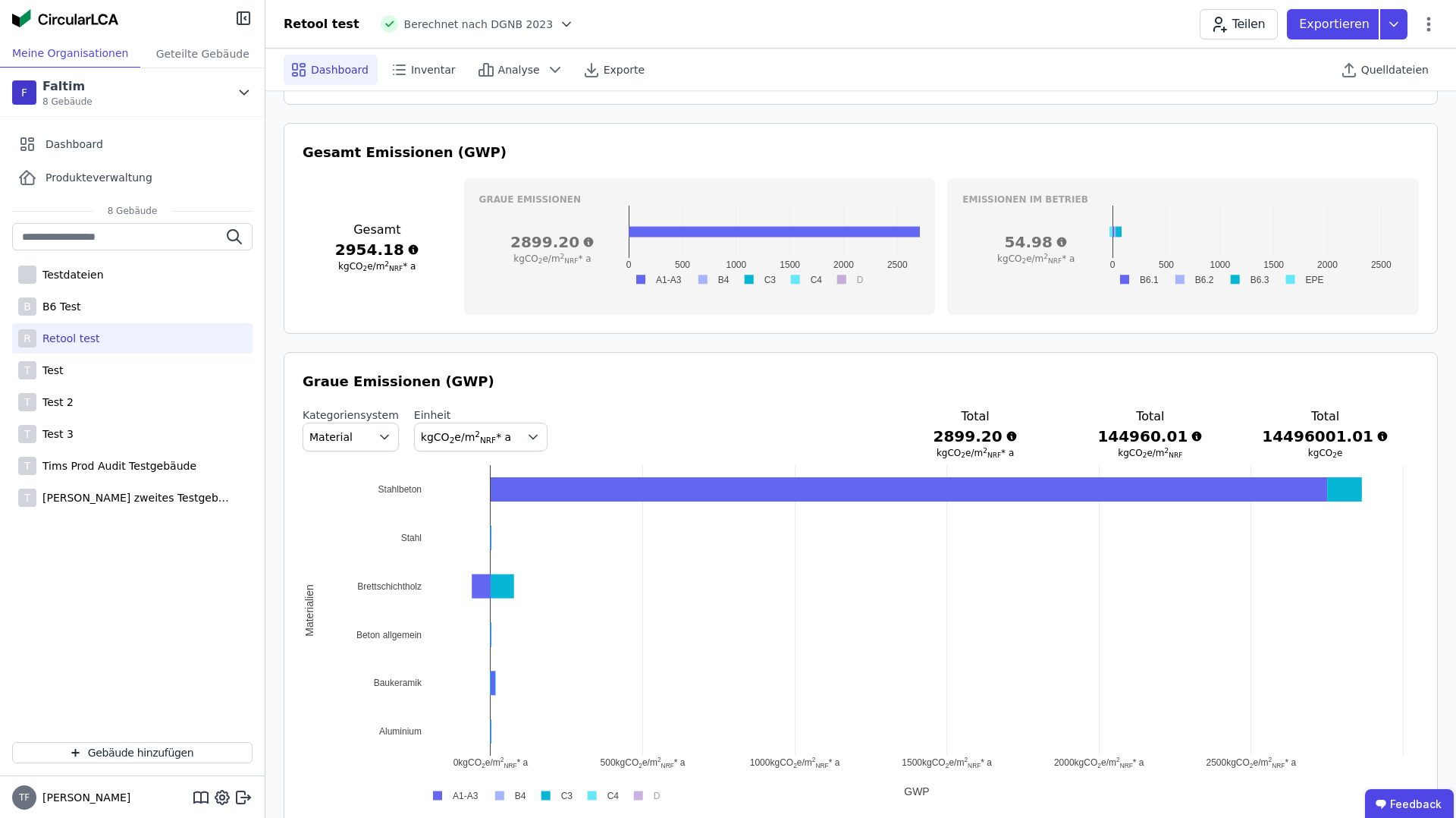
click at [559, 28] on icon at bounding box center [566, 24] width 15 height 15
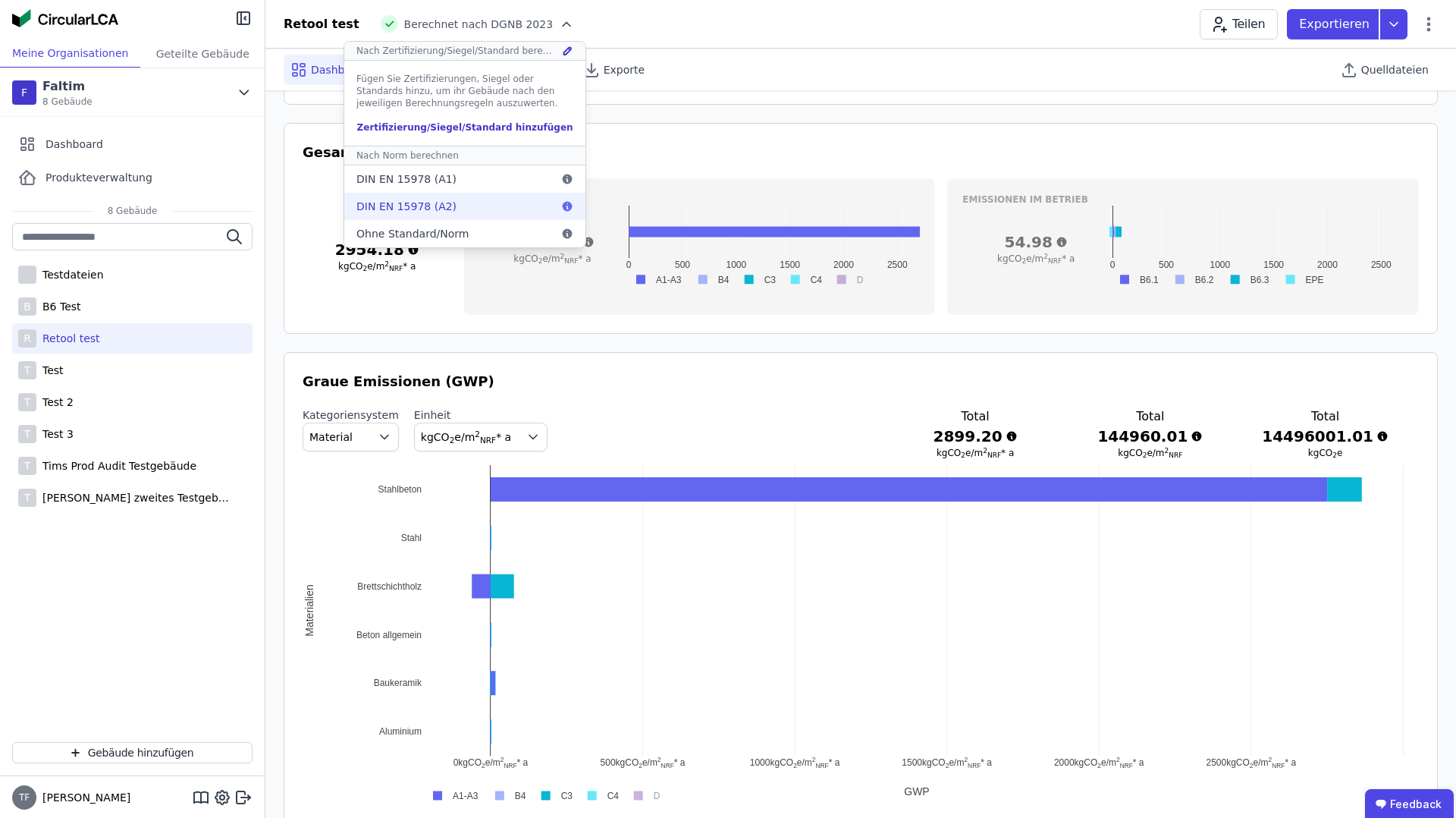
click at [436, 211] on div "DIN EN 15978 (A2)" at bounding box center [464, 207] width 241 height 28
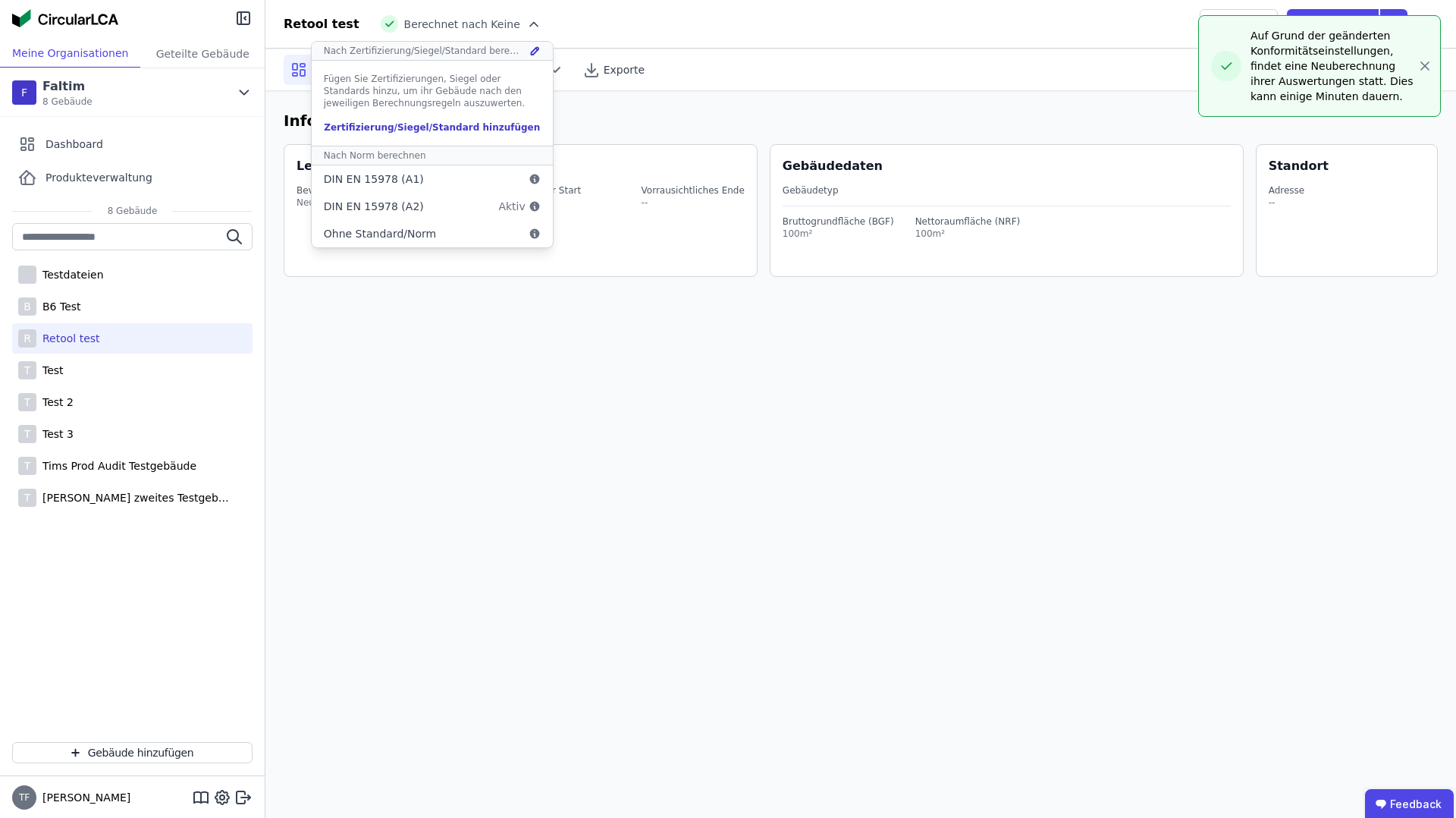
scroll to position [0, 0]
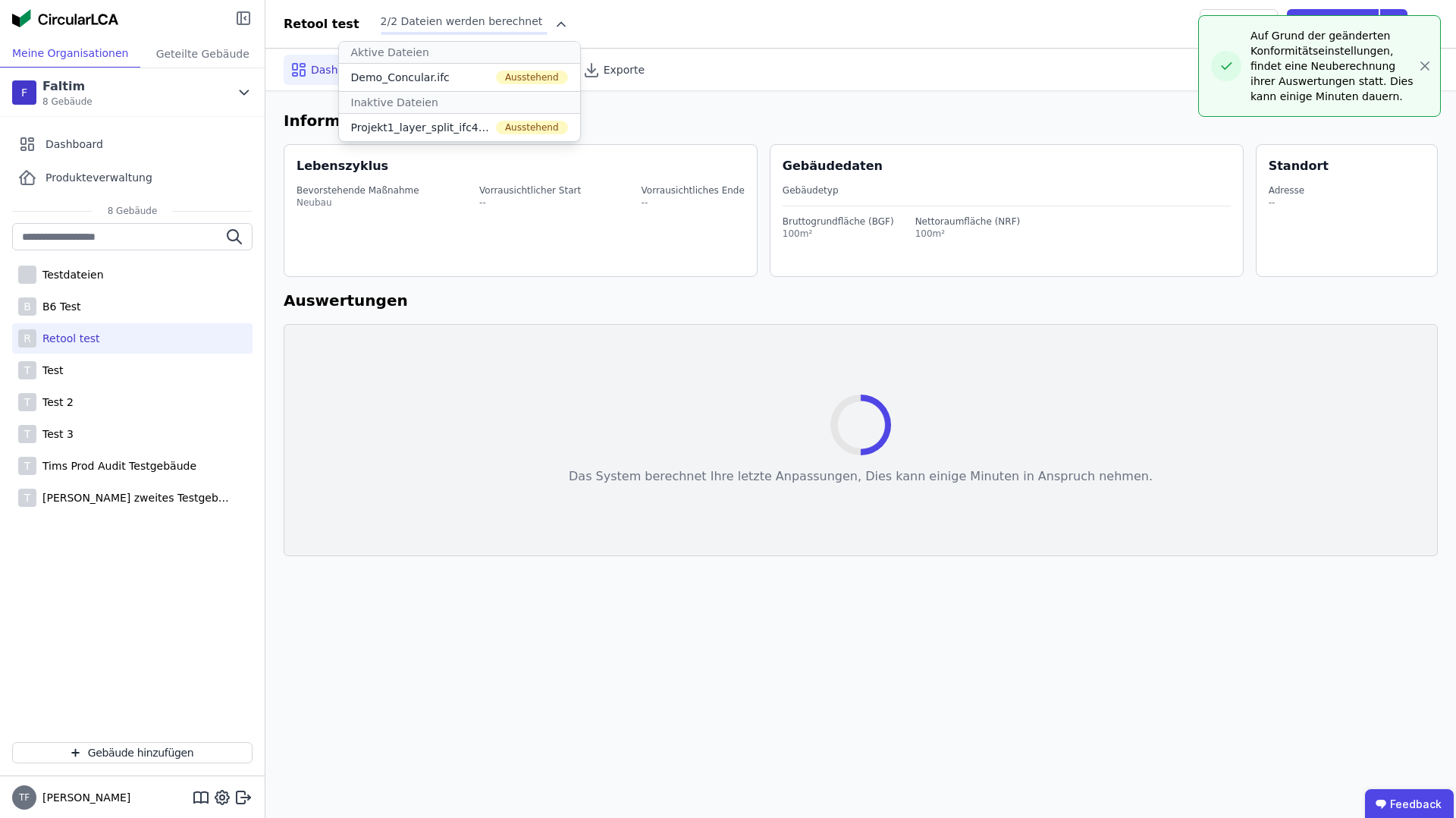
click at [242, 22] on icon at bounding box center [244, 18] width 18 height 18
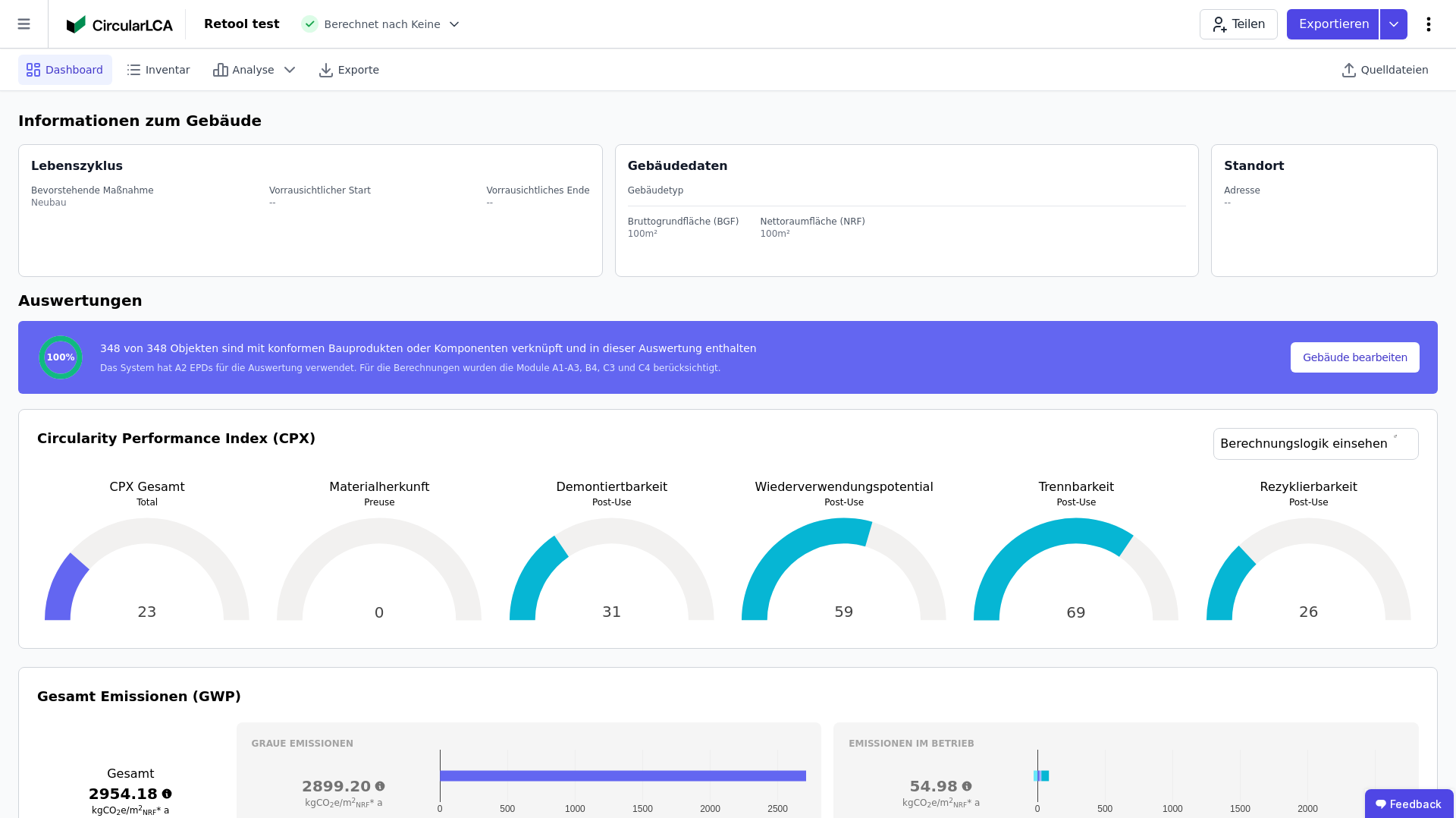
click at [1426, 28] on icon at bounding box center [1429, 24] width 18 height 18
click at [1362, 150] on span "Emissionen aus Betrieb" at bounding box center [1364, 164] width 122 height 30
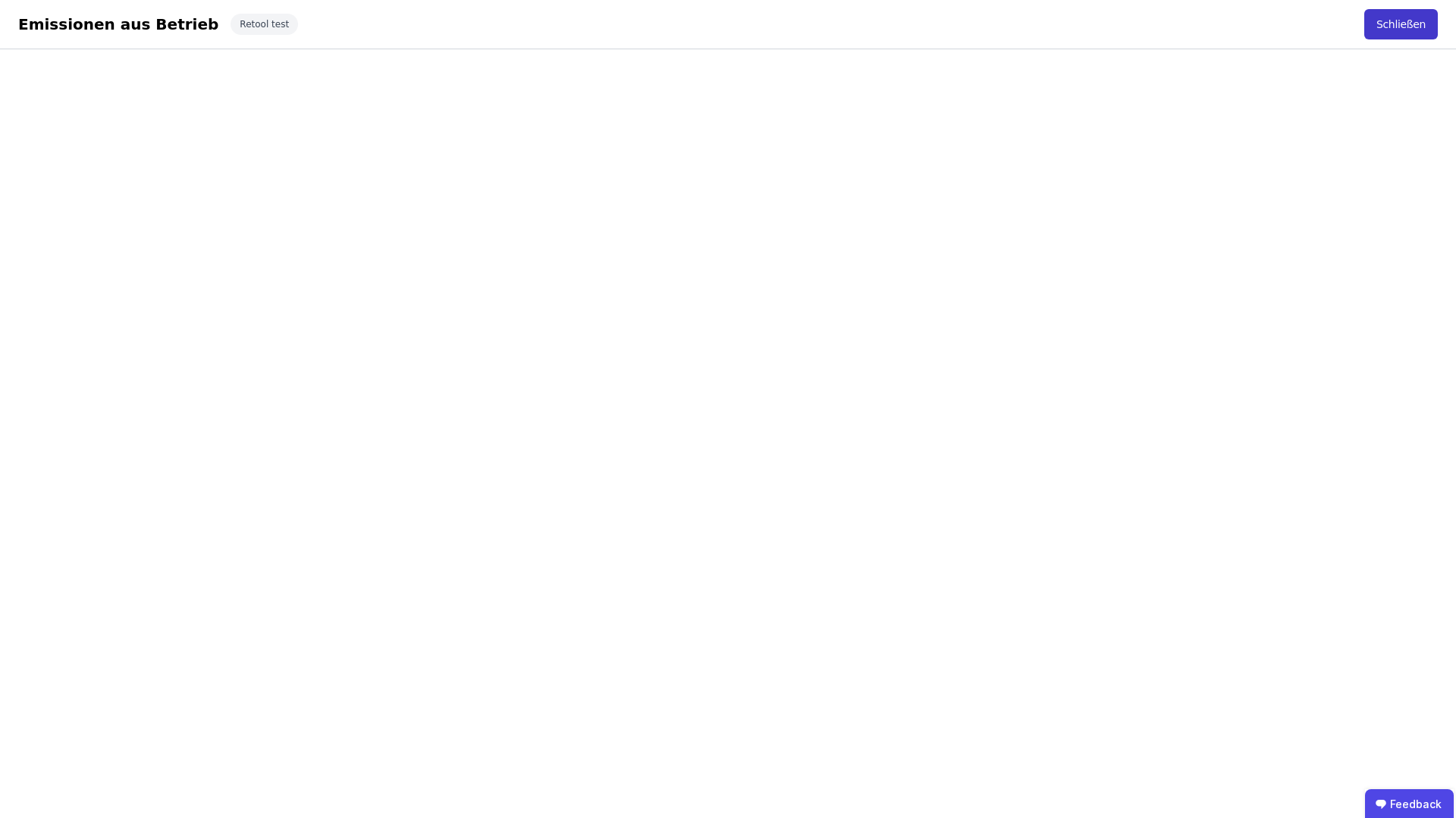
click at [1405, 11] on button "Schließen" at bounding box center [1402, 24] width 74 height 30
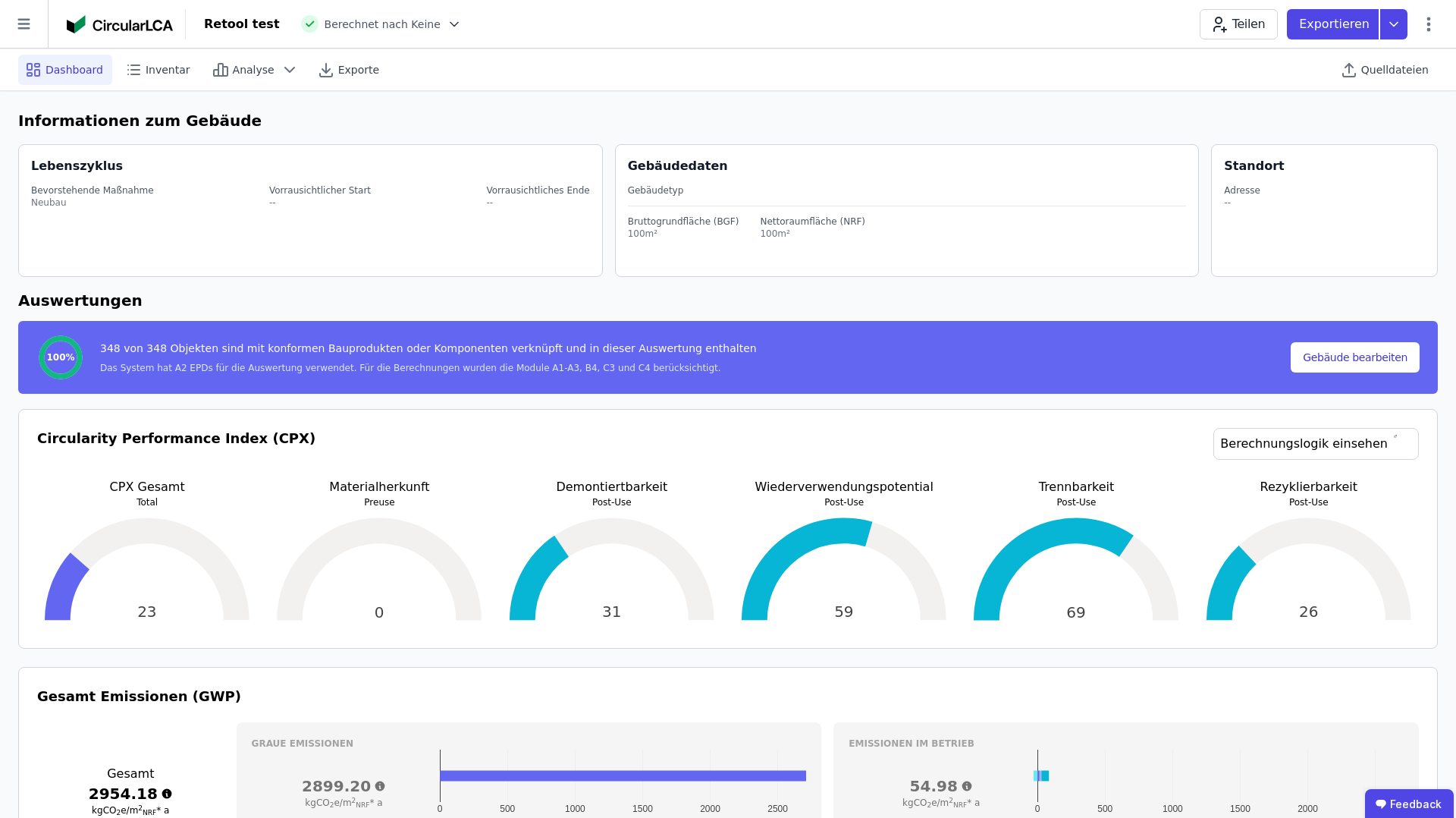
drag, startPoint x: 34, startPoint y: 39, endPoint x: 38, endPoint y: 52, distance: 13.6
click at [34, 39] on icon at bounding box center [24, 24] width 48 height 48
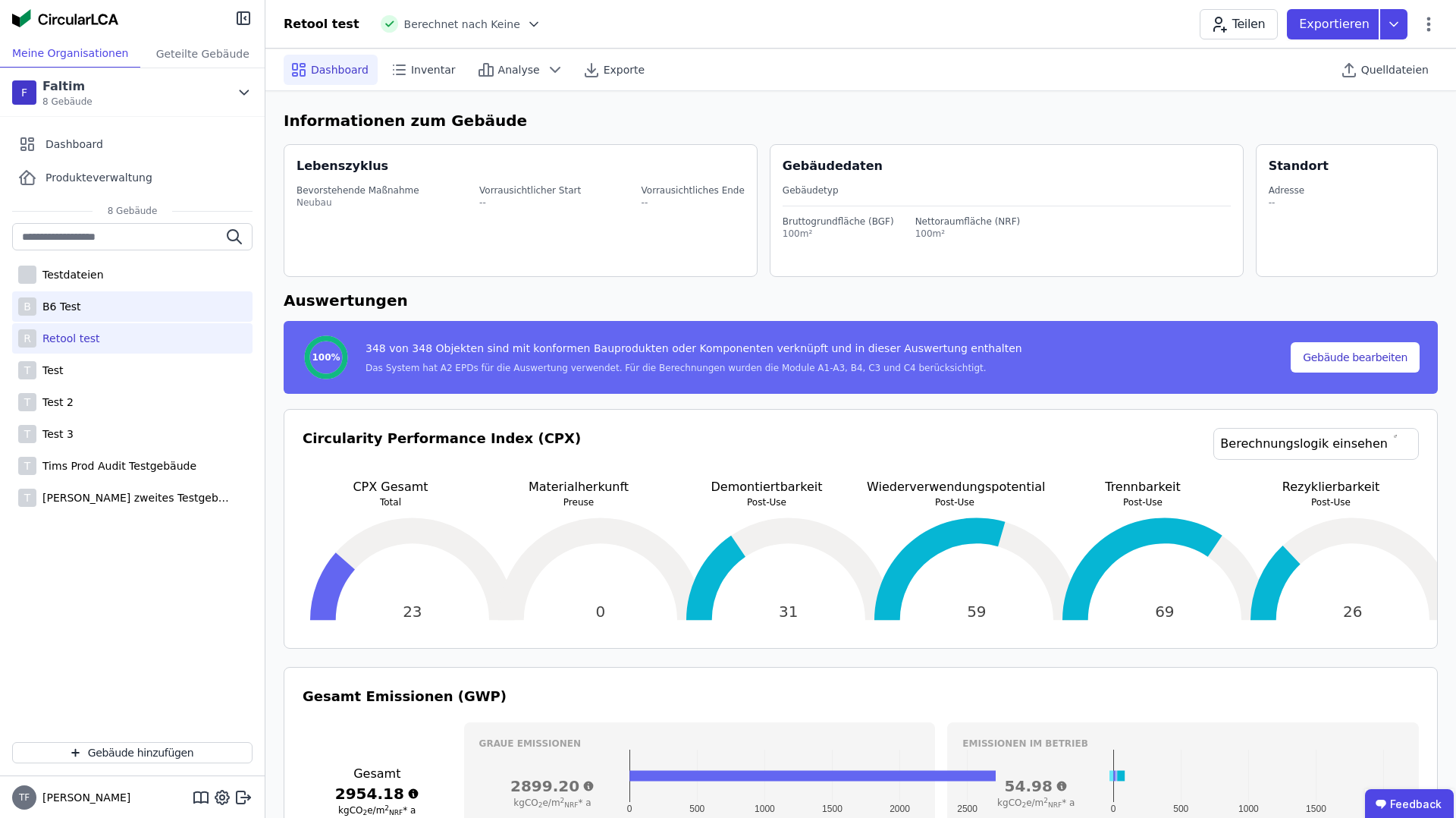
click at [113, 302] on div "B B6 Test" at bounding box center [132, 306] width 240 height 30
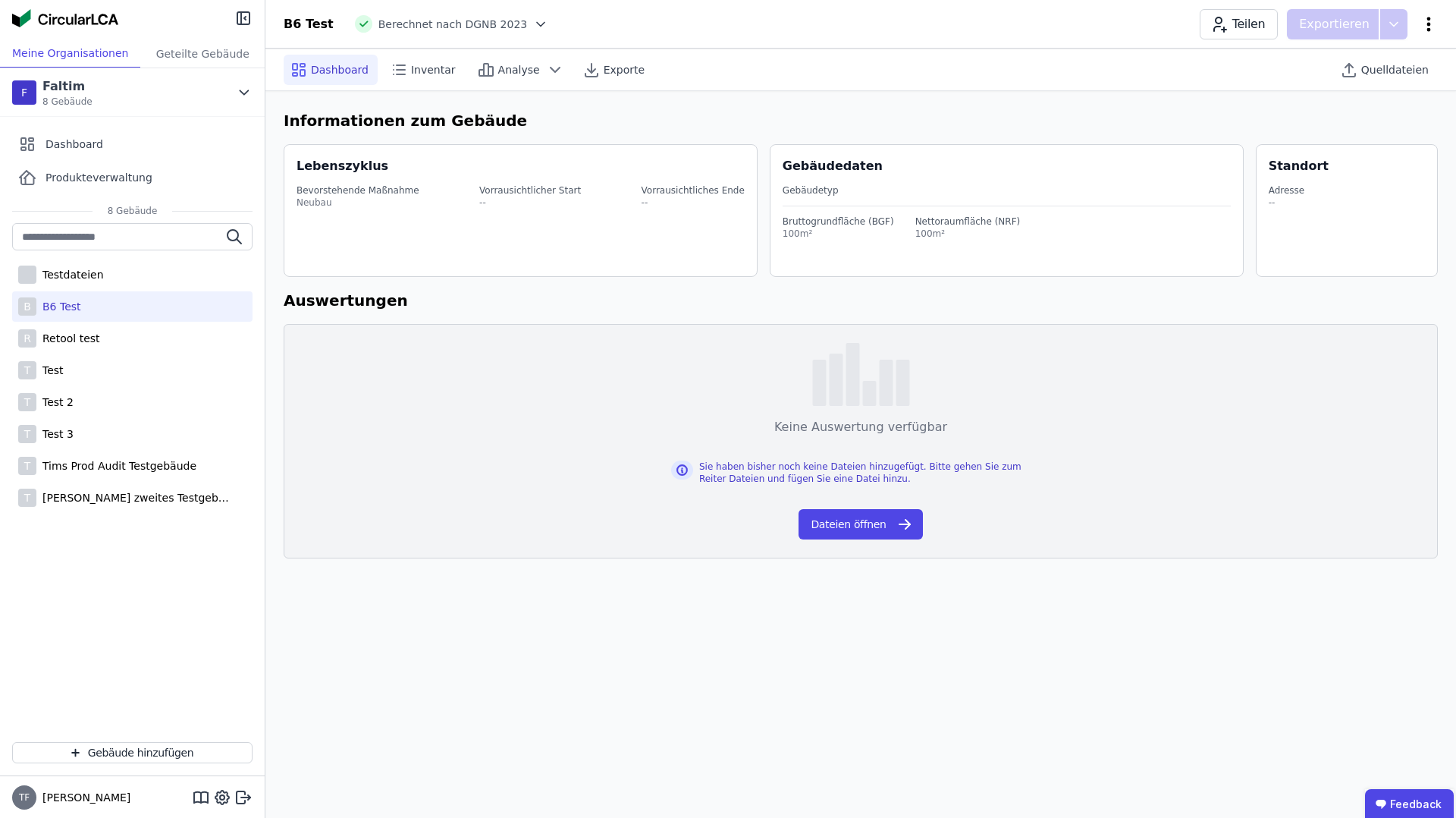
click at [1426, 24] on icon at bounding box center [1429, 24] width 18 height 18
click at [1372, 150] on span "Emissionen aus Betrieb" at bounding box center [1364, 164] width 122 height 30
